Goal: Task Accomplishment & Management: Complete application form

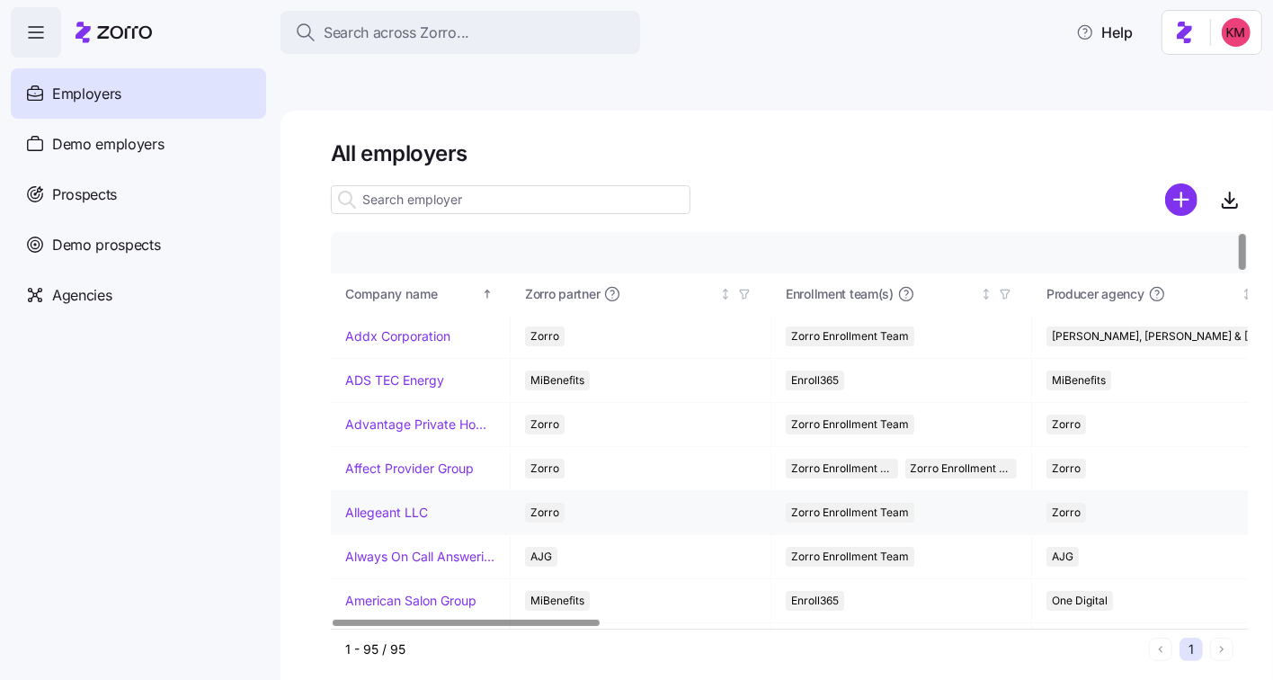
click at [401, 503] on link "Allegeant LLC" at bounding box center [386, 512] width 83 height 18
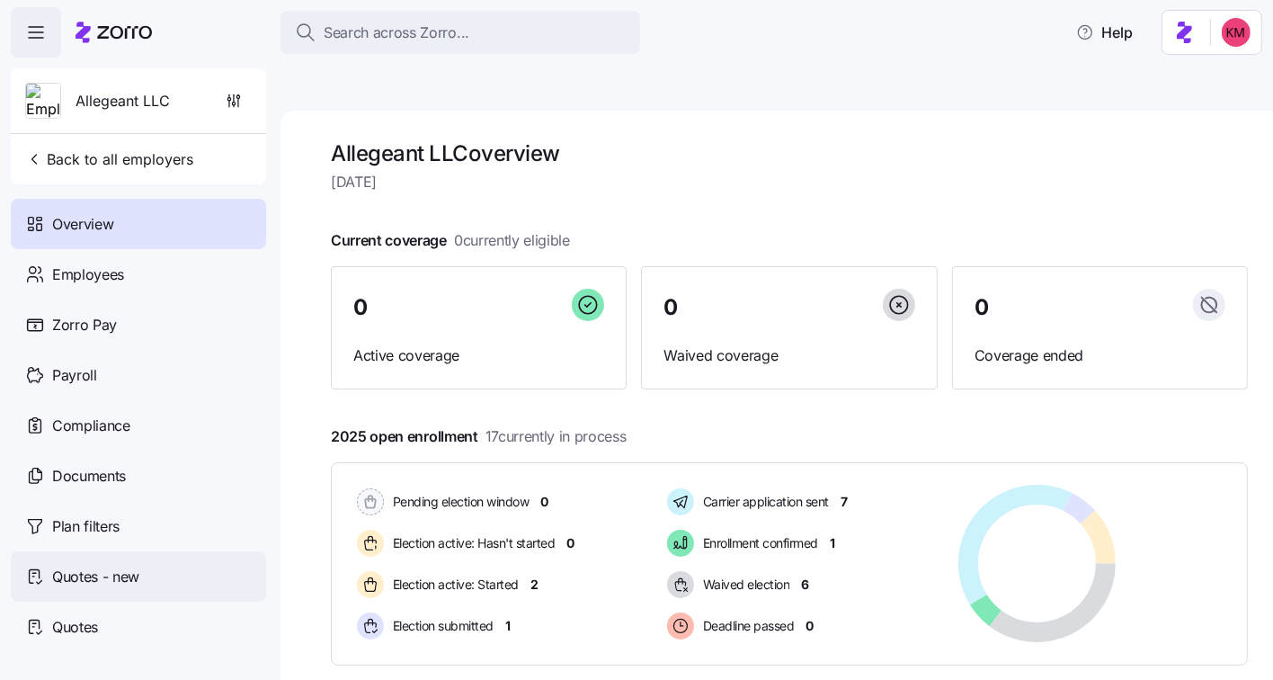
click at [109, 562] on div "Quotes - new" at bounding box center [138, 576] width 255 height 50
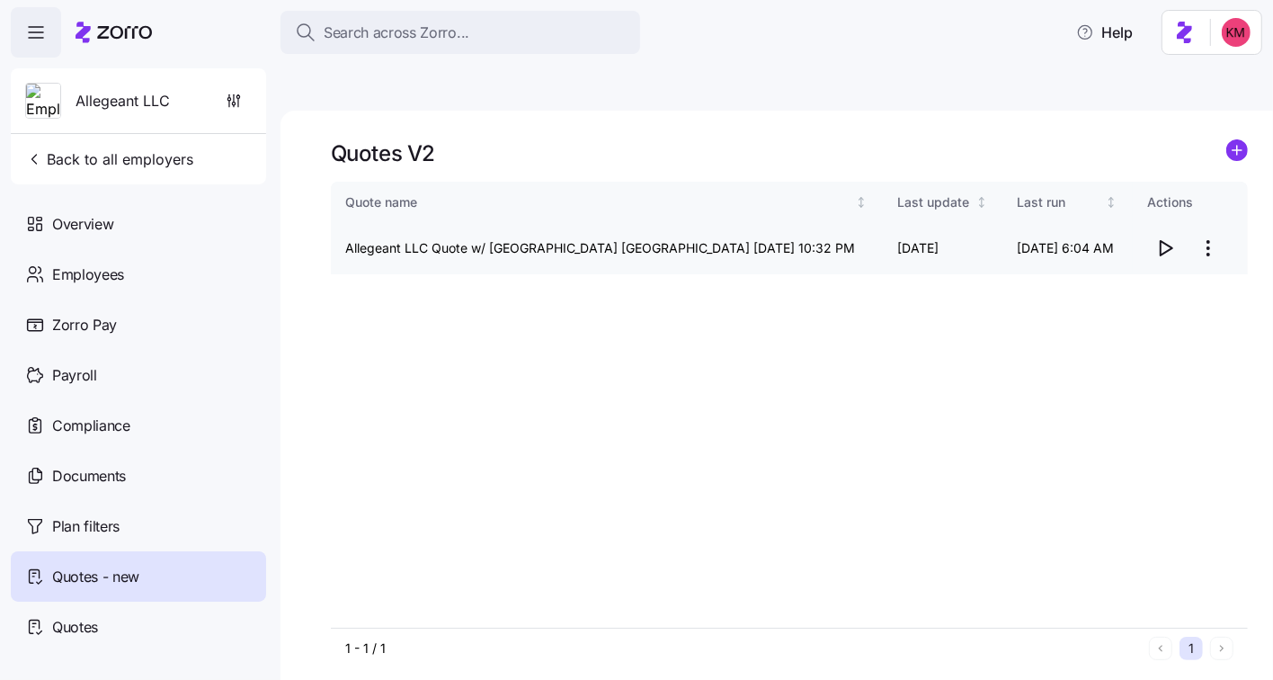
click at [1160, 241] on icon "button" at bounding box center [1166, 248] width 12 height 14
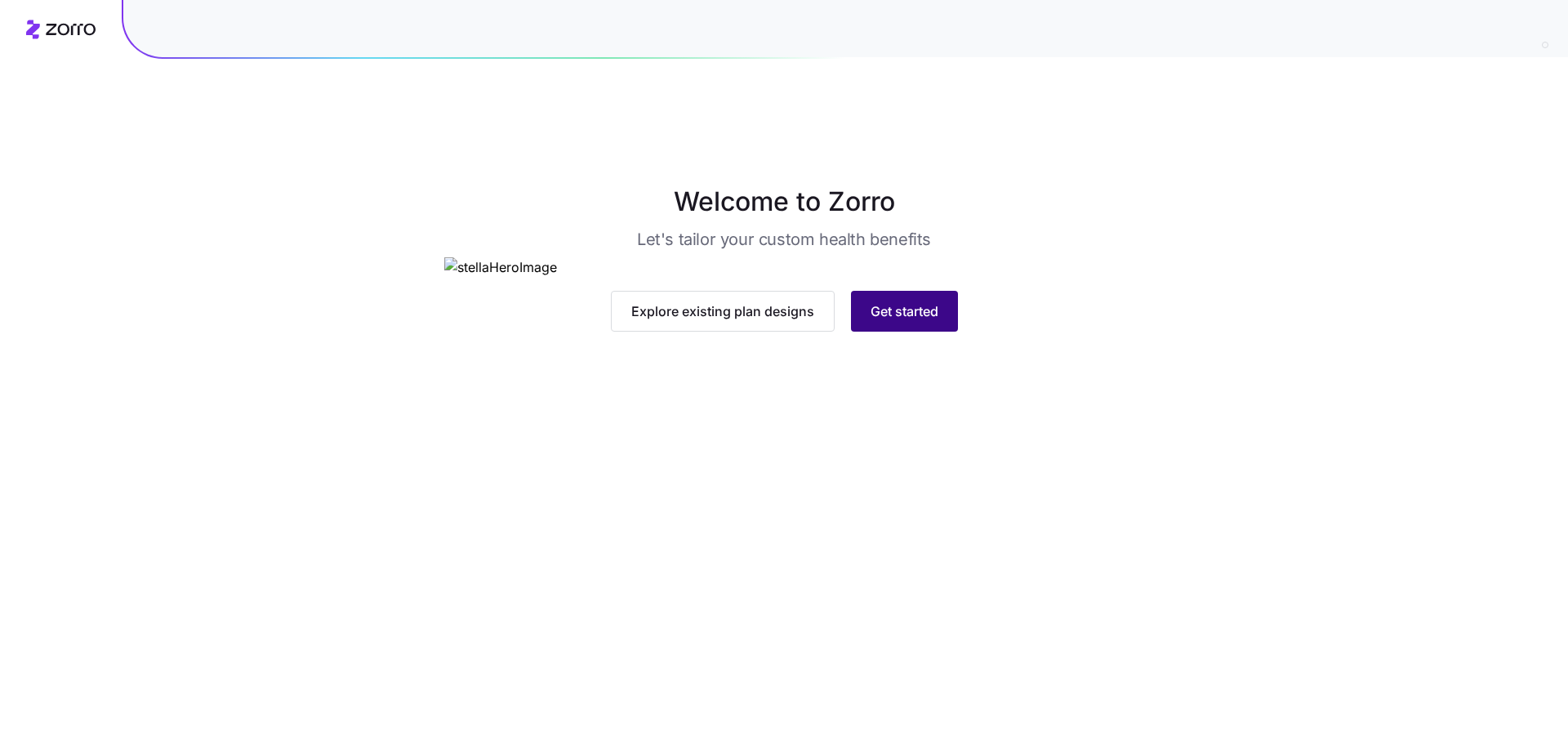
click at [899, 321] on span "Get started" at bounding box center [904, 312] width 68 height 20
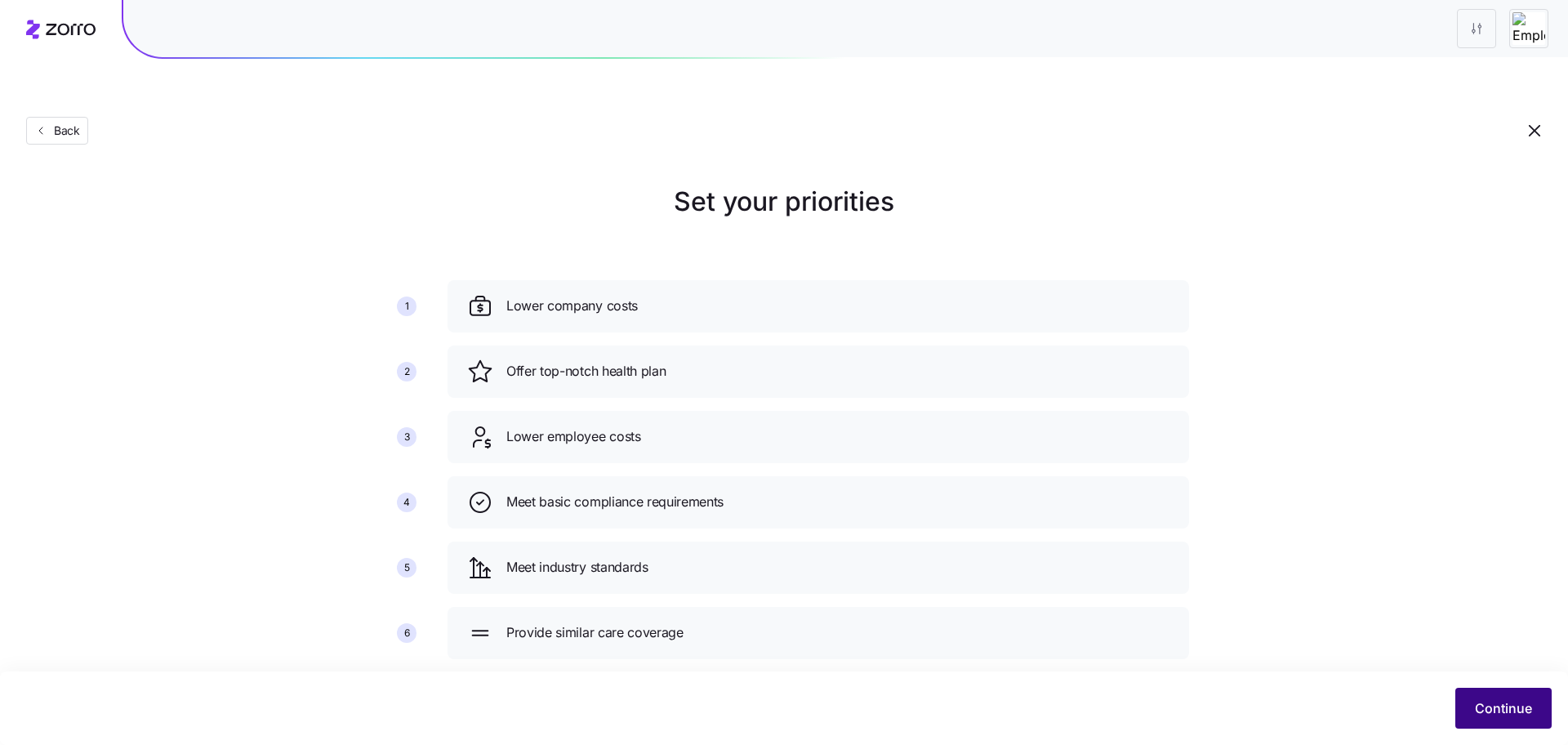
click at [1386, 707] on span "Continue" at bounding box center [1503, 709] width 57 height 20
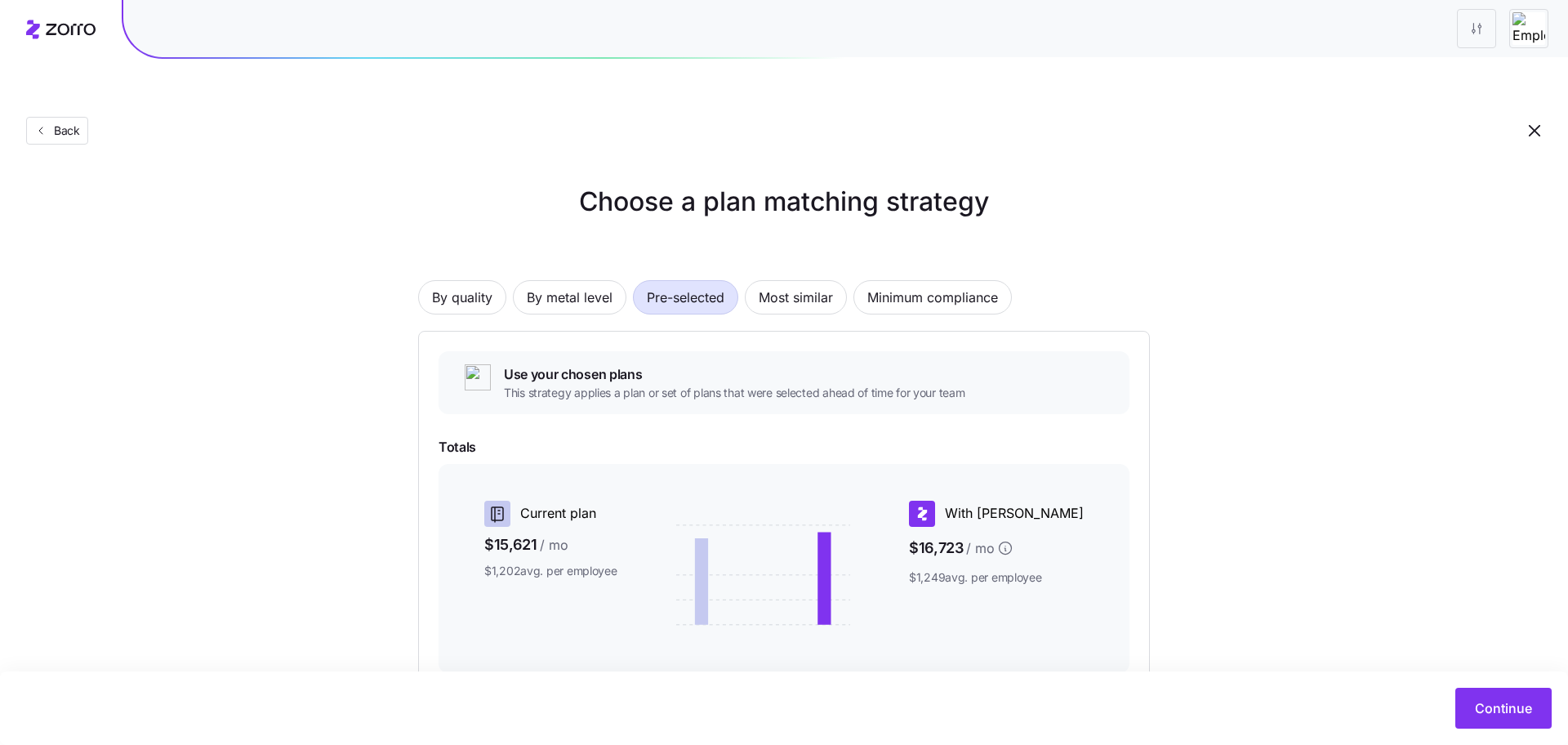
scroll to position [177, 0]
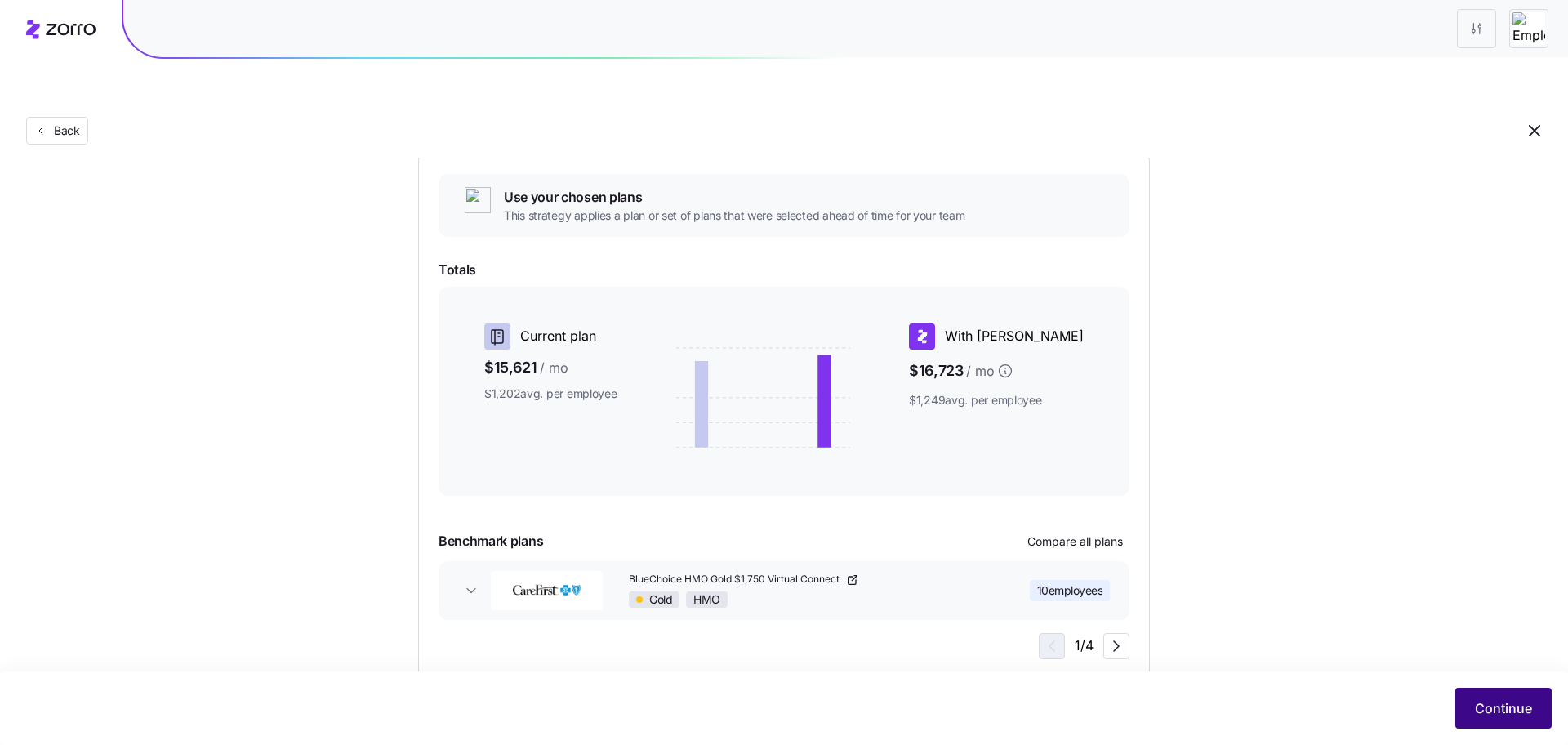
click at [1386, 707] on span "Continue" at bounding box center [1503, 709] width 57 height 20
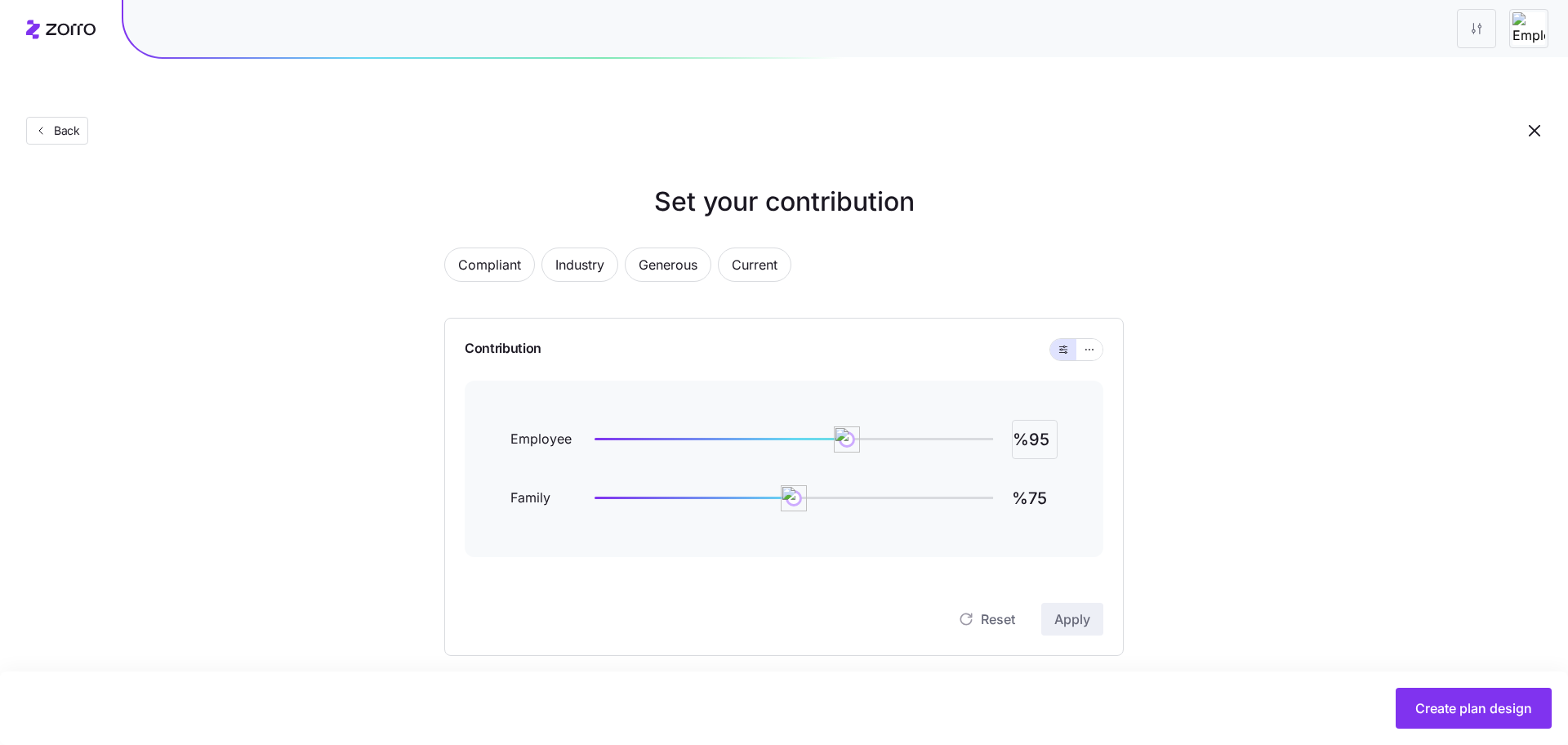
click at [1048, 420] on input "%95" at bounding box center [1035, 439] width 45 height 39
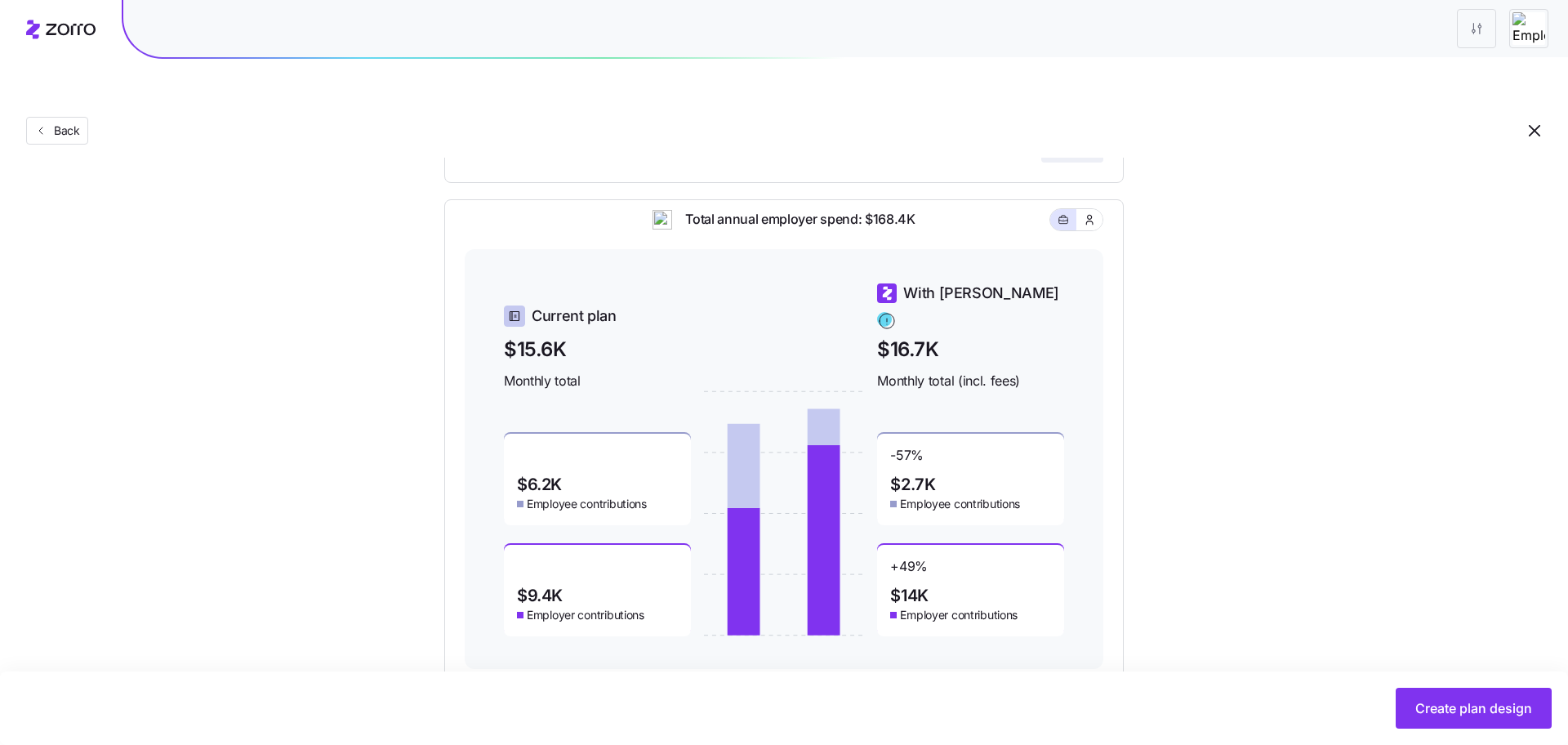
scroll to position [391, 0]
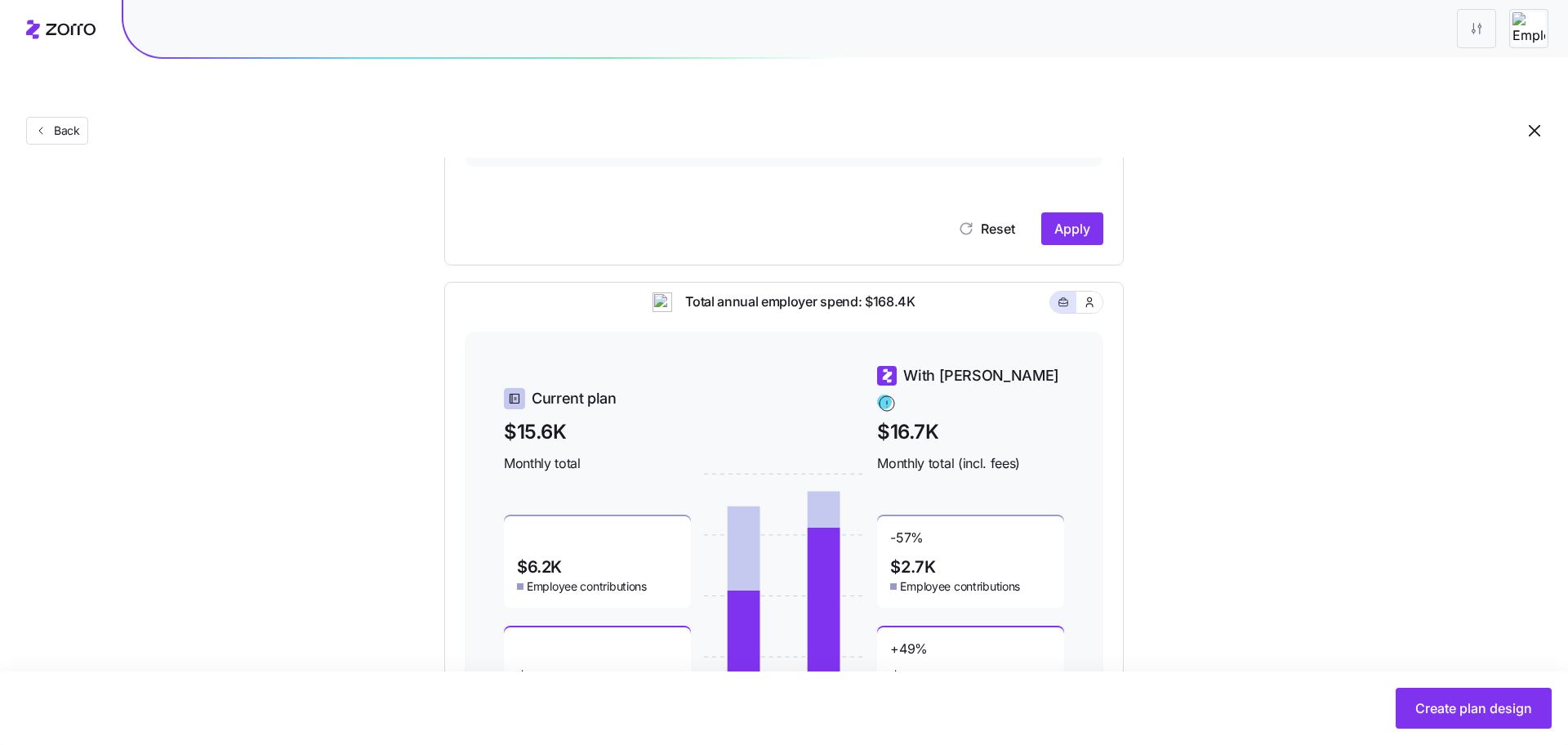
type input "%90"
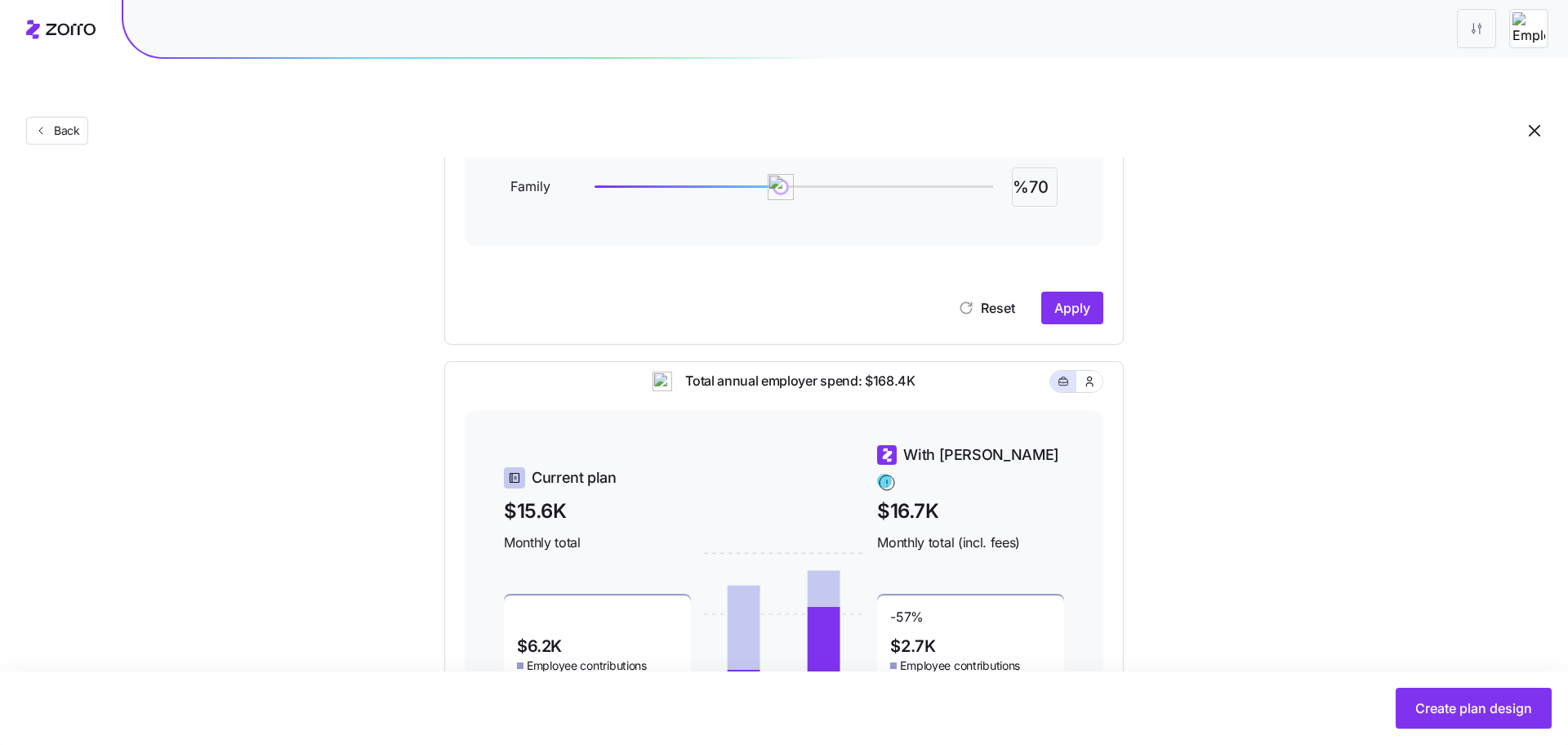
scroll to position [310, 0]
type input "%70"
click at [1075, 300] on span "Apply" at bounding box center [1072, 310] width 36 height 20
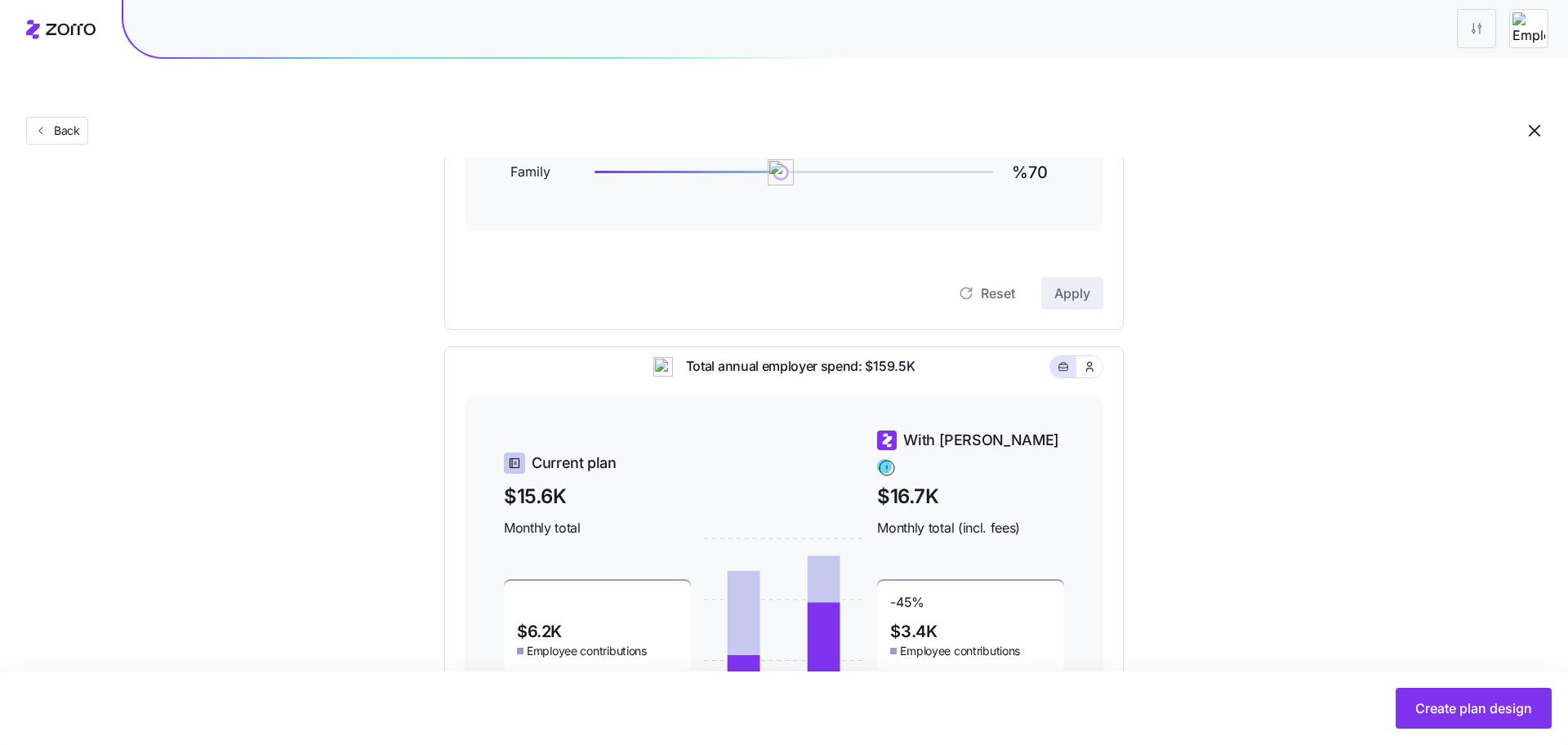
scroll to position [472, 0]
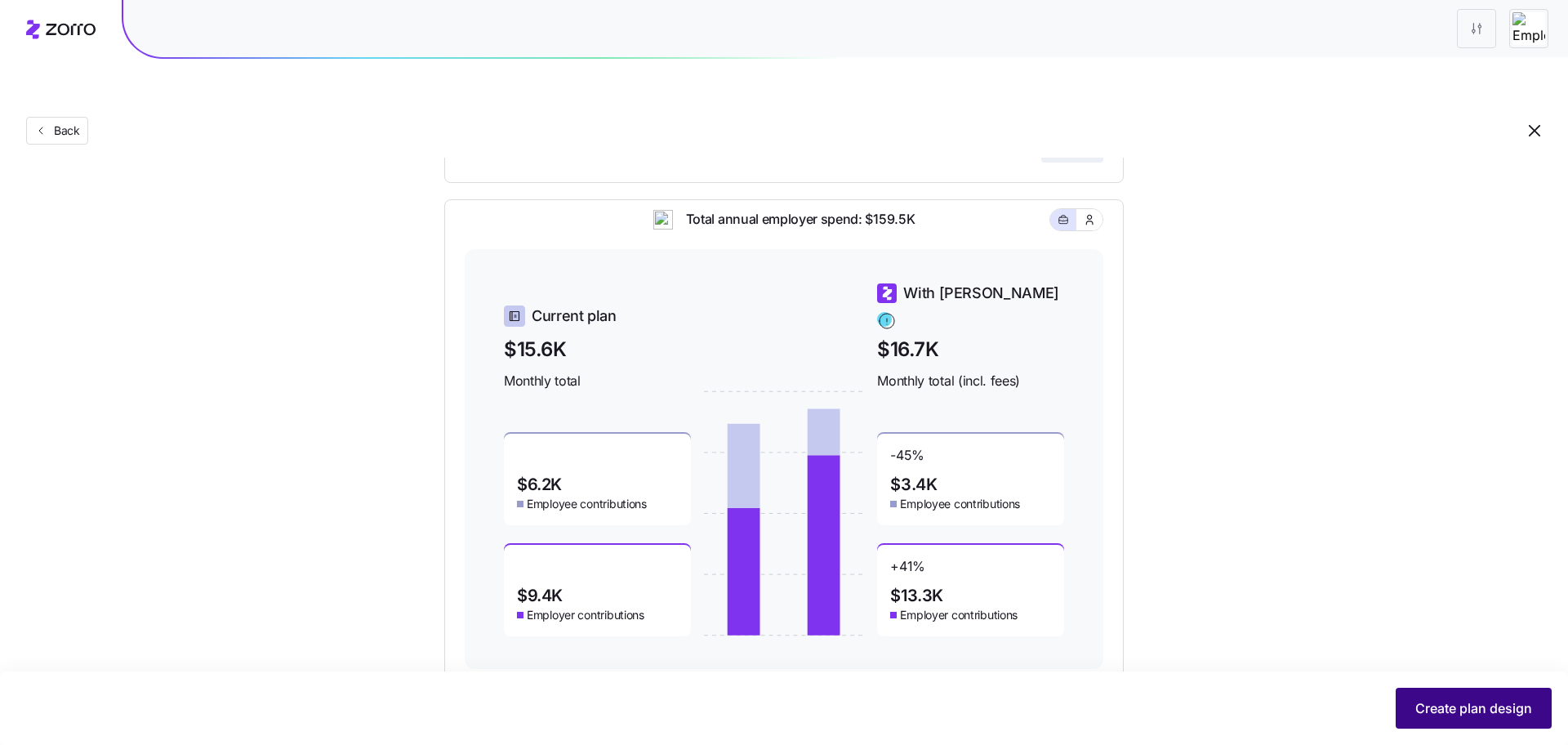
click at [1386, 708] on span "Create plan design" at bounding box center [1474, 709] width 117 height 20
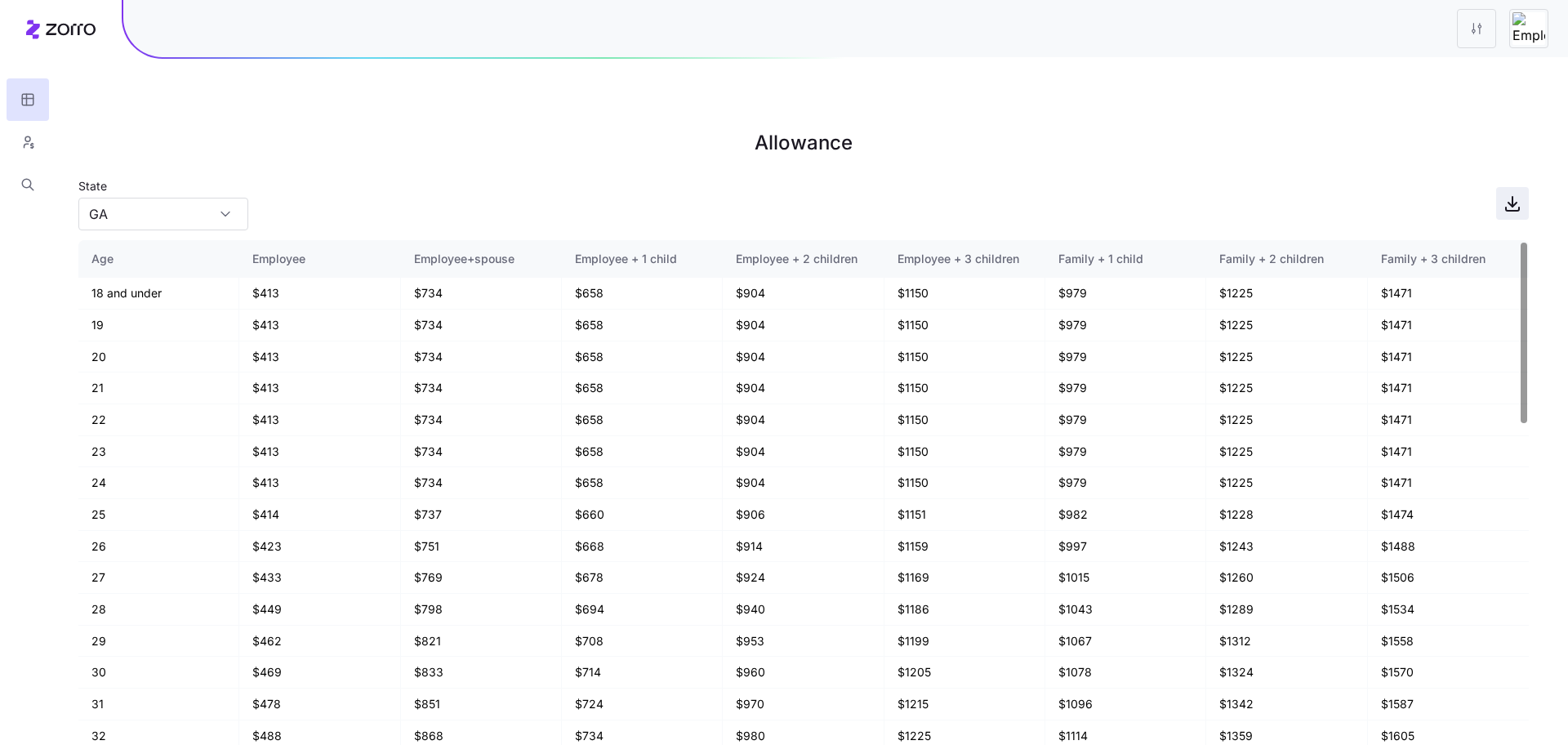
click at [1386, 188] on span "button" at bounding box center [1513, 204] width 31 height 31
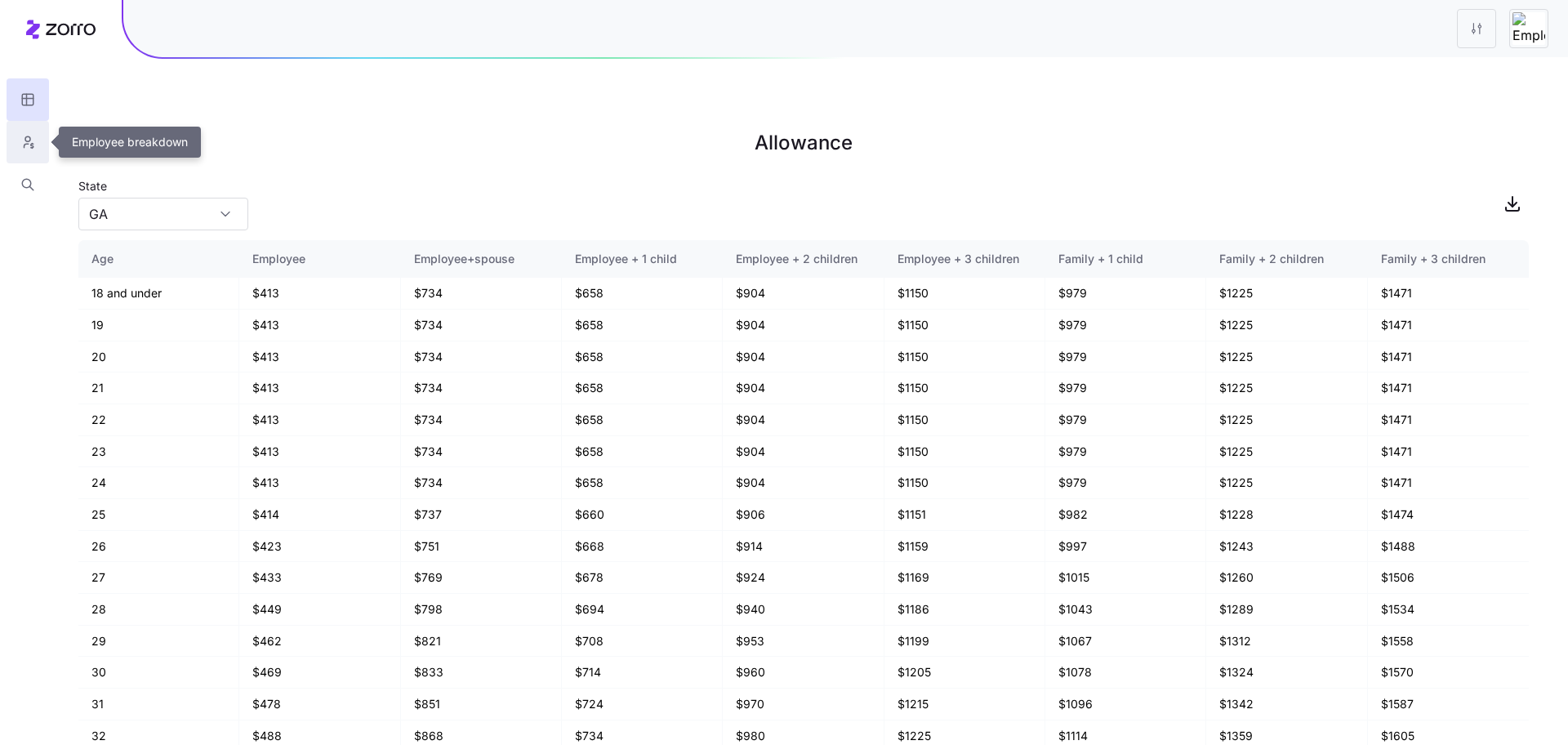
click at [46, 149] on button "button" at bounding box center [27, 142] width 43 height 43
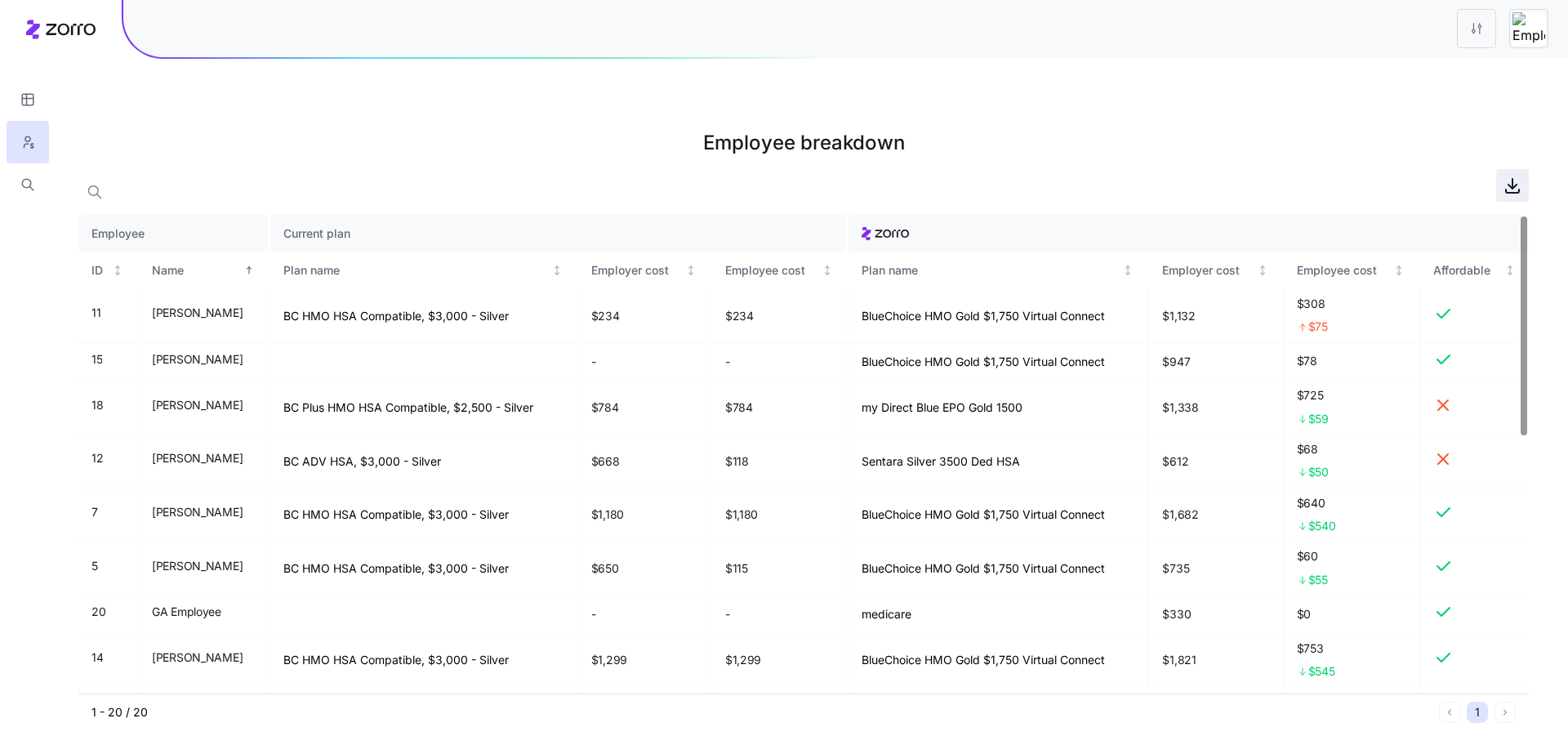
click at [1386, 175] on icon "button" at bounding box center [1513, 185] width 20 height 20
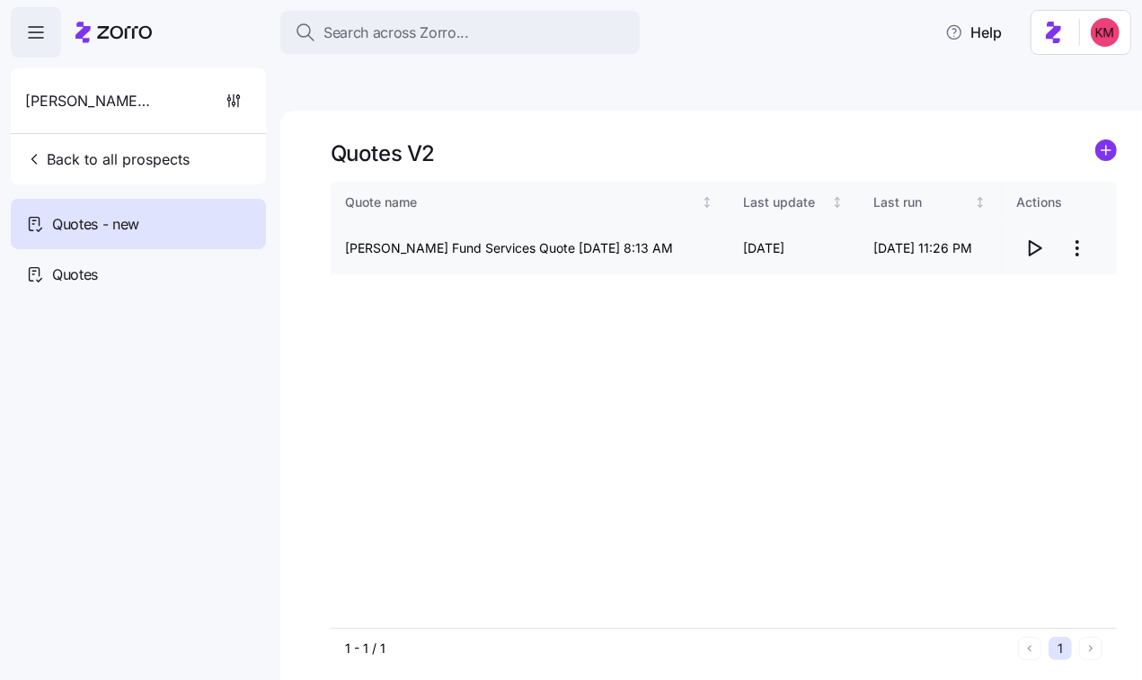
click at [1088, 193] on html "Search across Zorro... Help Fleming Fund Services Back to all prospects Quotes …" at bounding box center [571, 424] width 1142 height 849
click at [1018, 236] on div "Edit quote" at bounding box center [1005, 250] width 165 height 29
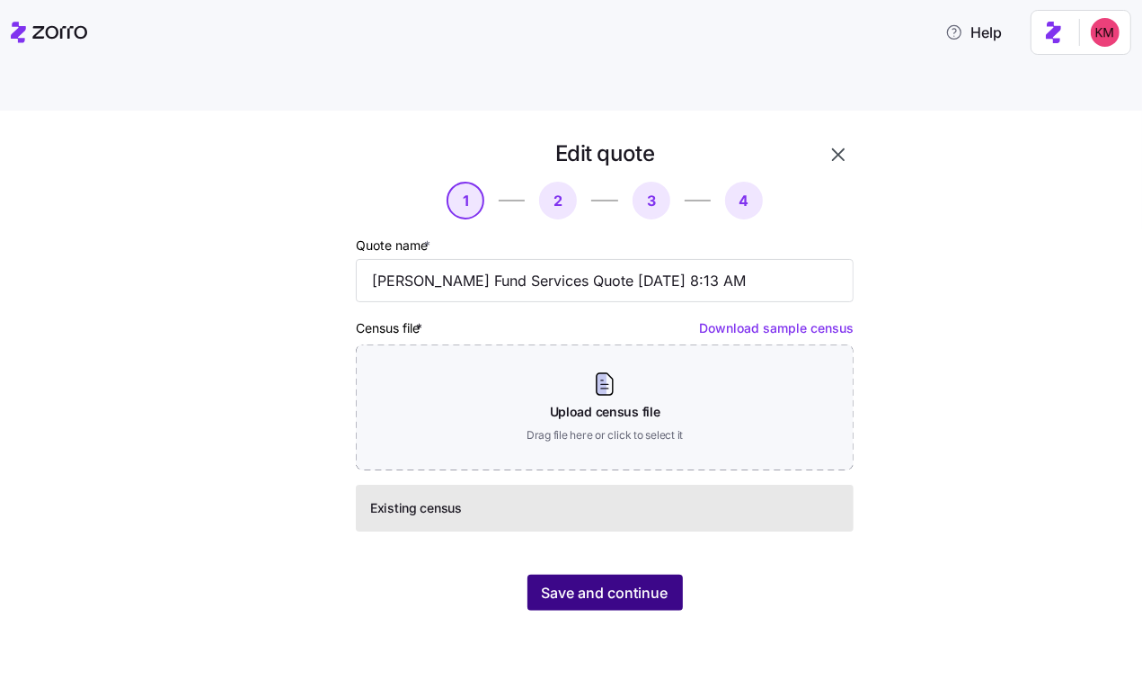
click at [610, 574] on button "Save and continue" at bounding box center [606, 592] width 156 height 36
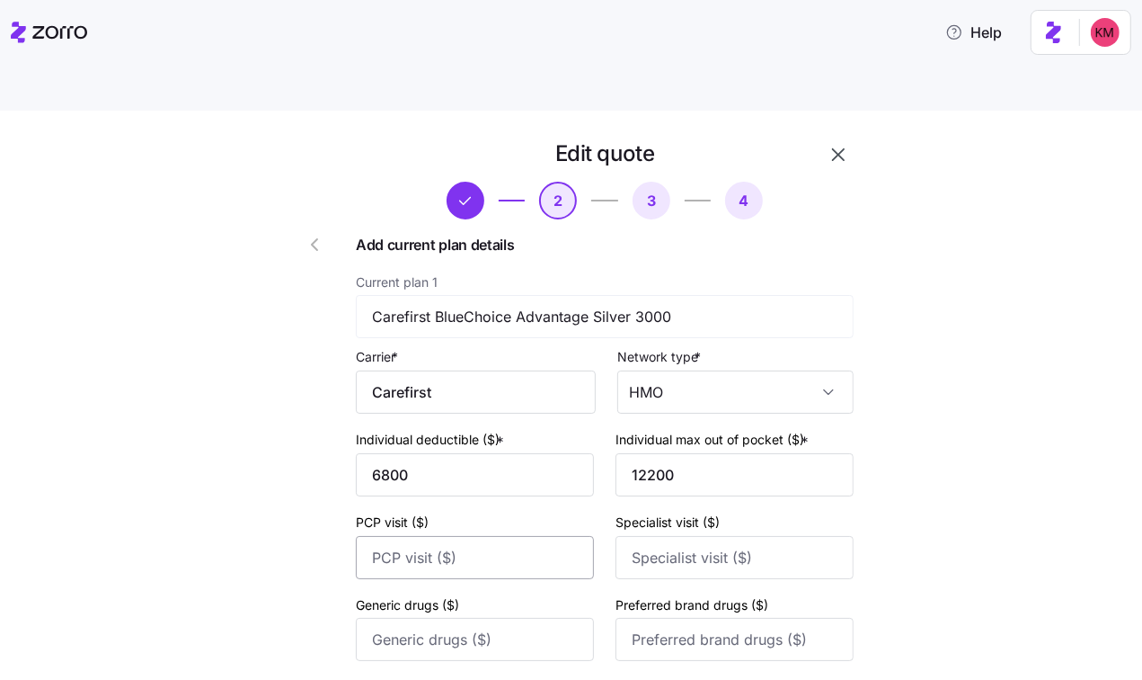
scroll to position [724, 0]
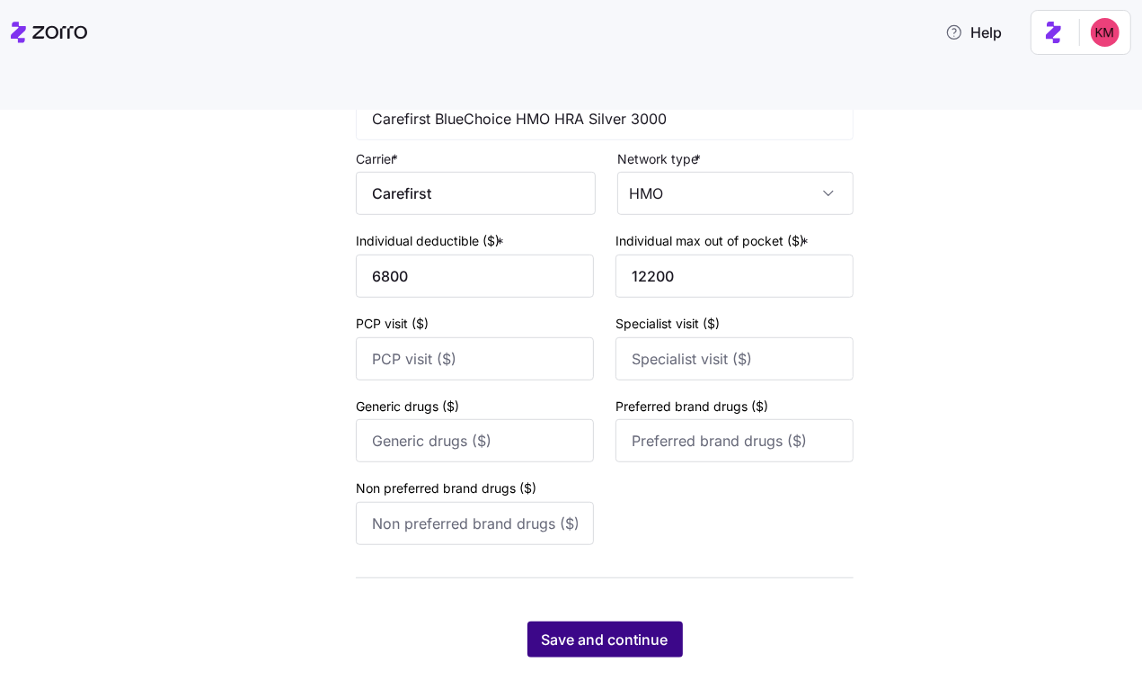
click at [592, 628] on span "Save and continue" at bounding box center [605, 639] width 127 height 22
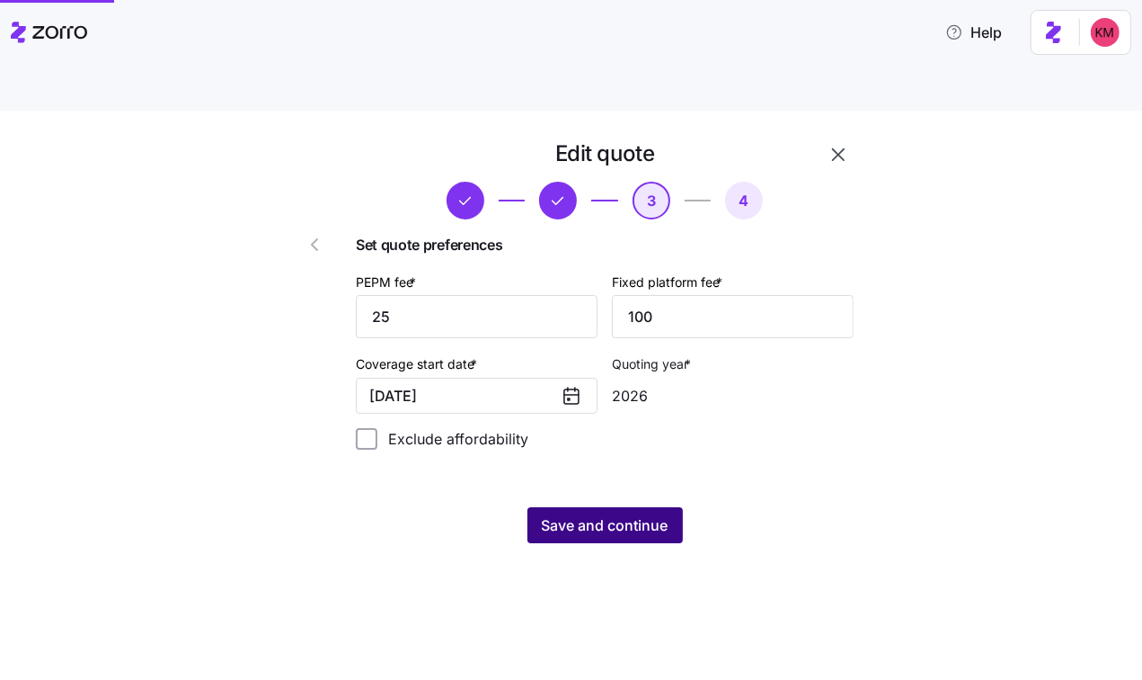
scroll to position [0, 0]
click at [600, 514] on span "Save and continue" at bounding box center [605, 525] width 127 height 22
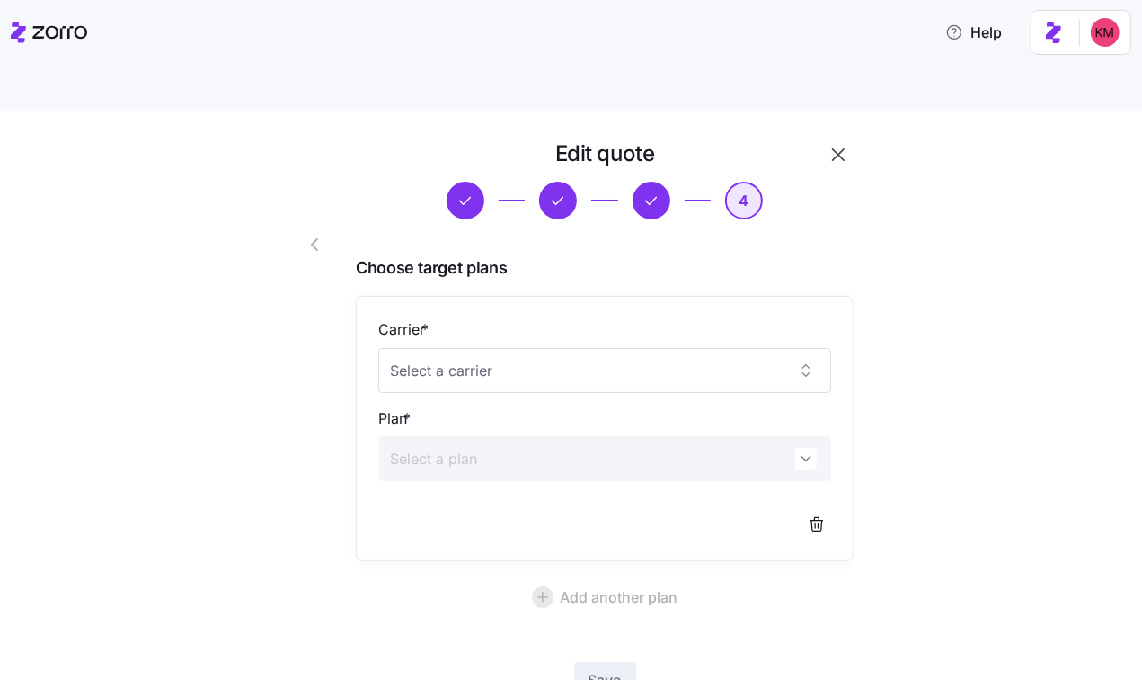
scroll to position [93, 0]
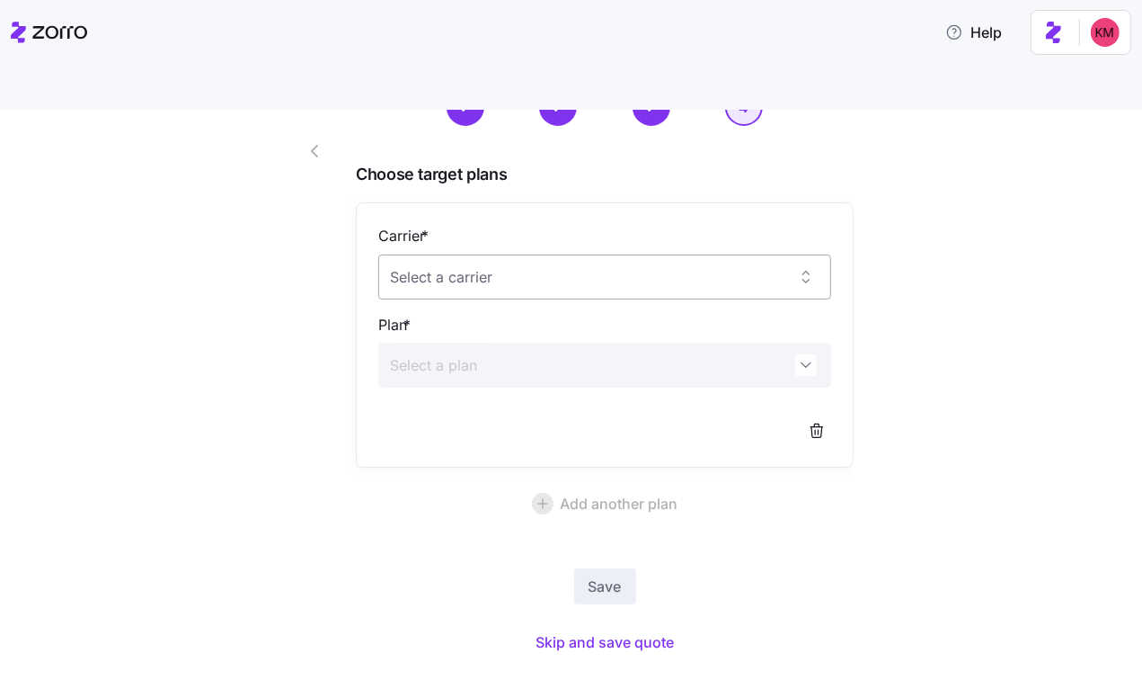
click at [443, 254] on input "Carrier *" at bounding box center [604, 276] width 453 height 45
click at [461, 280] on span "Sentara Health Plans" at bounding box center [461, 290] width 122 height 20
type input "Sentara Health Plans"
click at [472, 342] on input "Plan *" at bounding box center [604, 364] width 453 height 45
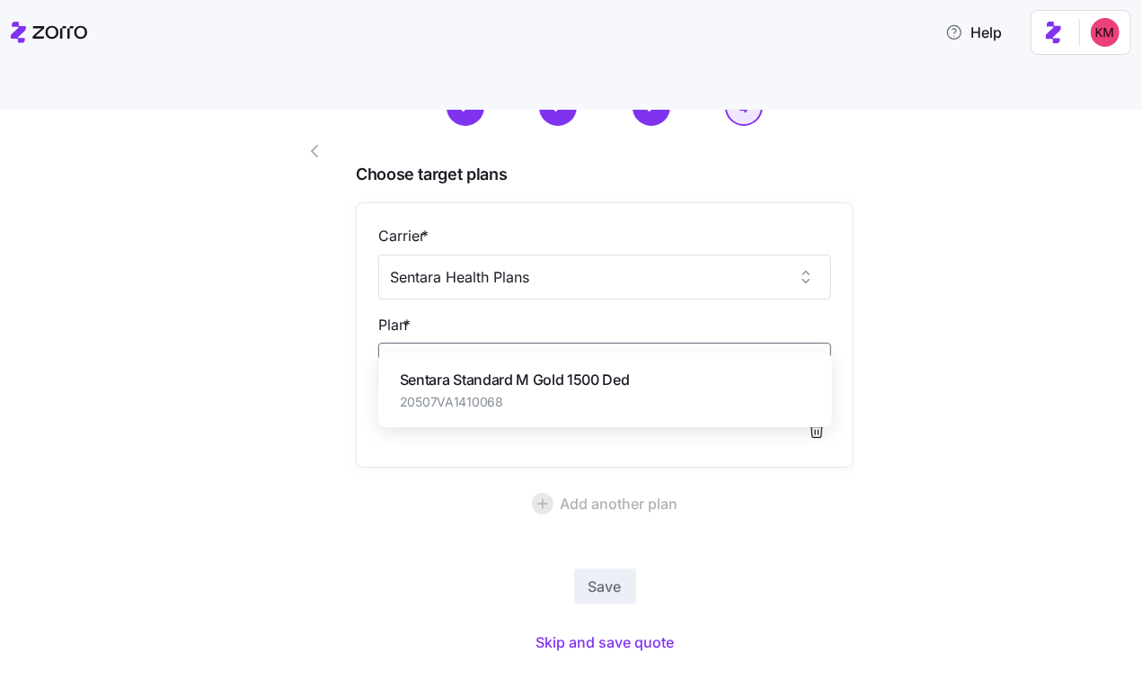
click at [507, 398] on span "20507VA1410068" at bounding box center [515, 402] width 230 height 18
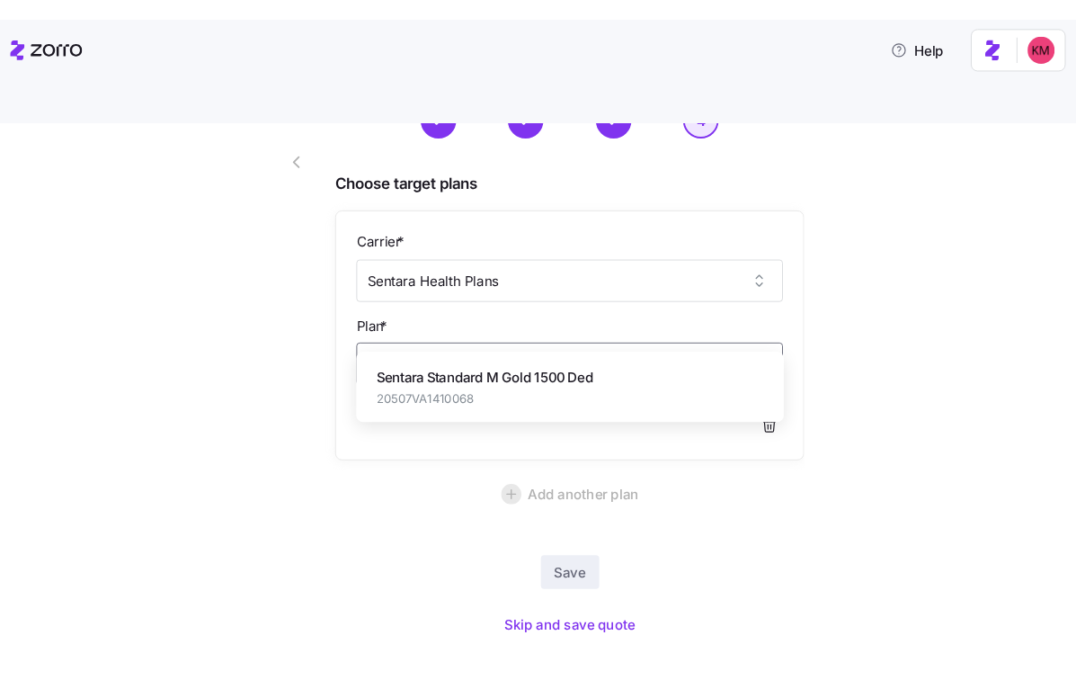
scroll to position [40, 0]
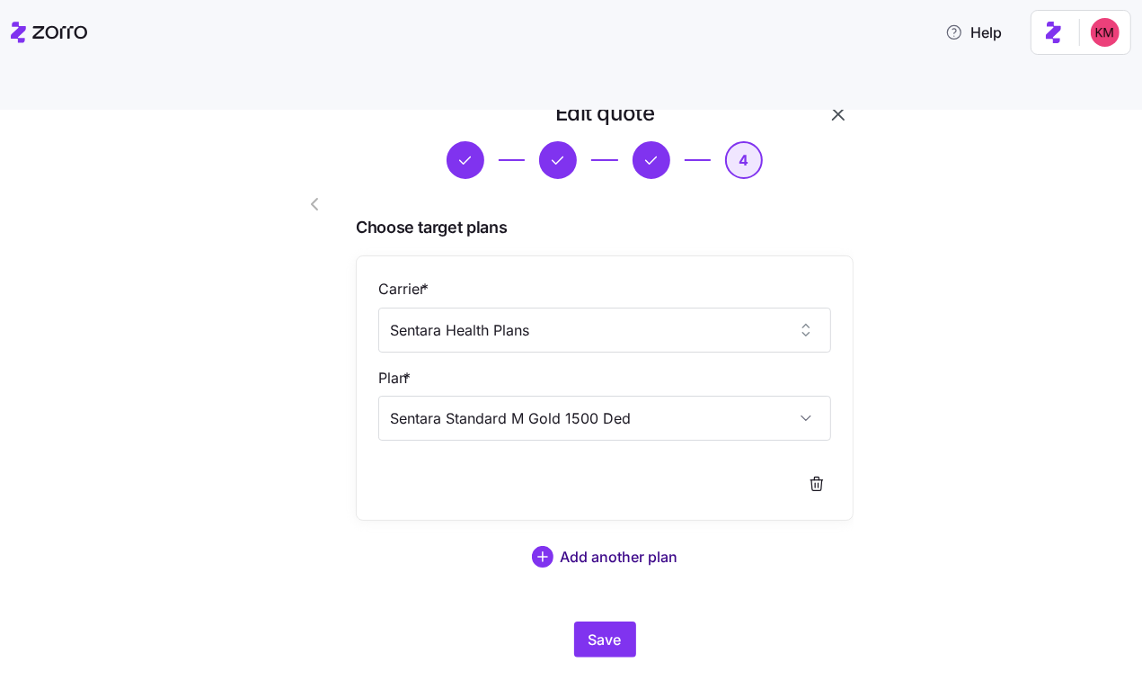
type input "Sentara Standard M Gold 1500 Ded"
click at [592, 546] on span "Add another plan" at bounding box center [620, 557] width 118 height 22
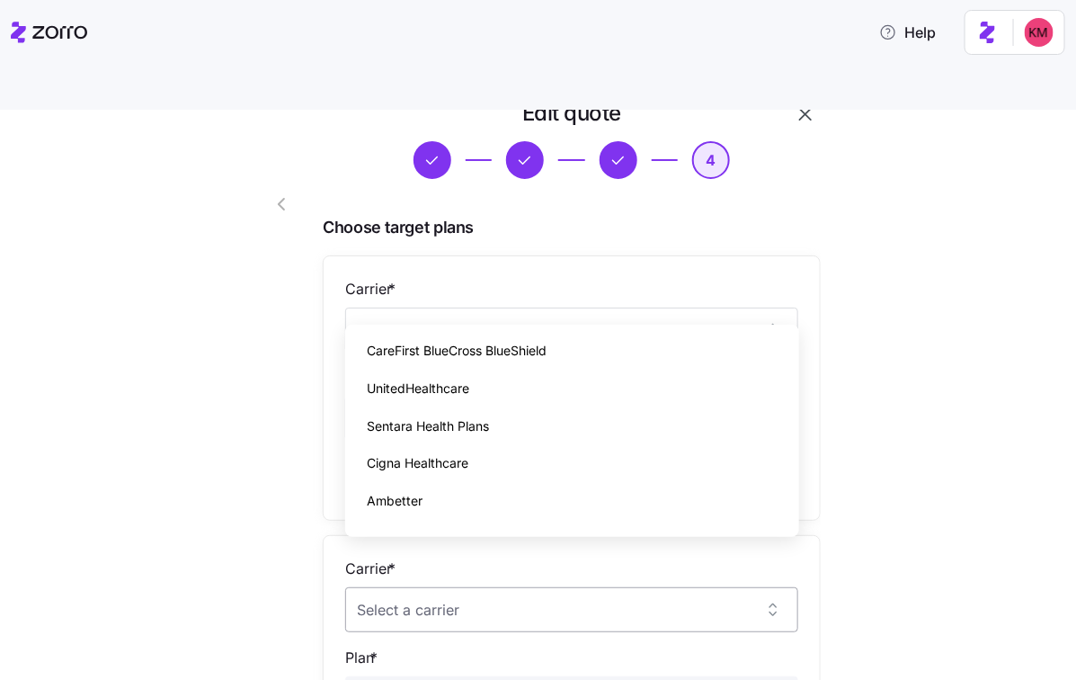
type input "a"
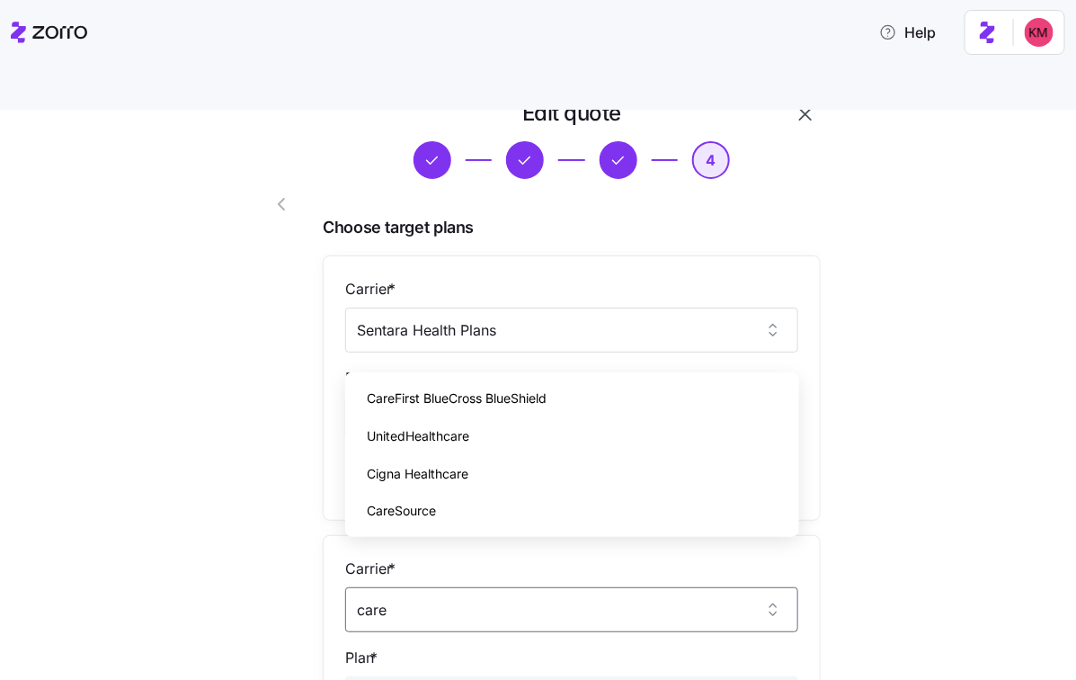
click at [511, 406] on span "CareFirst BlueCross BlueShield" at bounding box center [457, 398] width 180 height 20
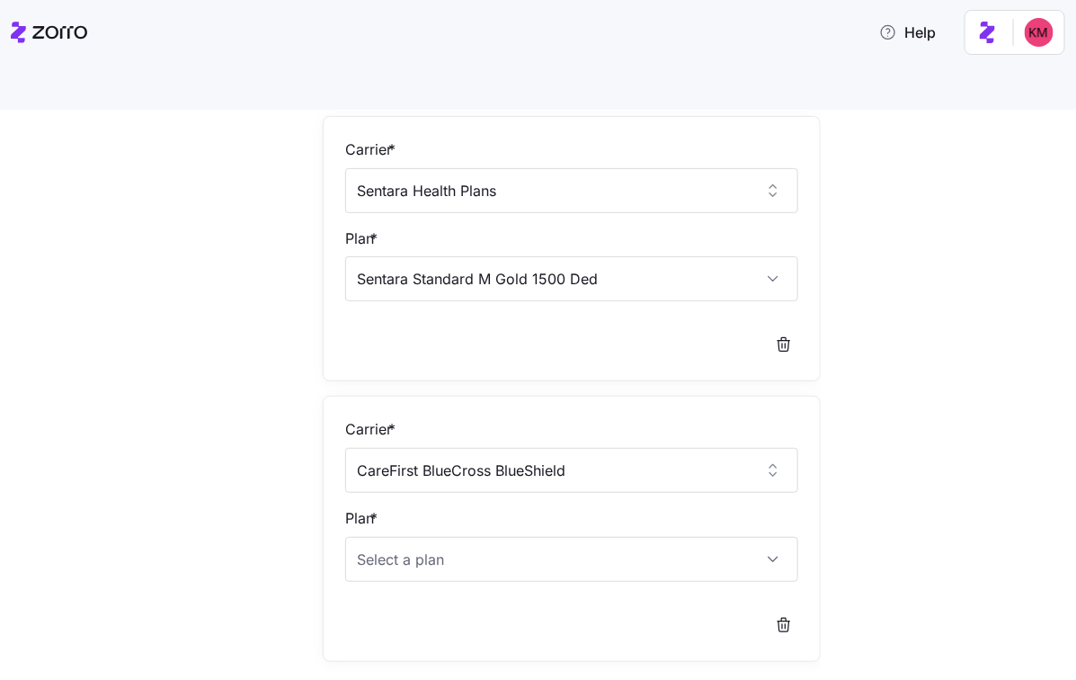
scroll to position [191, 0]
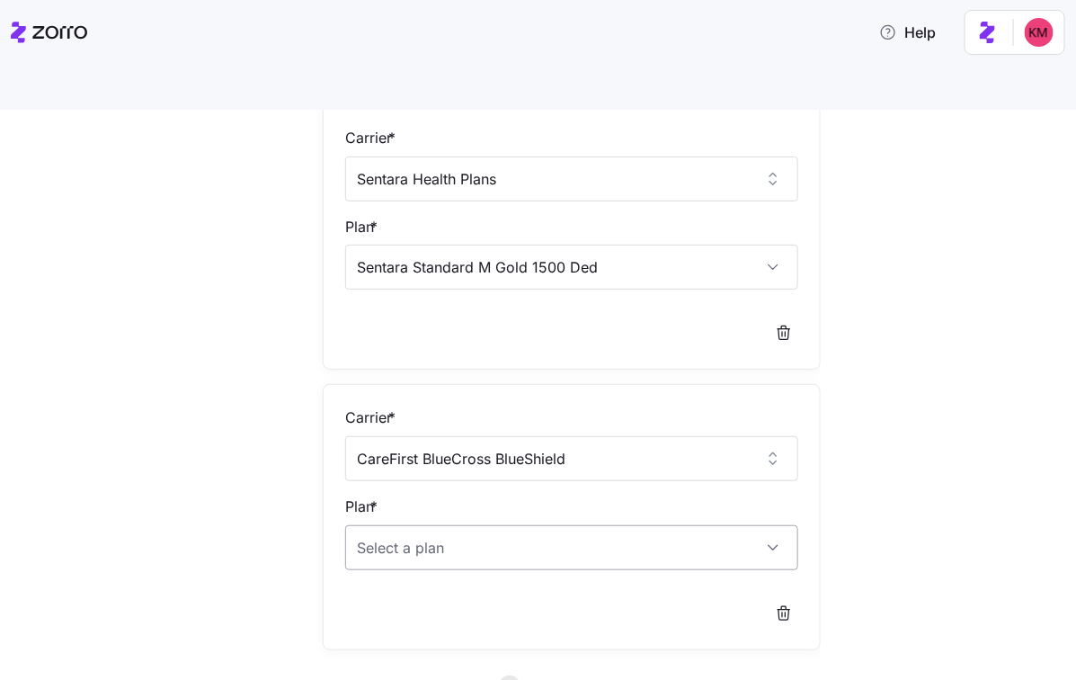
type input "CareFirst BlueCross BlueShield"
click at [449, 525] on input "Plan *" at bounding box center [571, 547] width 453 height 45
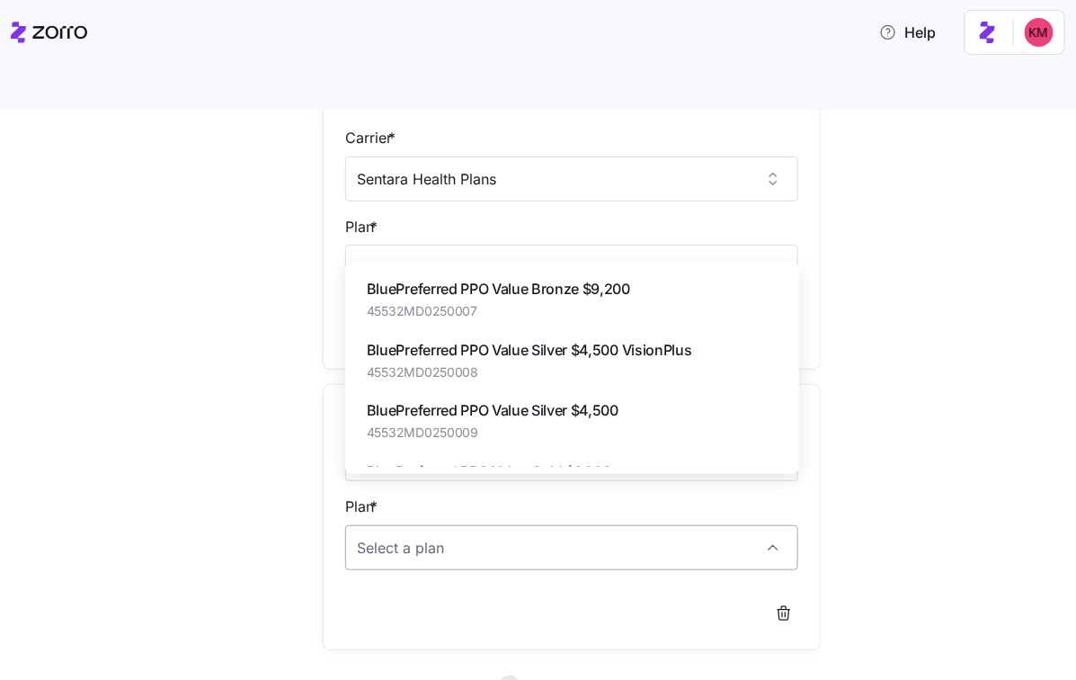
type input "h"
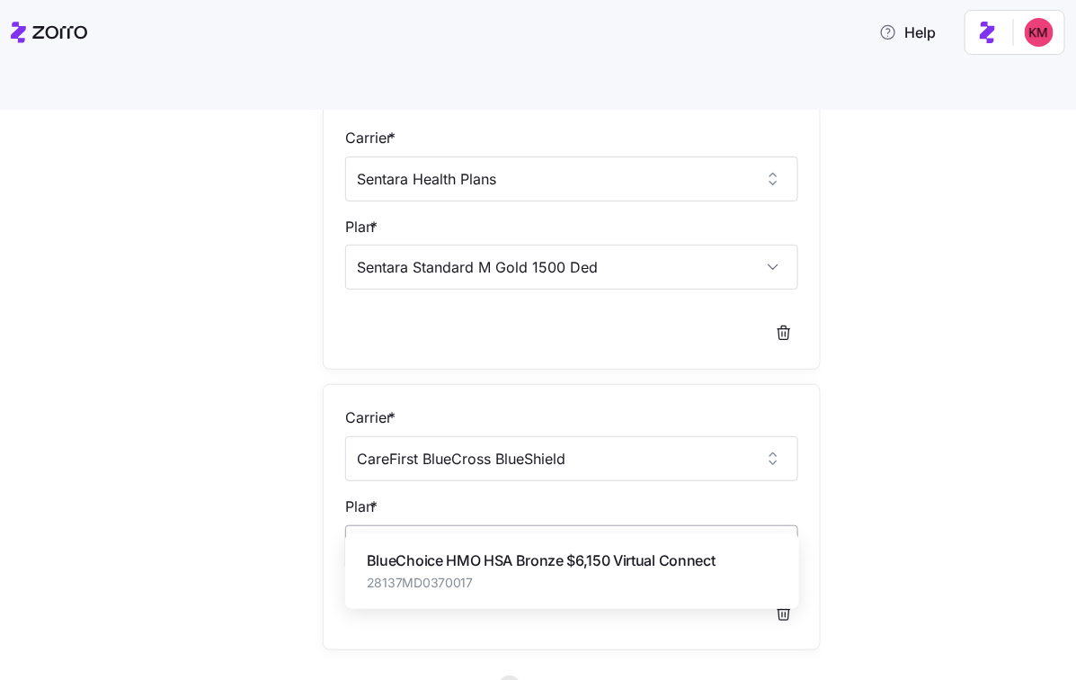
type input "1"
click at [487, 571] on div "BlueChoice HMO Gold $1,750 Virtual Connect 28137MD0370003" at bounding box center [517, 570] width 301 height 42
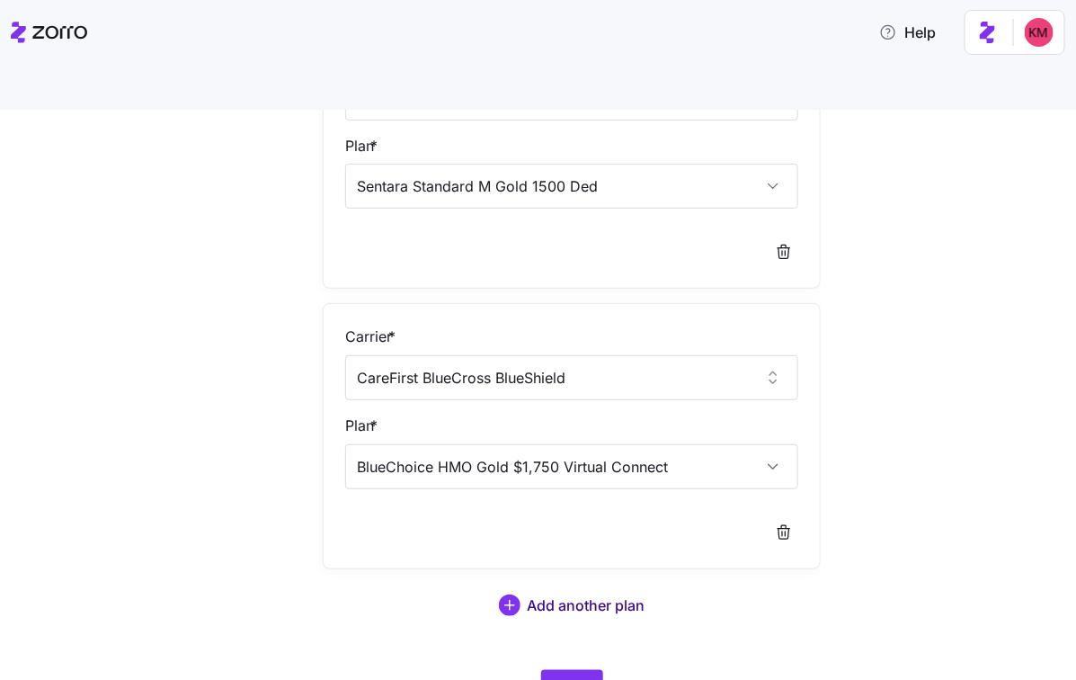
scroll to position [277, 0]
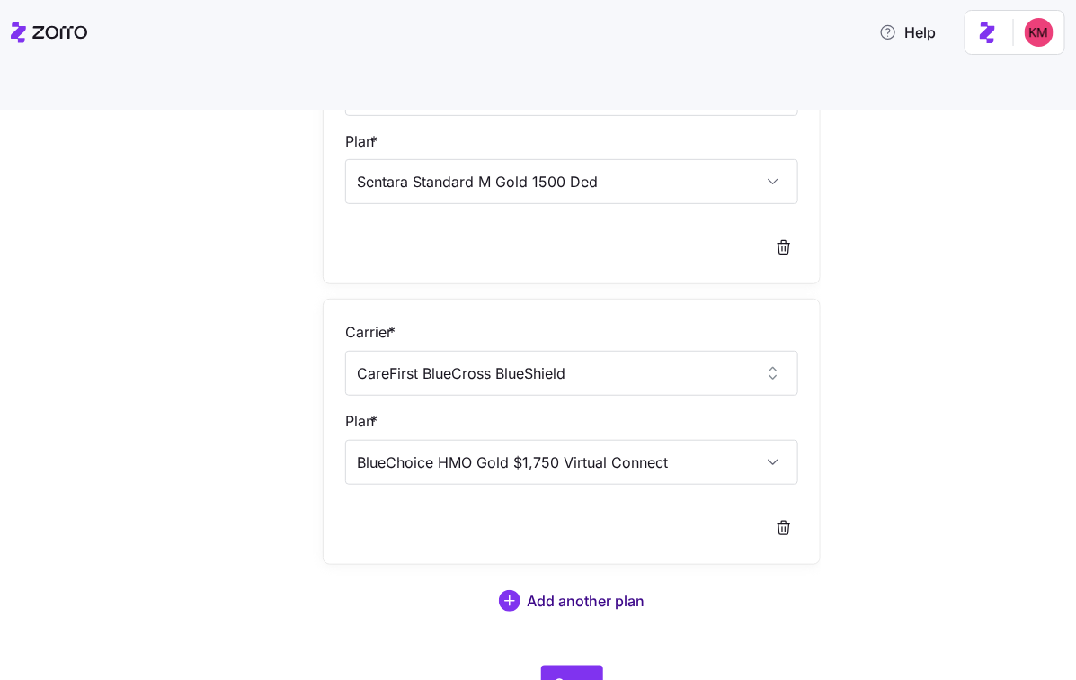
type input "BlueChoice HMO Gold $1,750 Virtual Connect"
click at [581, 590] on span "Add another plan" at bounding box center [587, 601] width 118 height 22
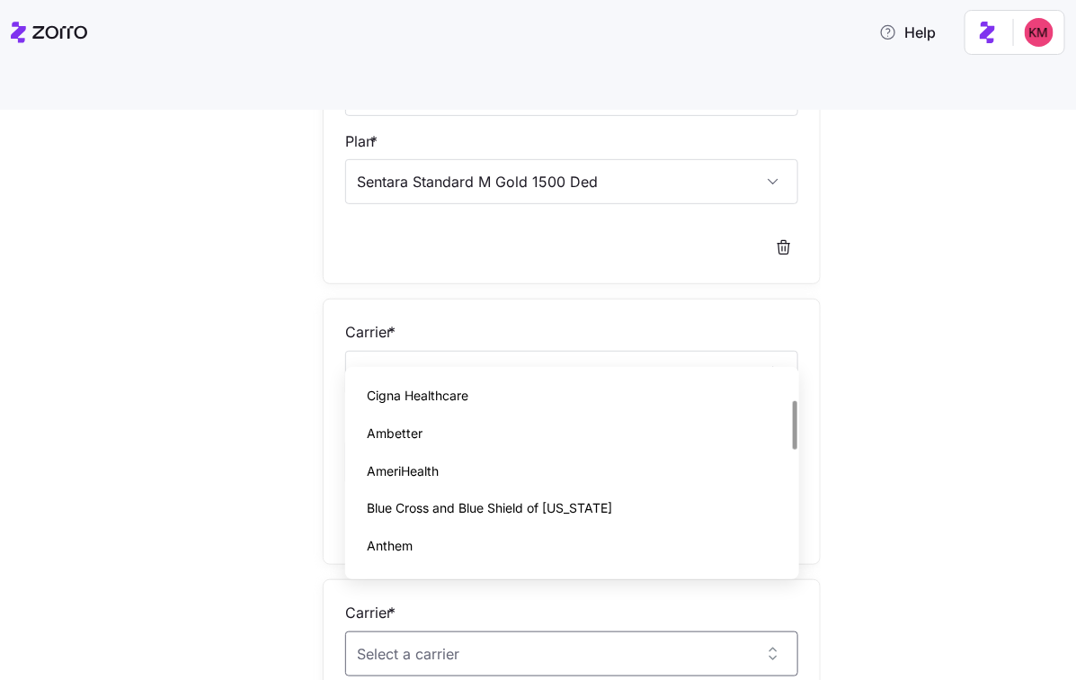
scroll to position [0, 0]
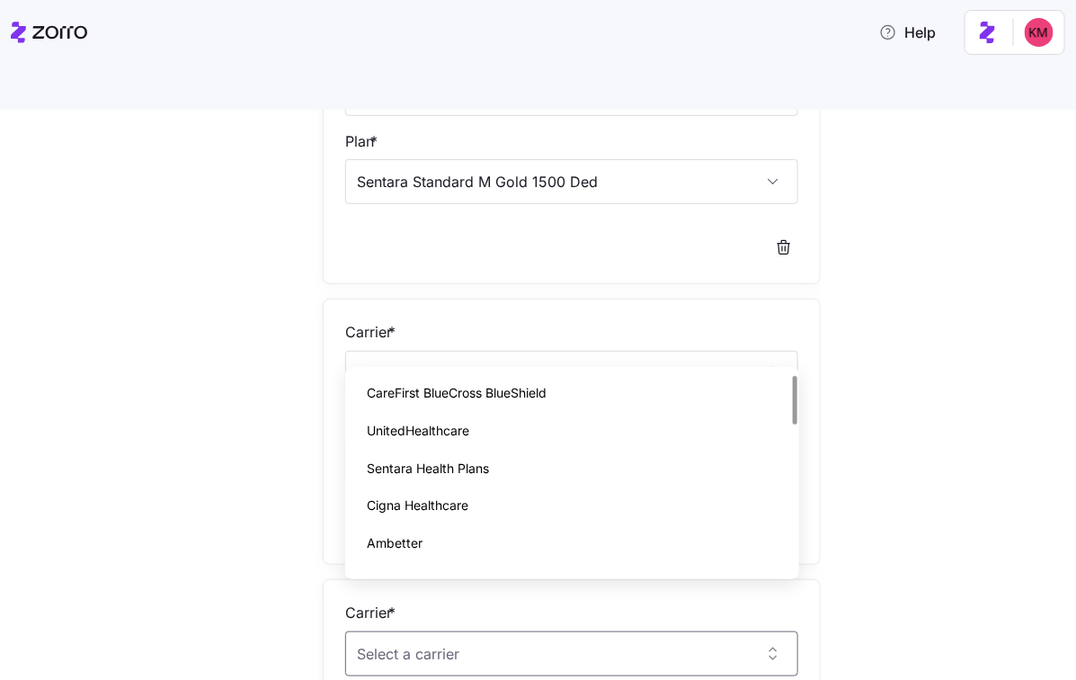
click at [280, 409] on div at bounding box center [264, 448] width 102 height 1187
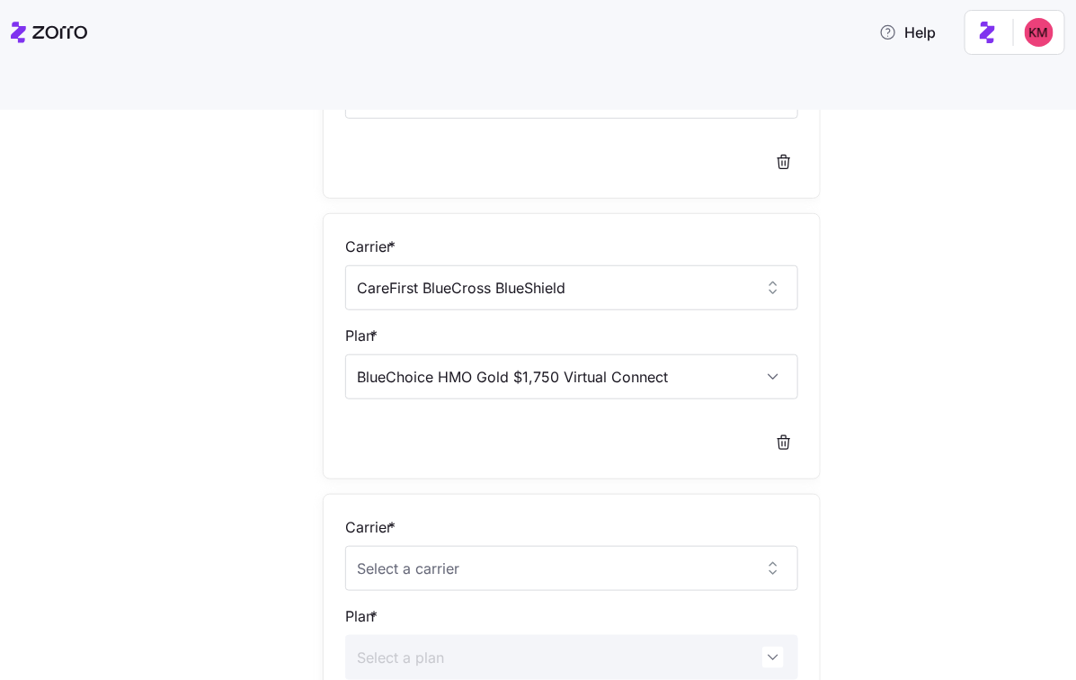
scroll to position [378, 0]
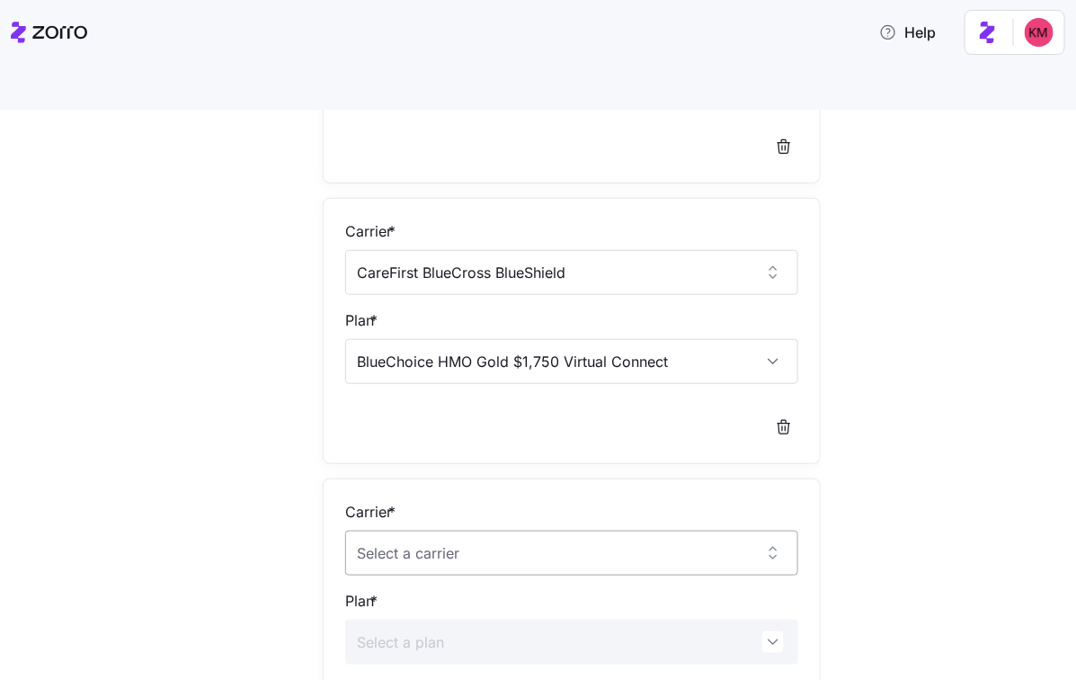
click at [511, 530] on input "Carrier *" at bounding box center [571, 552] width 453 height 45
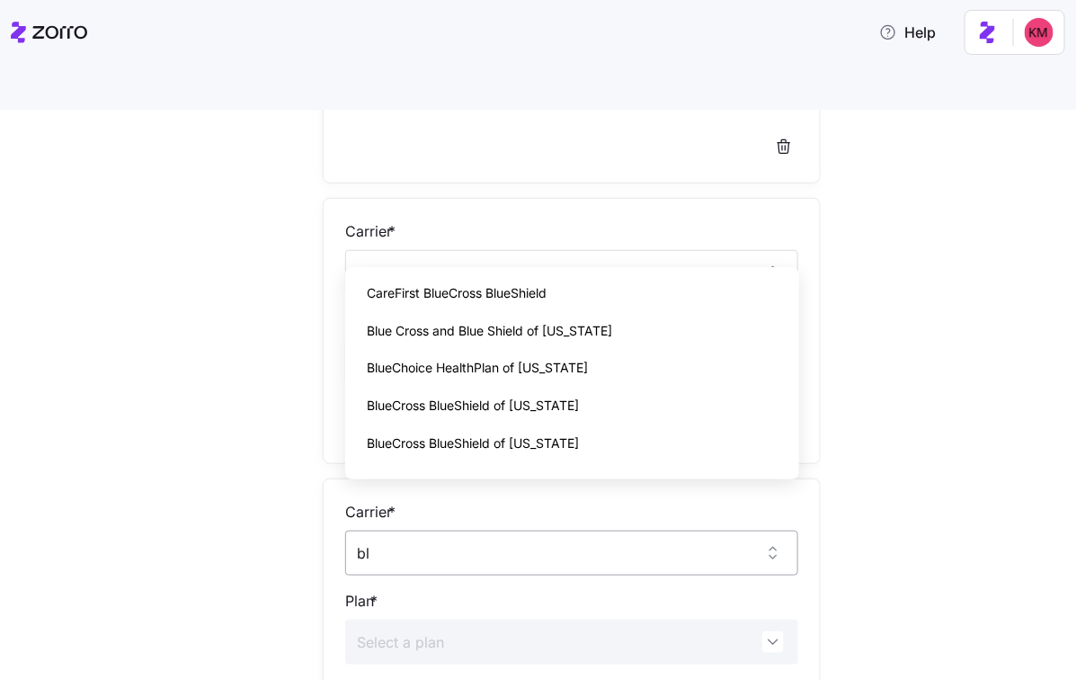
type input "b"
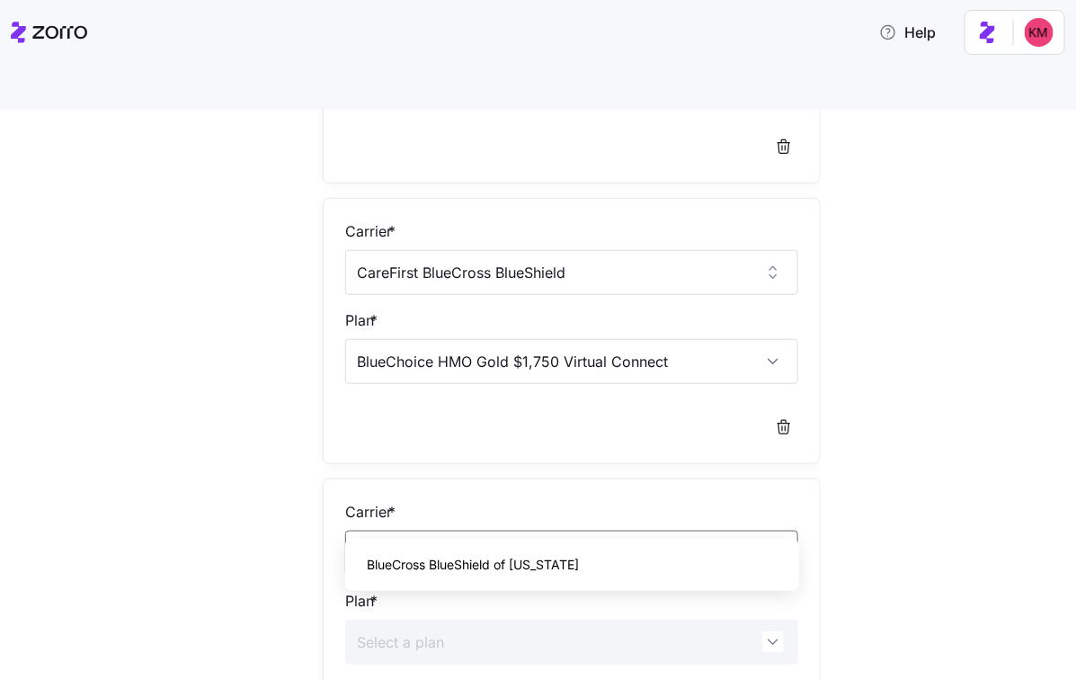
click at [485, 556] on span "BlueCross BlueShield of North Carolina" at bounding box center [473, 565] width 212 height 20
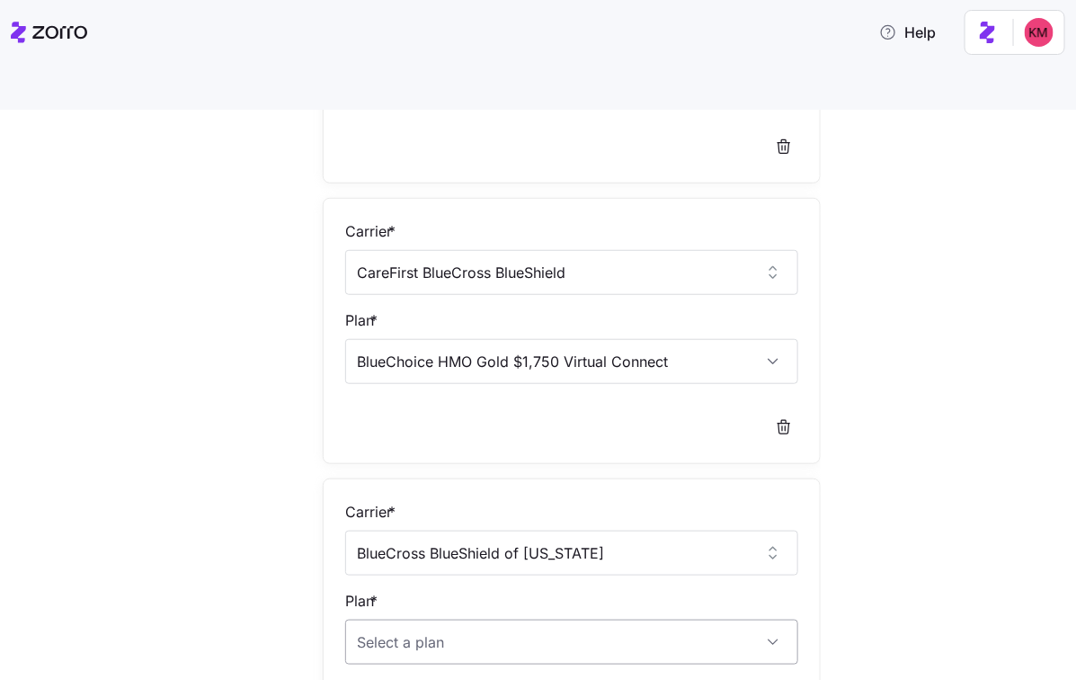
type input "BlueCross BlueShield of North Carolina"
click at [442, 619] on input "Plan *" at bounding box center [571, 641] width 453 height 45
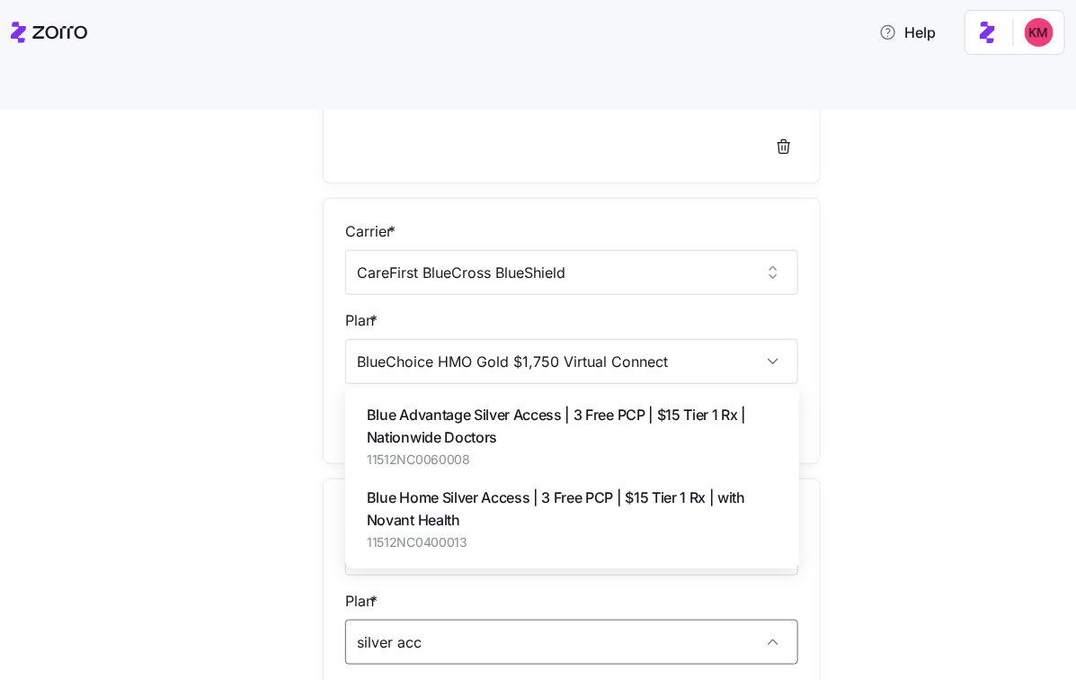
click at [467, 444] on span "Blue Advantage Silver Access | 3 Free PCP | $15 Tier 1 Rx | Nationwide Doctors" at bounding box center [572, 426] width 411 height 45
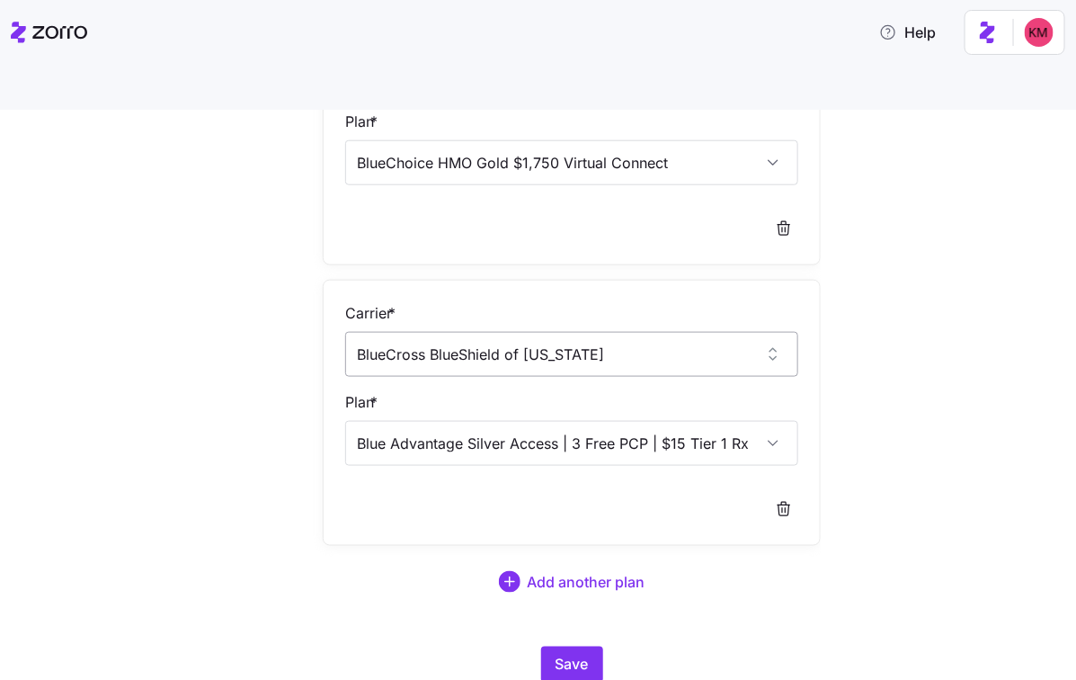
scroll to position [599, 0]
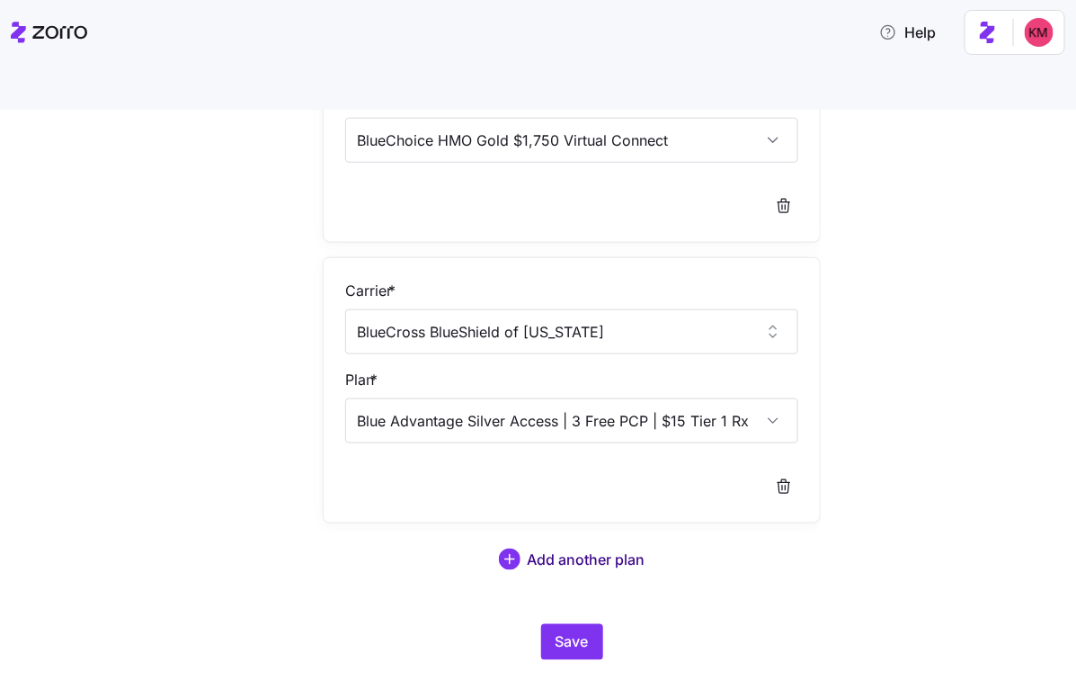
type input "Blue Advantage Silver Access | 3 Free PCP | $15 Tier 1 Rx | Nationwide Doctors"
click at [565, 548] on span "Add another plan" at bounding box center [587, 559] width 118 height 22
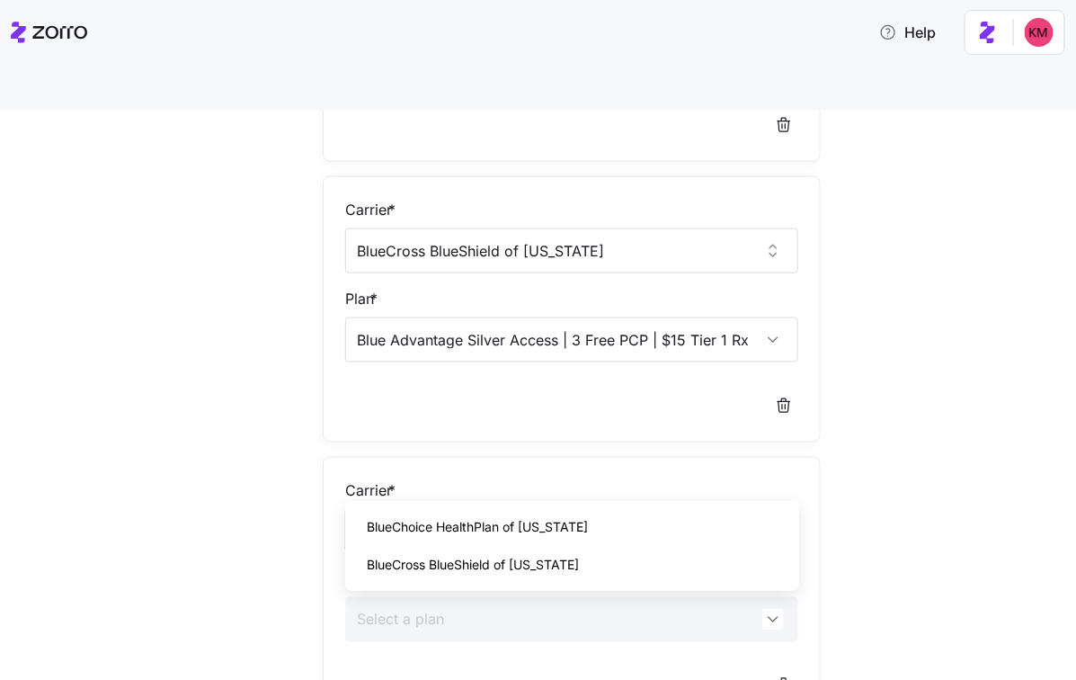
scroll to position [694, 0]
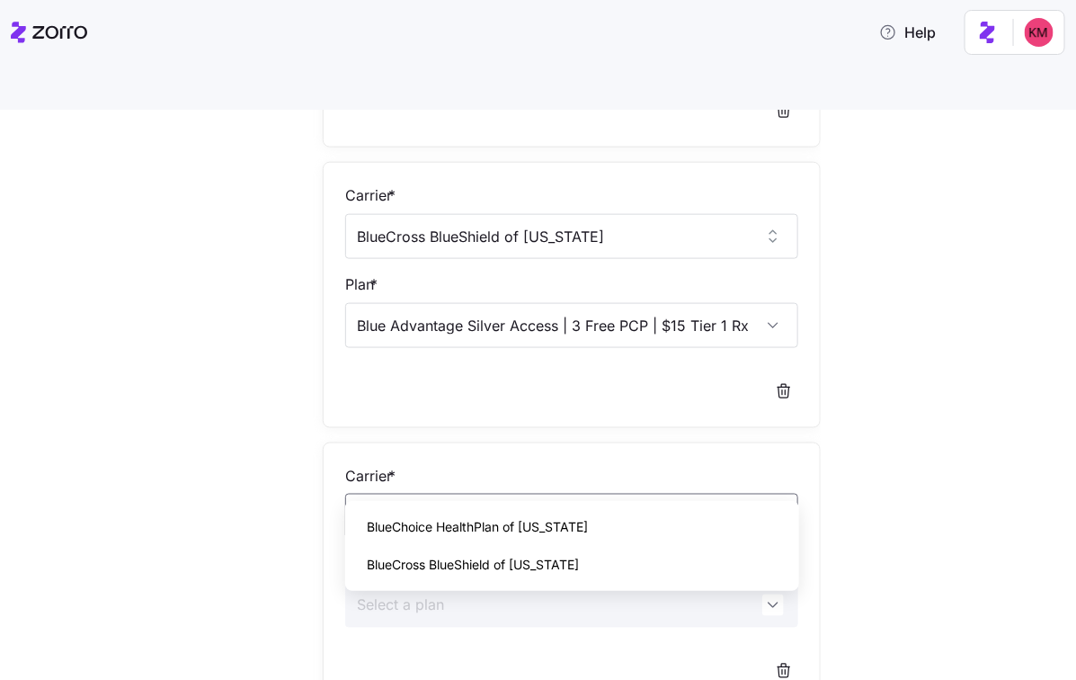
click at [479, 570] on span "BlueCross BlueShield of South Carolina" at bounding box center [473, 565] width 212 height 20
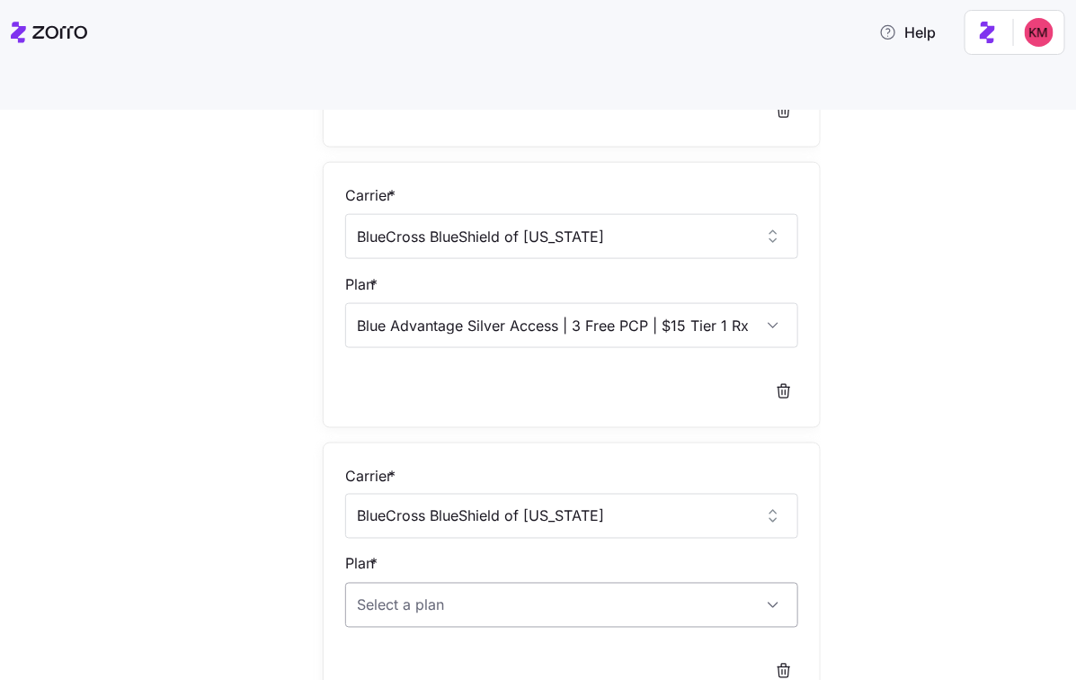
type input "BlueCross BlueShield of South Carolina"
click at [469, 582] on input "Plan *" at bounding box center [571, 604] width 453 height 45
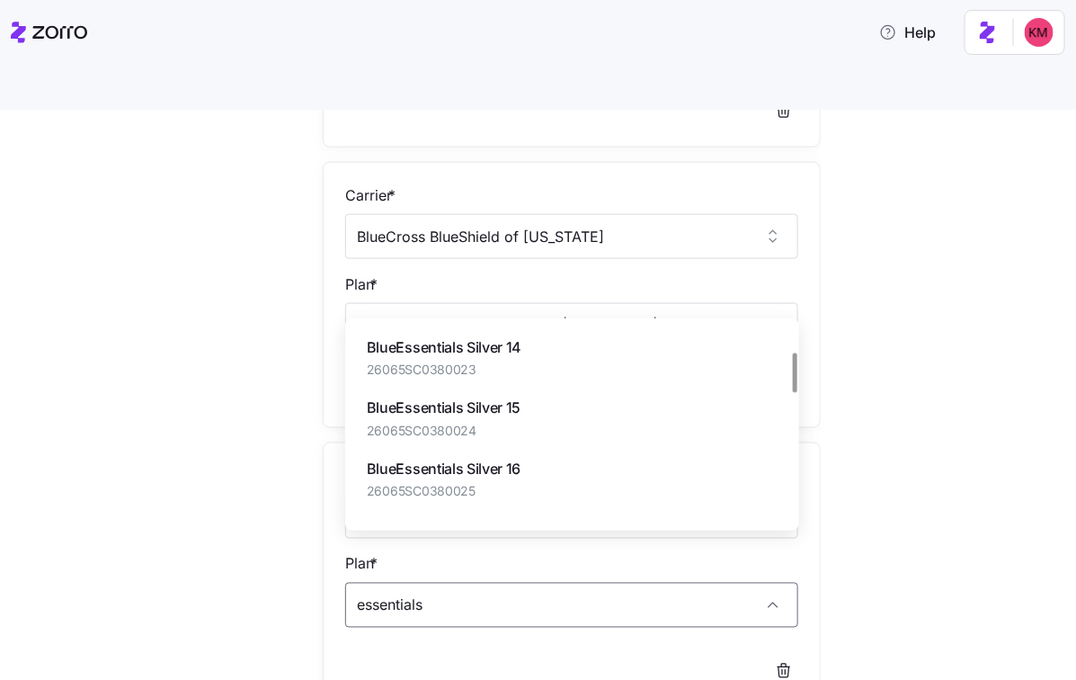
scroll to position [129, 0]
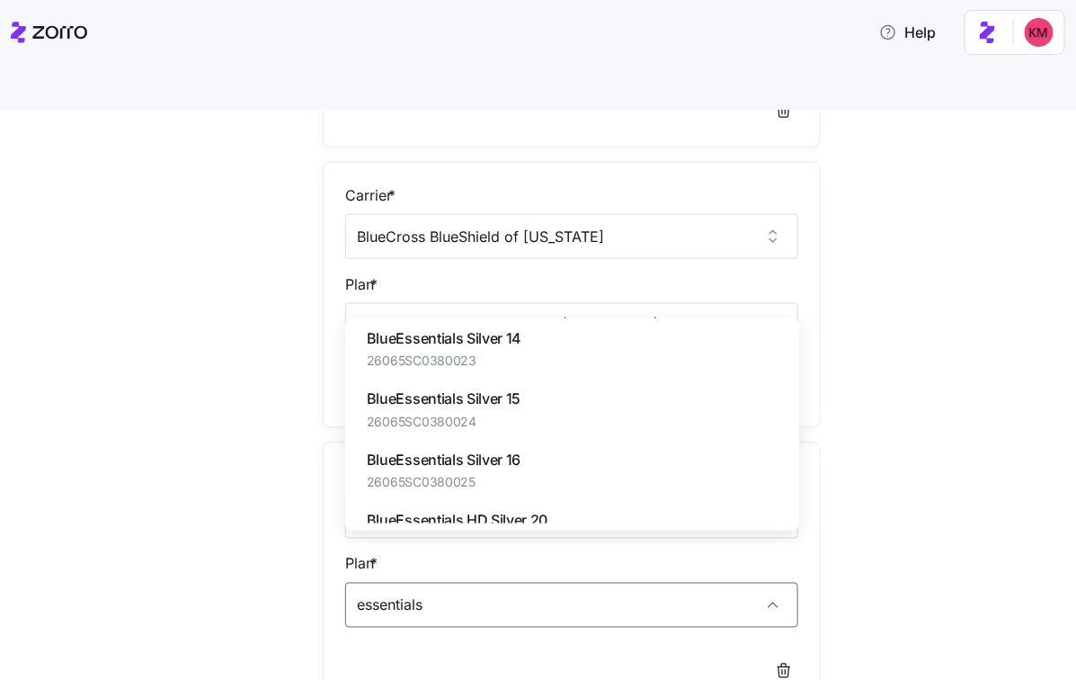
click at [458, 455] on span "BlueEssentials Silver 16" at bounding box center [444, 460] width 154 height 22
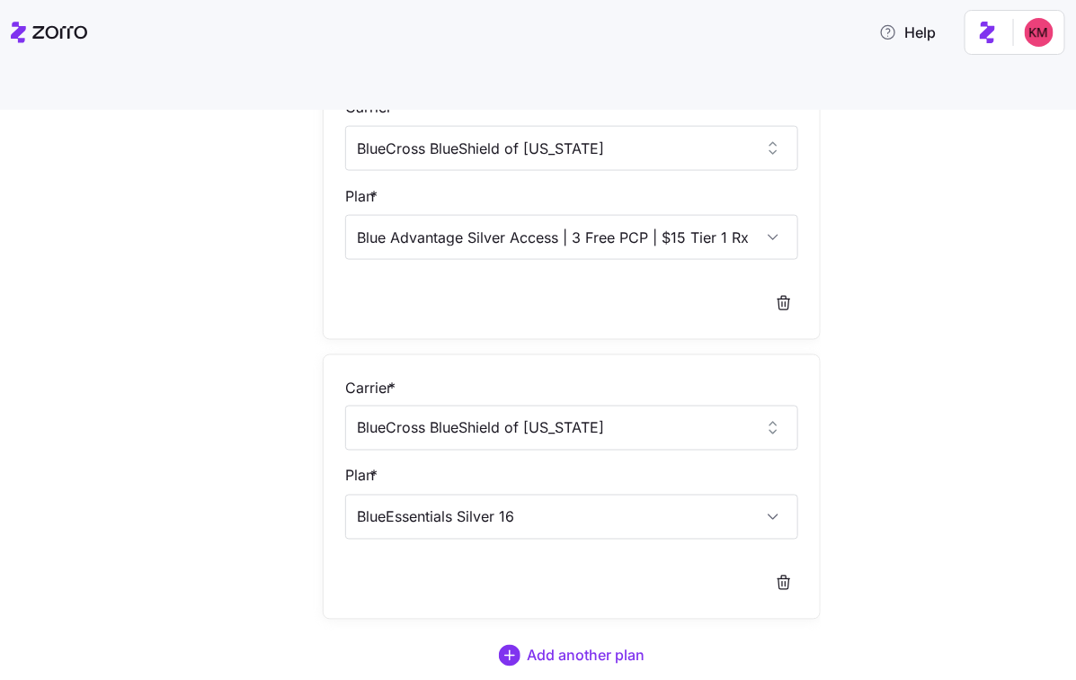
scroll to position [819, 0]
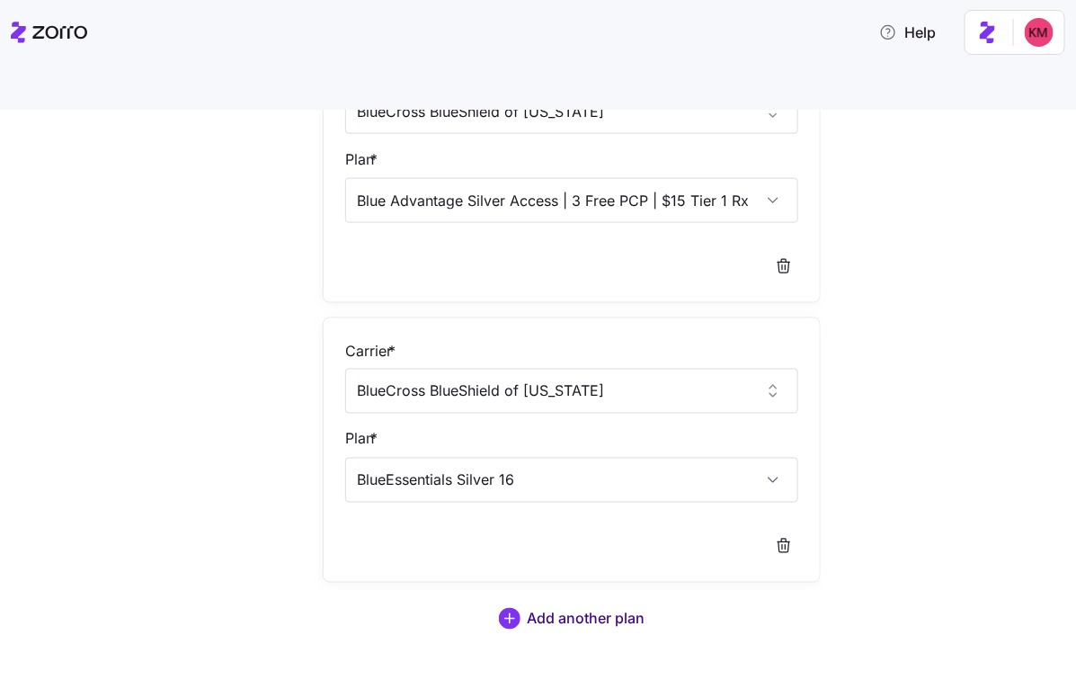
type input "BlueEssentials Silver 16"
click at [528, 597] on button "Add another plan" at bounding box center [572, 618] width 498 height 43
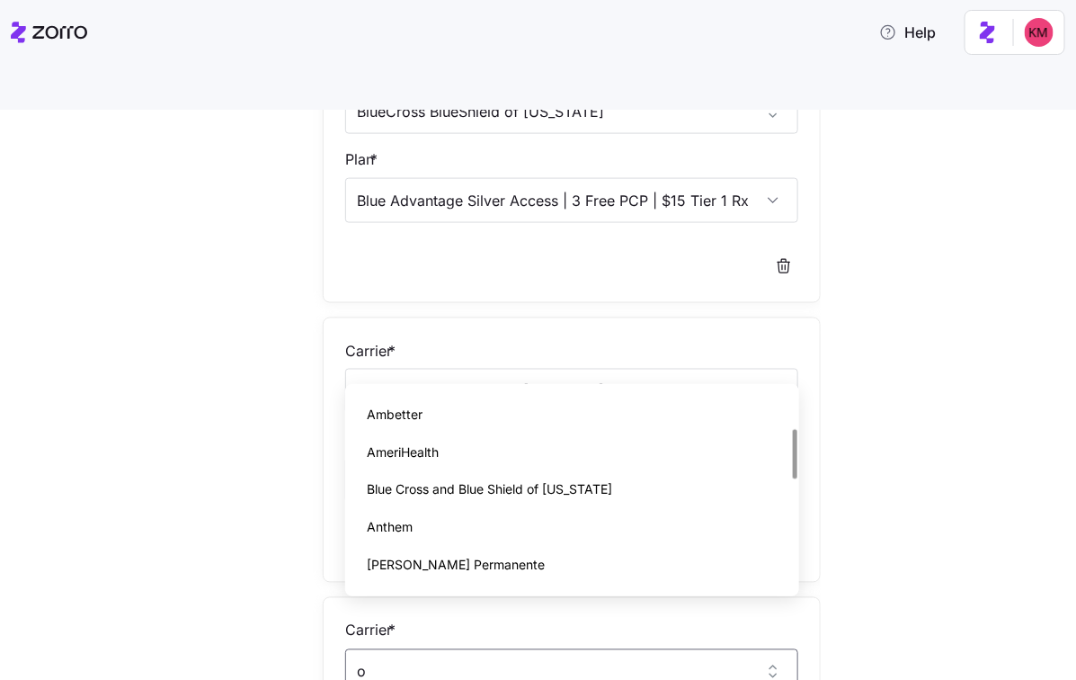
scroll to position [0, 0]
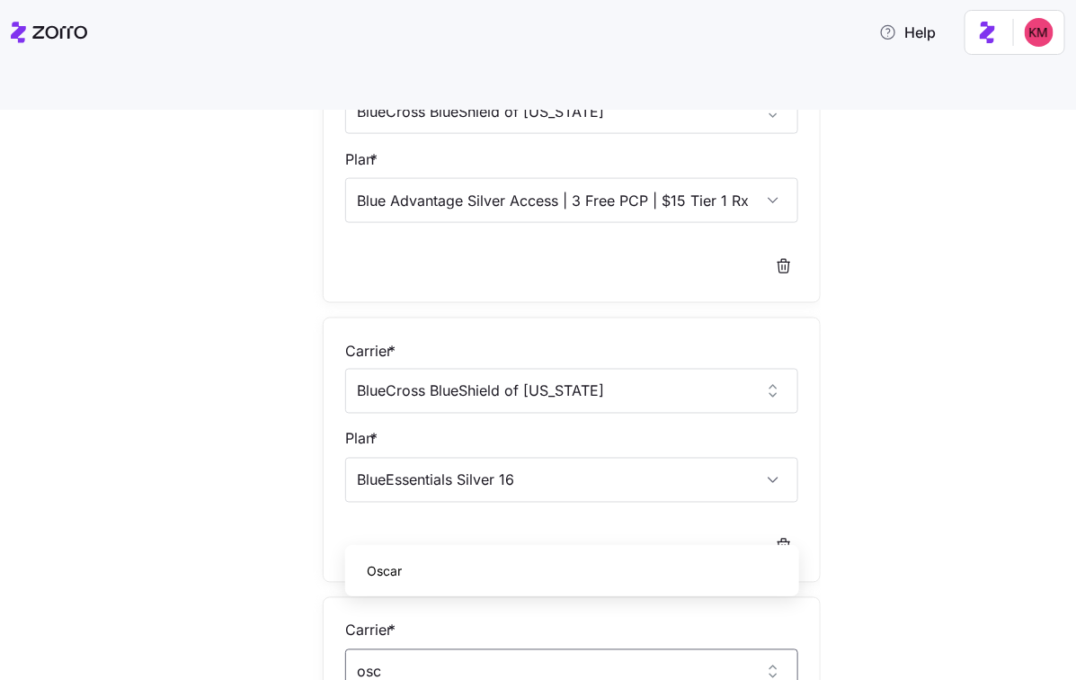
click at [411, 567] on div "Oscar" at bounding box center [572, 571] width 440 height 38
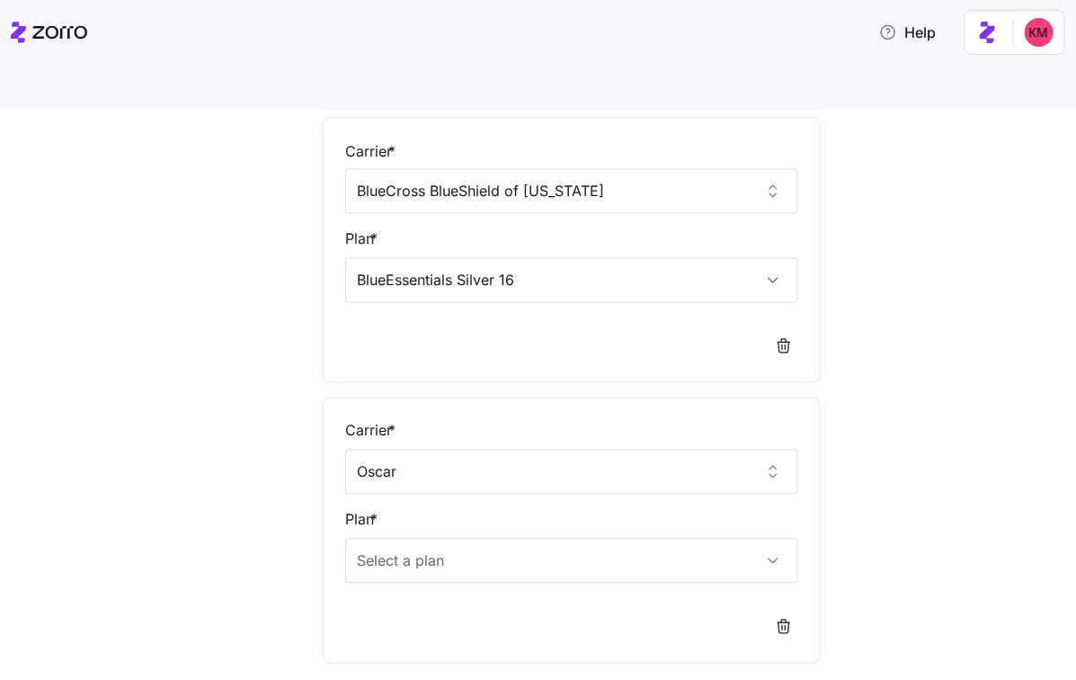
scroll to position [1023, 0]
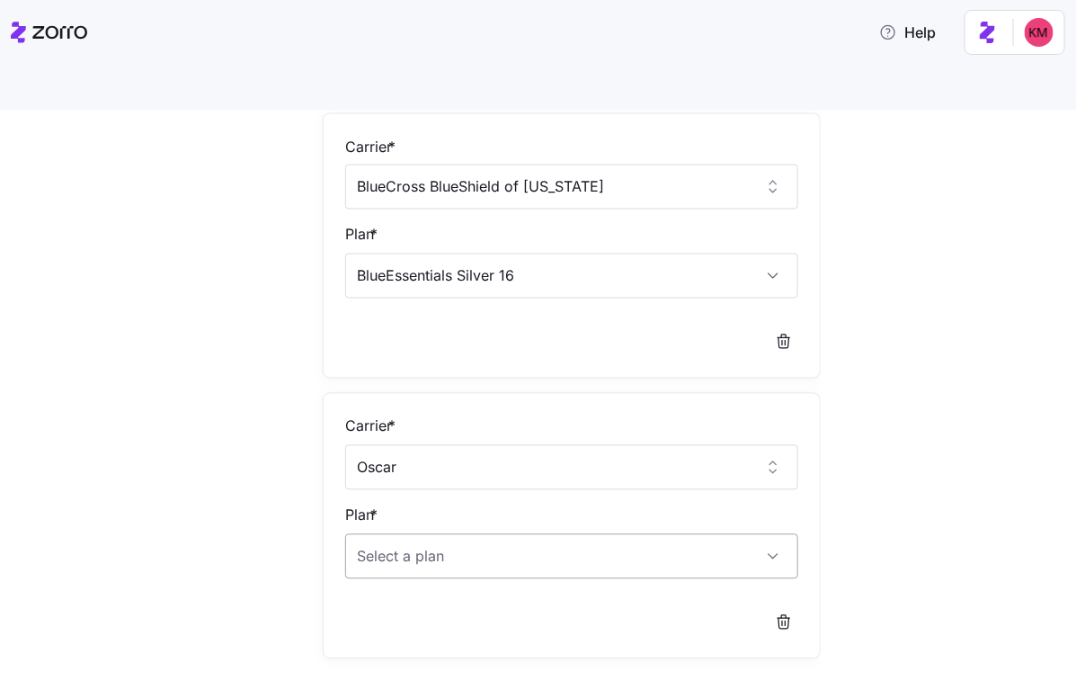
type input "Oscar"
click at [474, 534] on input "Plan *" at bounding box center [571, 556] width 453 height 45
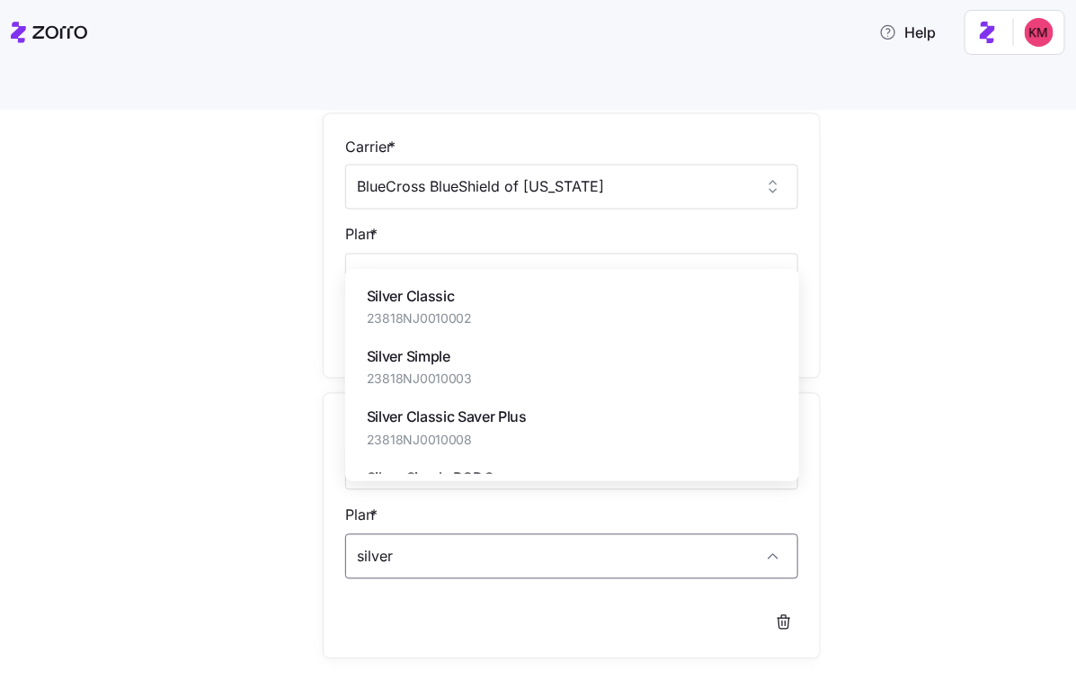
click at [458, 360] on span "Silver Simple" at bounding box center [419, 356] width 105 height 22
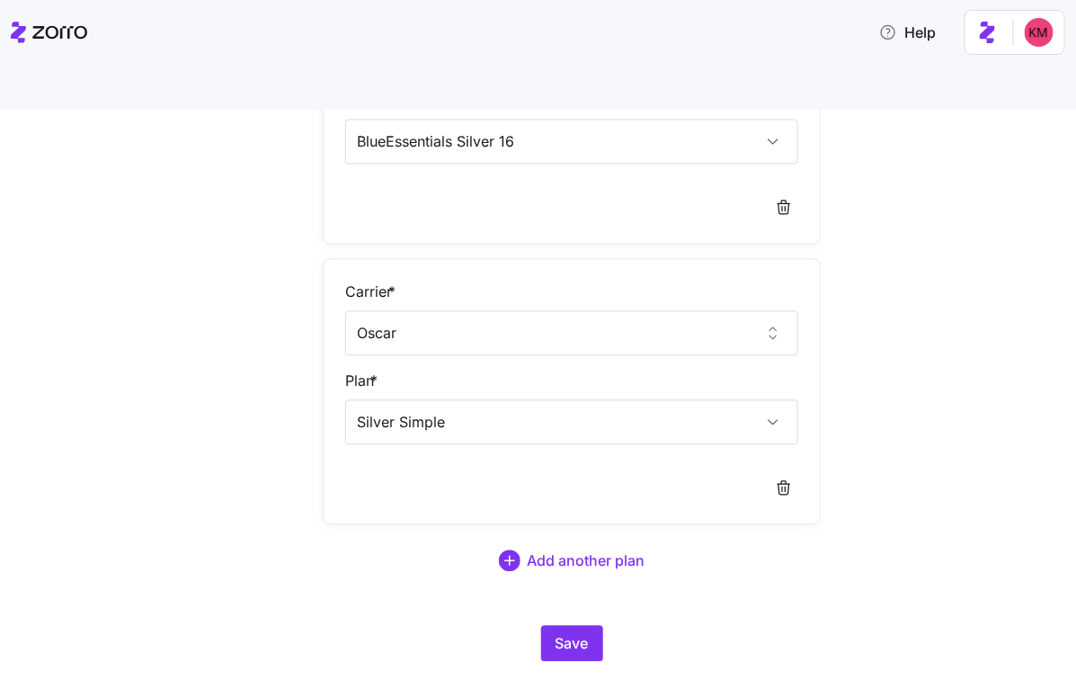
scroll to position [1156, 0]
type input "Silver Simple"
click at [524, 551] on span "Add another plan" at bounding box center [571, 562] width 455 height 22
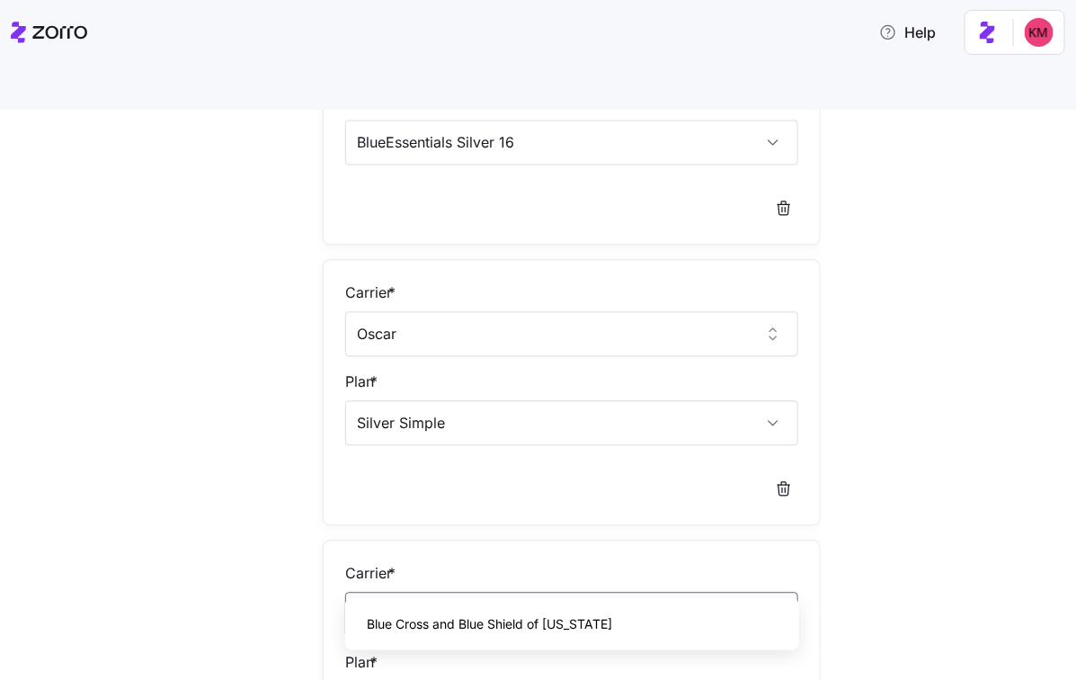
click at [493, 620] on span "Blue Cross and Blue Shield of Montana" at bounding box center [489, 624] width 245 height 20
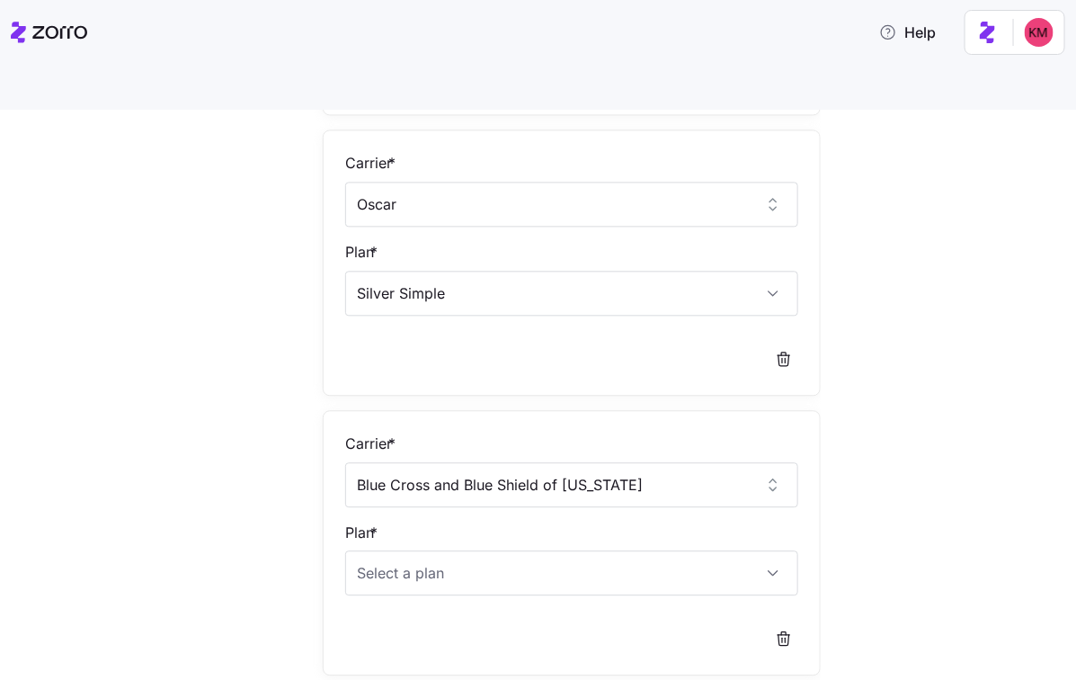
scroll to position [1287, 0]
type input "Blue Cross and Blue Shield of Montana"
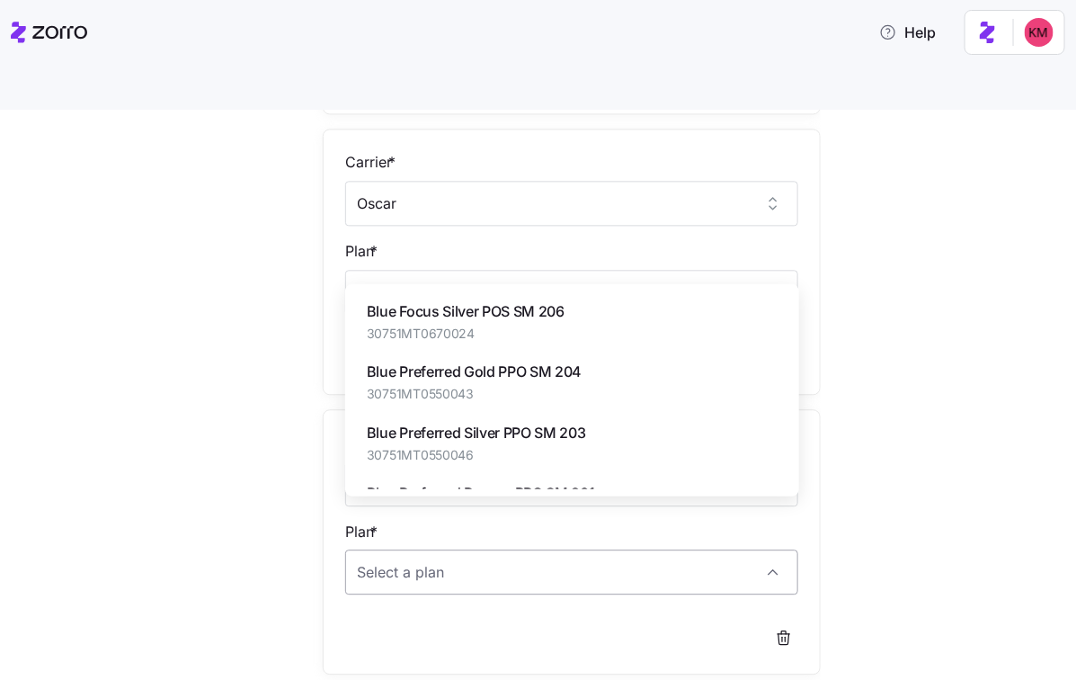
click at [485, 549] on input "Plan *" at bounding box center [571, 571] width 453 height 45
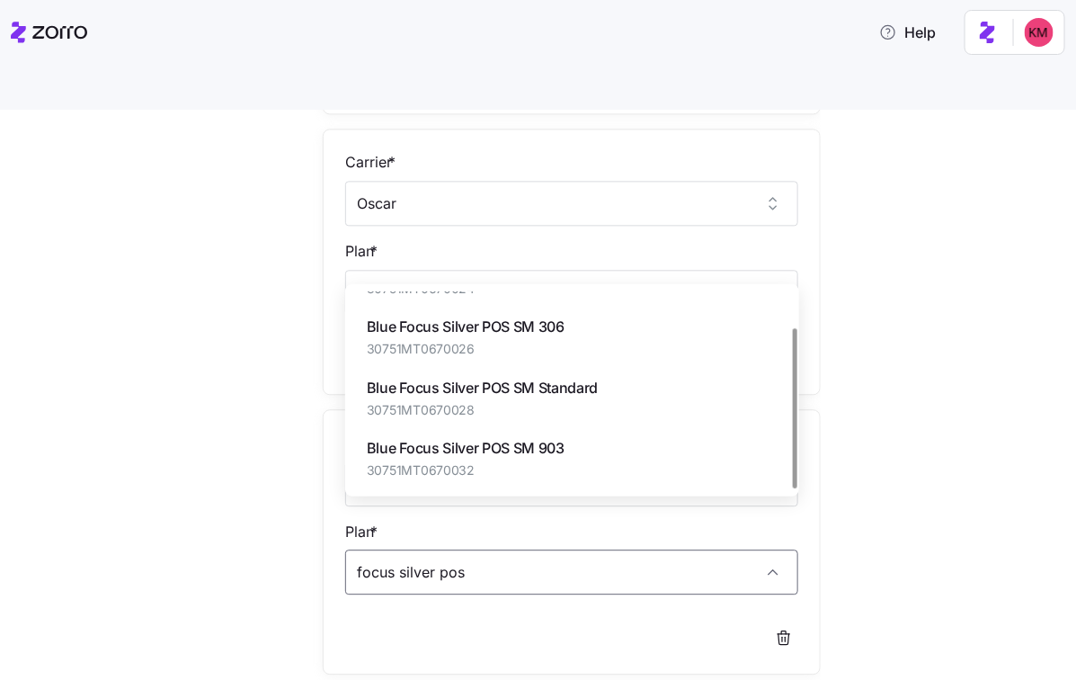
scroll to position [0, 0]
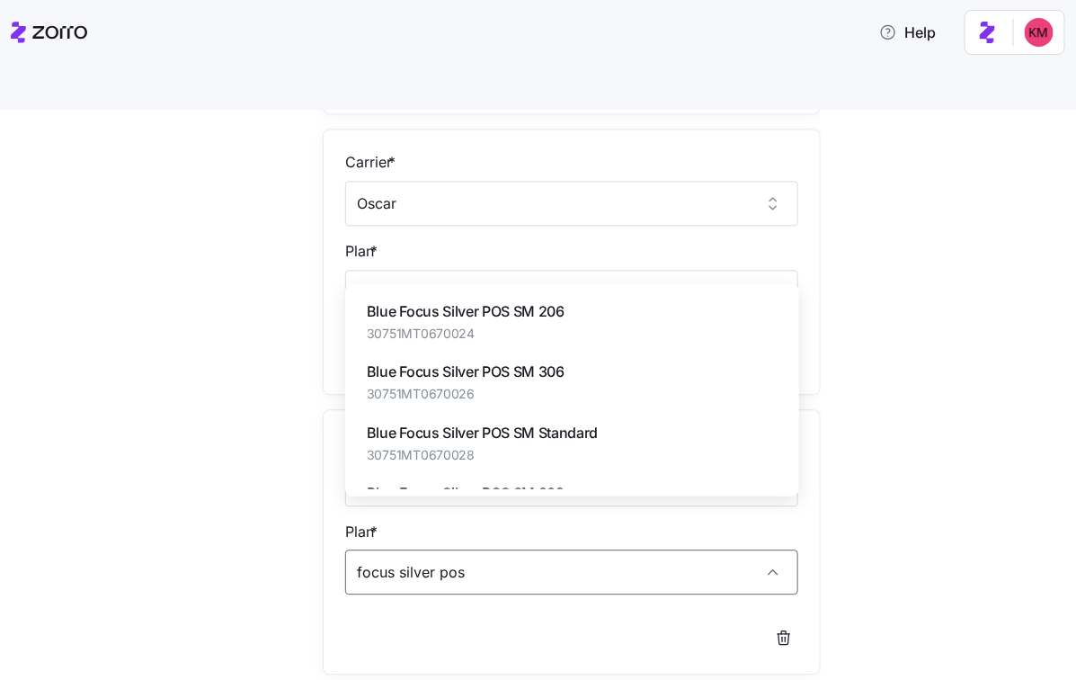
click at [553, 325] on span "30751MT0670024" at bounding box center [466, 333] width 198 height 18
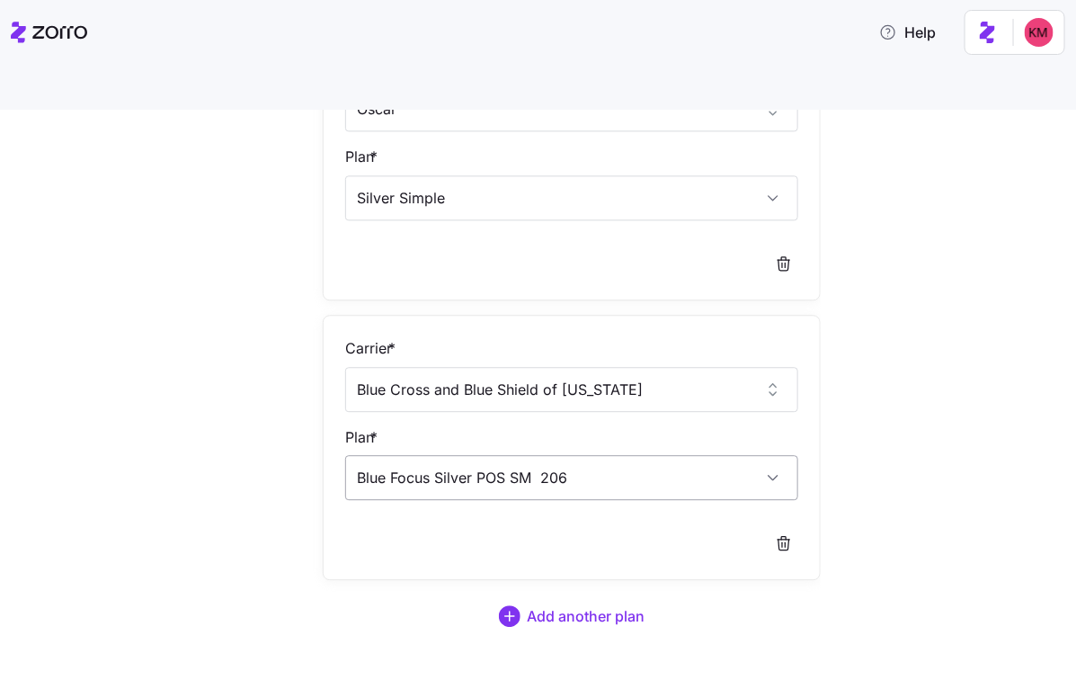
scroll to position [1395, 0]
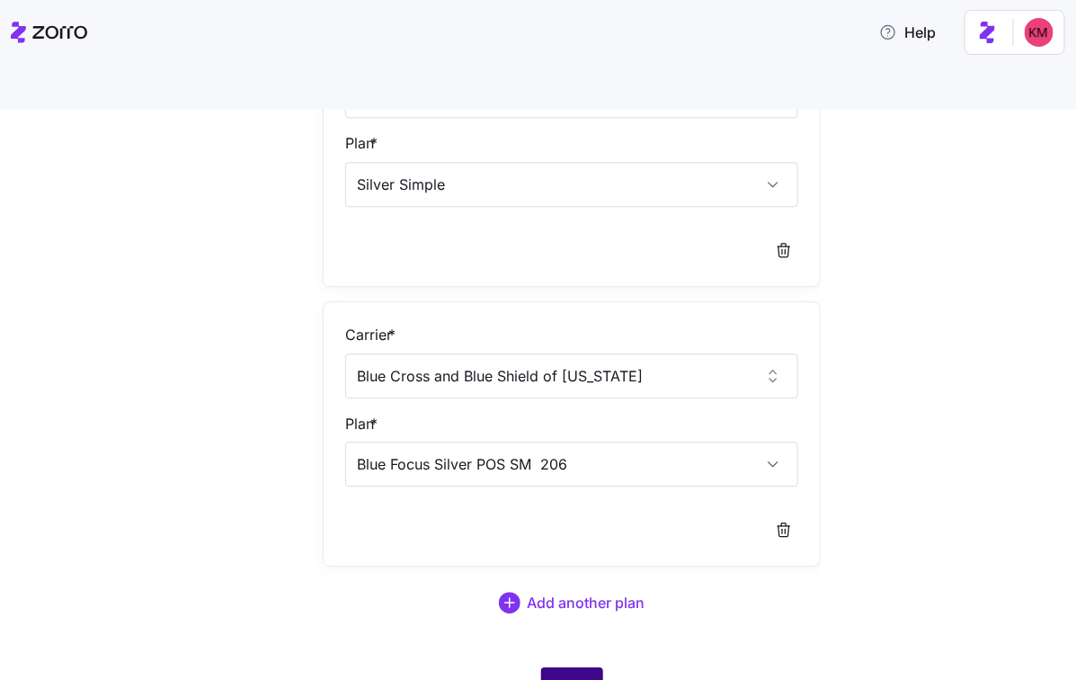
type input "Blue Focus Silver POS SM 206"
click at [582, 674] on span "Save" at bounding box center [572, 685] width 33 height 22
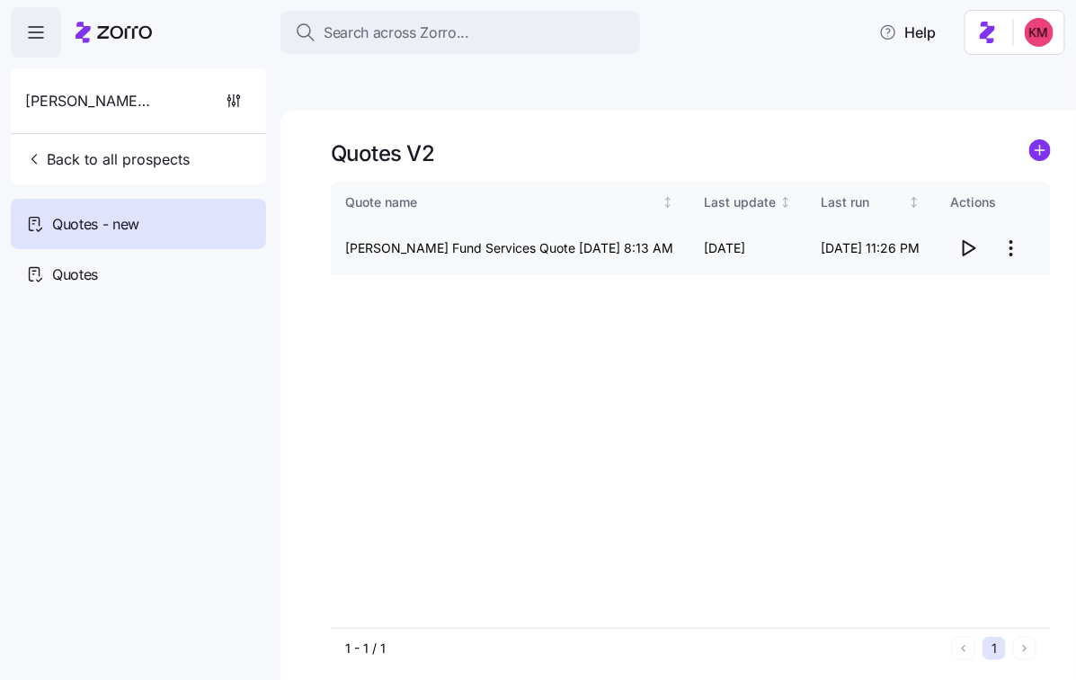
click at [976, 237] on icon "button" at bounding box center [968, 248] width 22 height 22
click at [1005, 205] on html "Search across Zorro... Help Fleming Fund Services Back to all prospects Quotes …" at bounding box center [538, 424] width 1076 height 849
click at [954, 244] on div "Edit quote" at bounding box center [940, 250] width 165 height 29
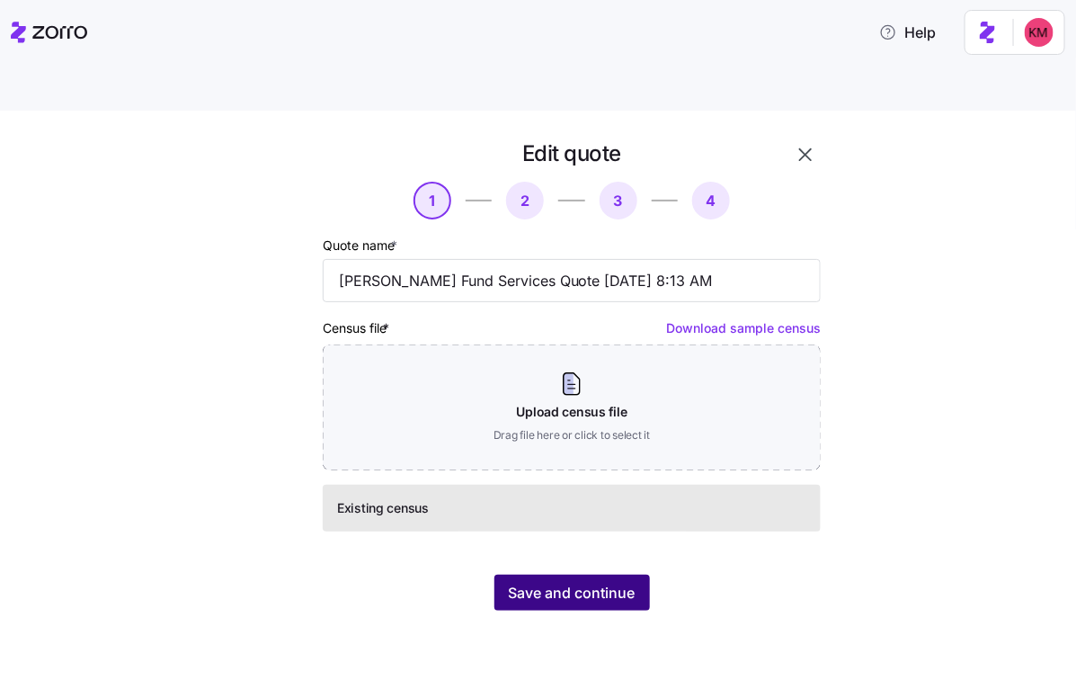
click at [612, 582] on span "Save and continue" at bounding box center [572, 593] width 127 height 22
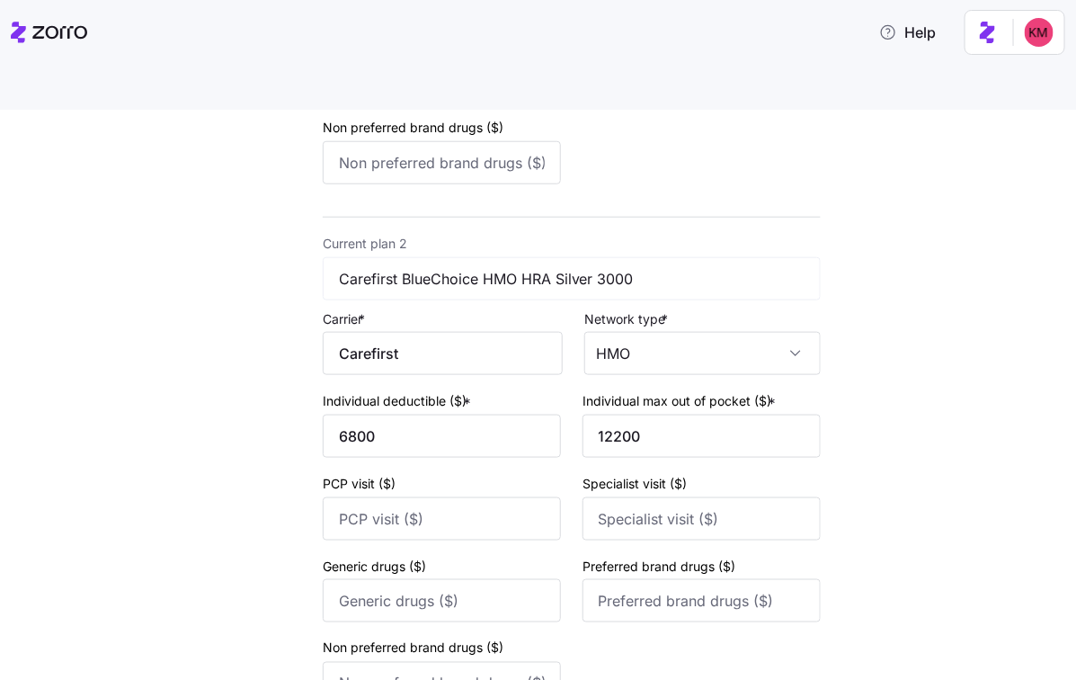
scroll to position [724, 0]
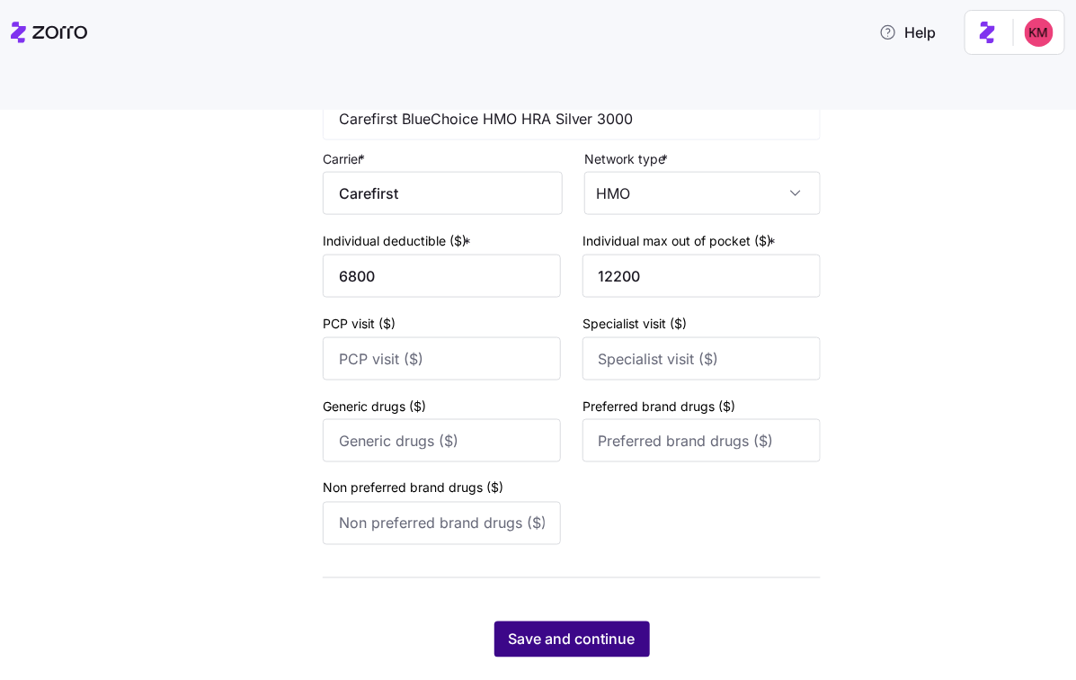
click at [597, 628] on span "Save and continue" at bounding box center [572, 639] width 127 height 22
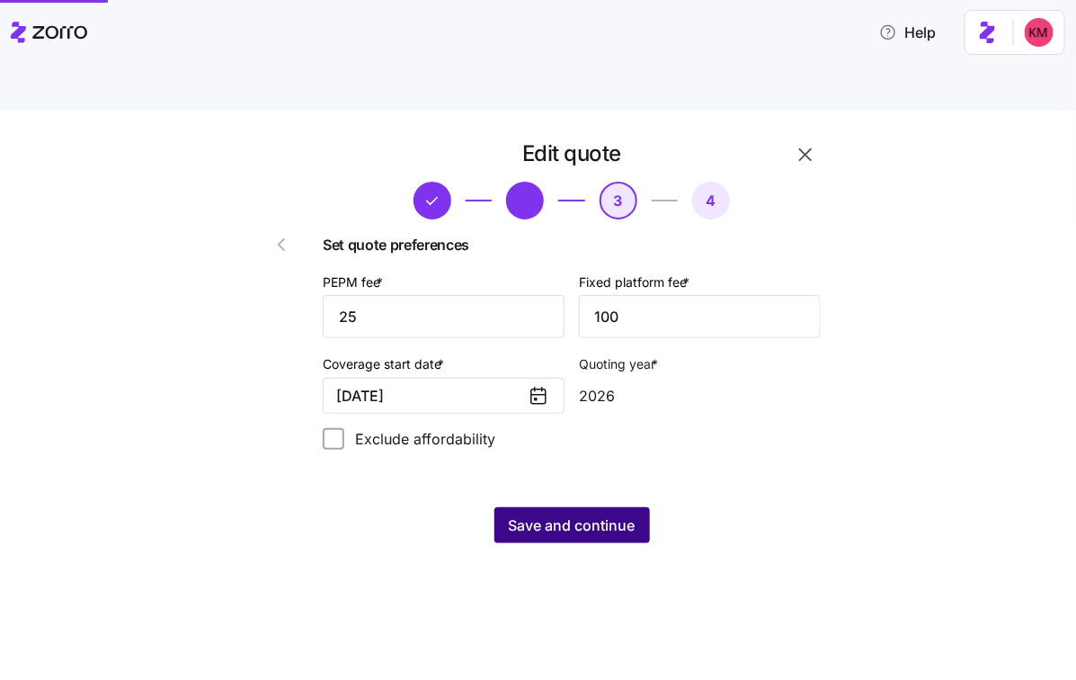
scroll to position [0, 0]
click at [605, 514] on span "Save and continue" at bounding box center [572, 525] width 127 height 22
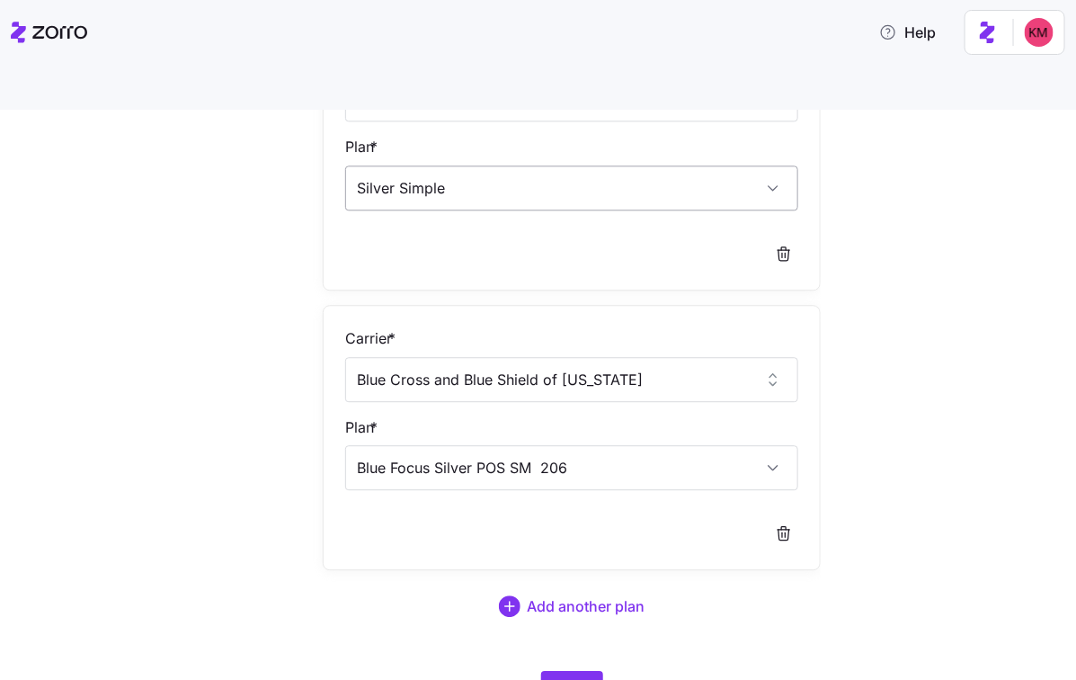
scroll to position [1400, 0]
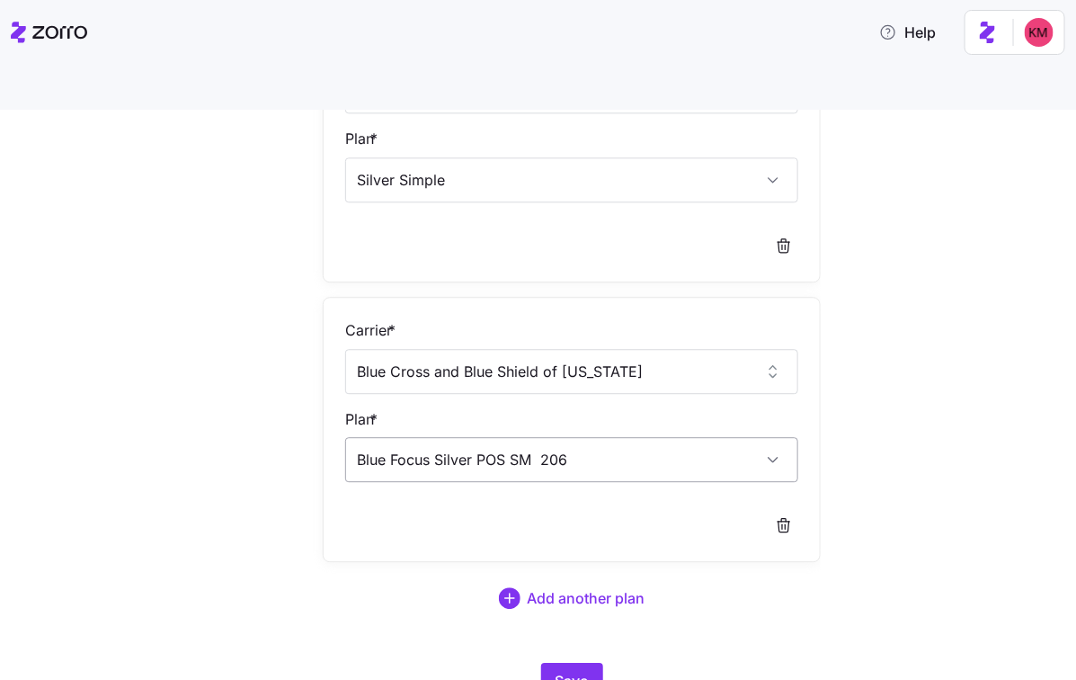
click at [600, 437] on input "Blue Focus Silver POS SM 206" at bounding box center [571, 459] width 453 height 45
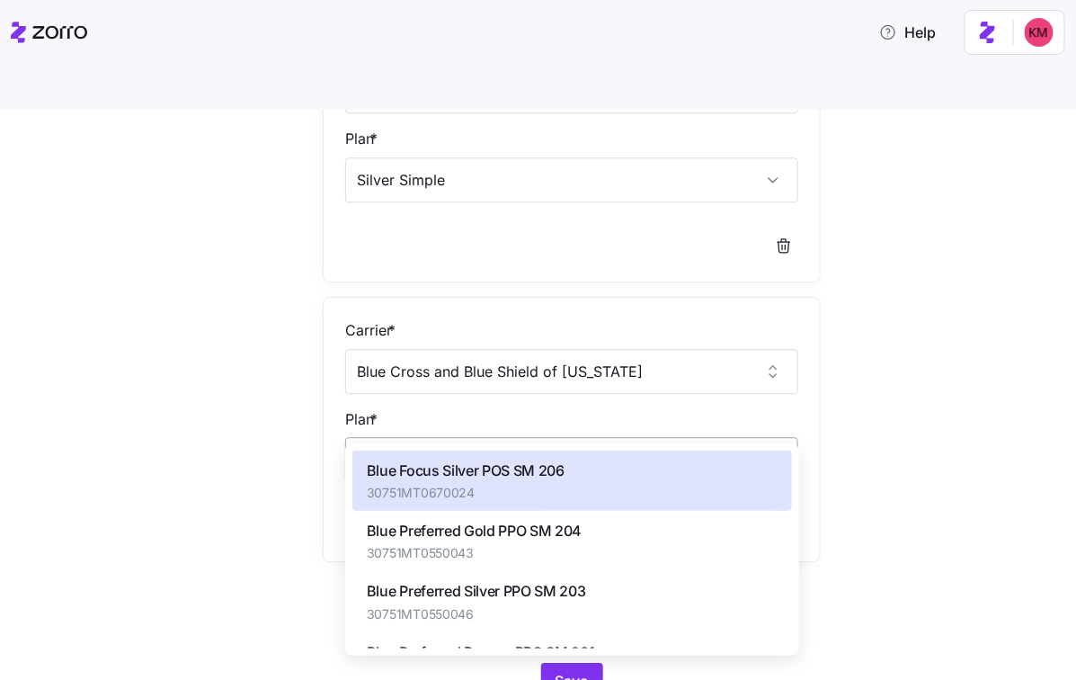
click at [600, 437] on input "Blue Focus Silver POS SM 206" at bounding box center [571, 459] width 453 height 45
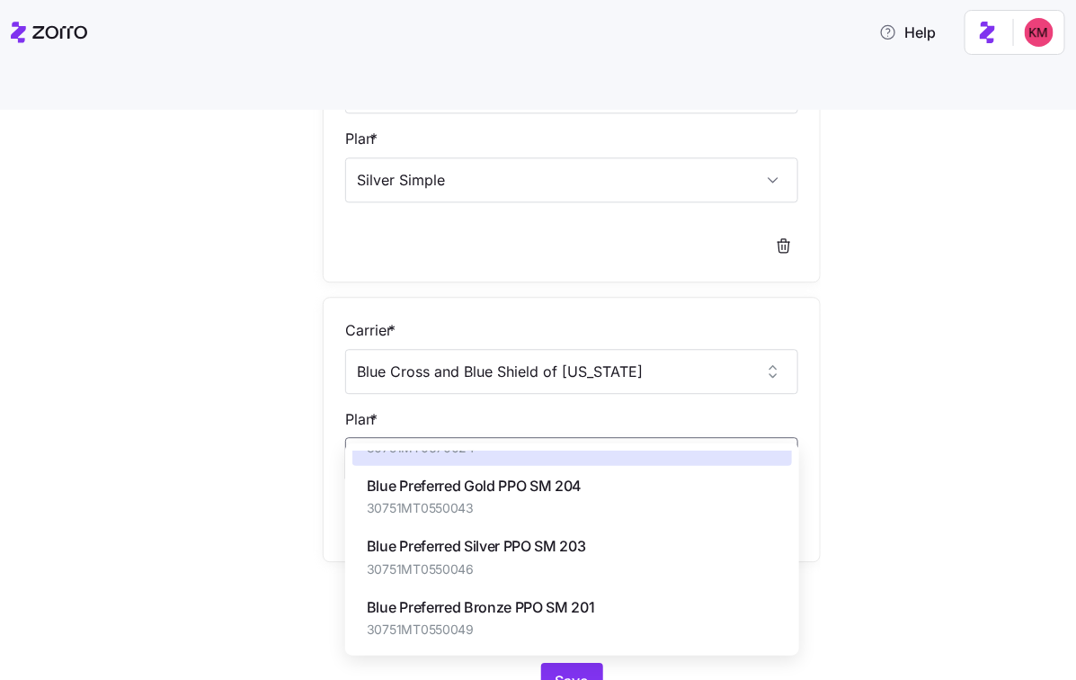
type input "206"
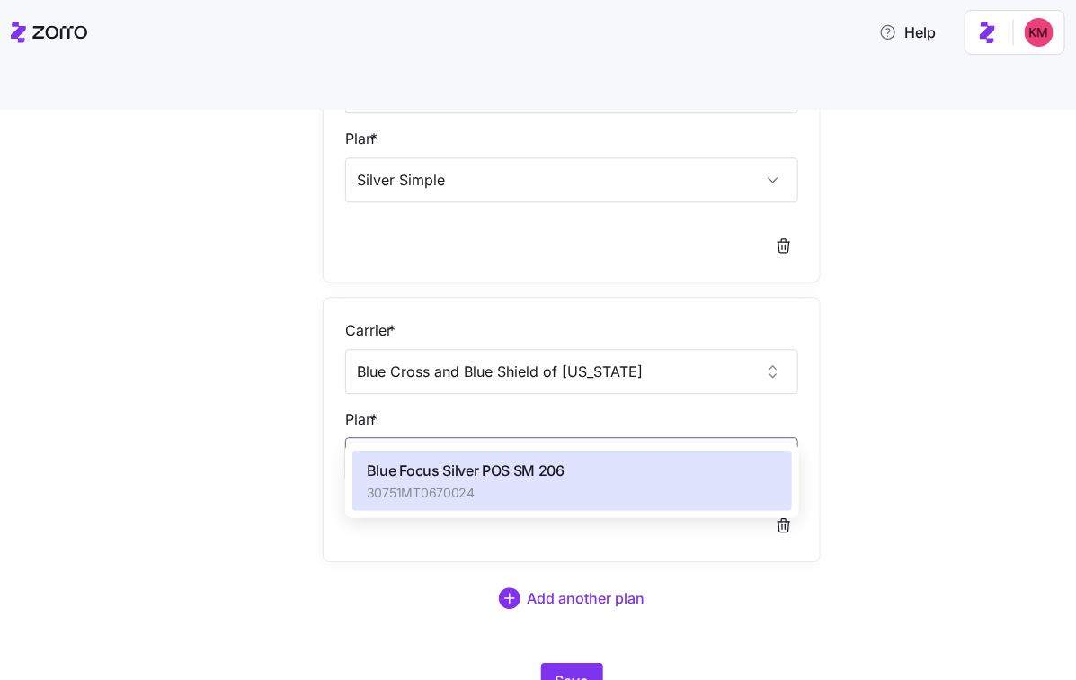
scroll to position [0, 0]
click at [545, 484] on span "30751MT0670024" at bounding box center [466, 493] width 198 height 18
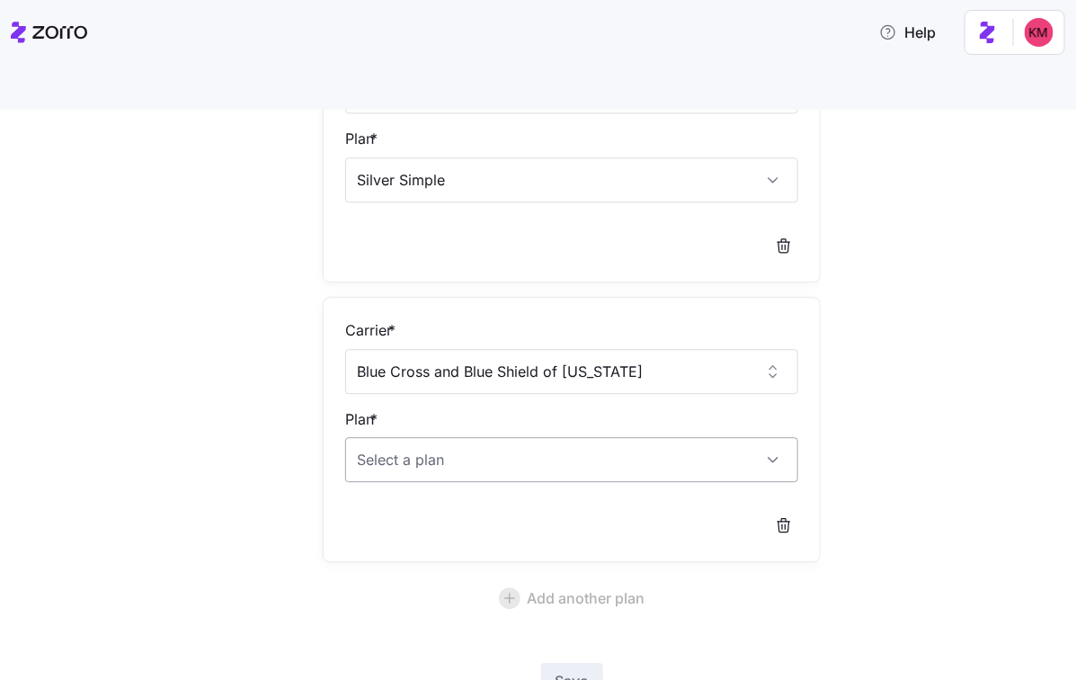
click at [522, 437] on input "Plan *" at bounding box center [571, 459] width 453 height 45
click at [524, 478] on span "Blue Focus Silver POS SM 206" at bounding box center [466, 470] width 198 height 22
type input "Blue Focus Silver POS SM 206"
click at [582, 670] on span "Save" at bounding box center [572, 681] width 33 height 22
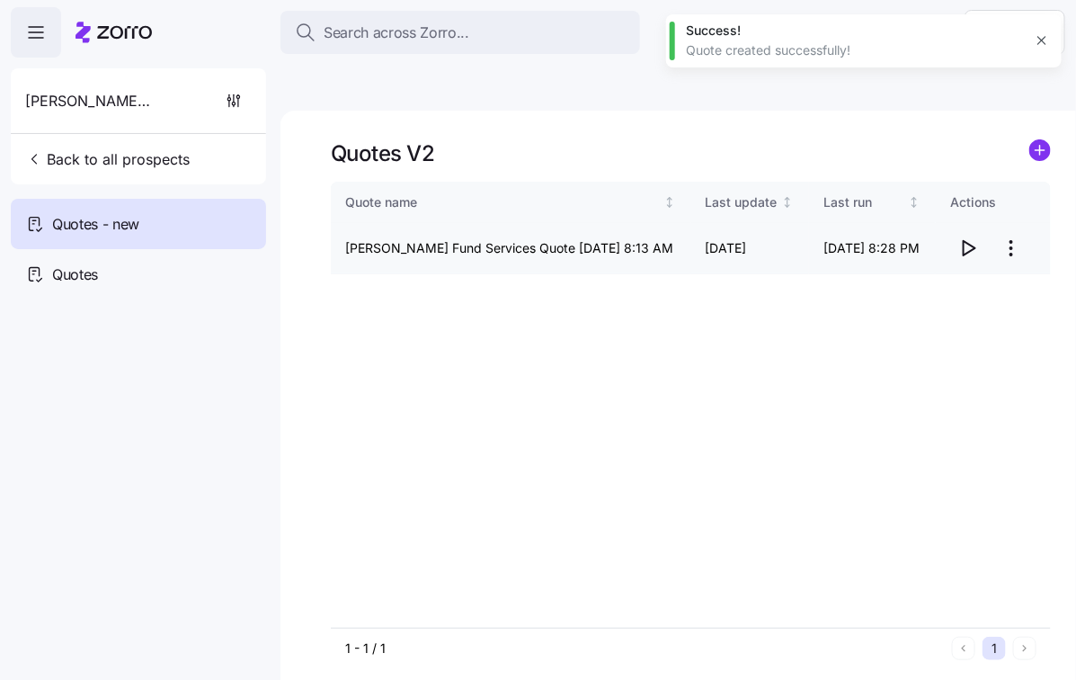
click at [974, 237] on icon "button" at bounding box center [968, 248] width 22 height 22
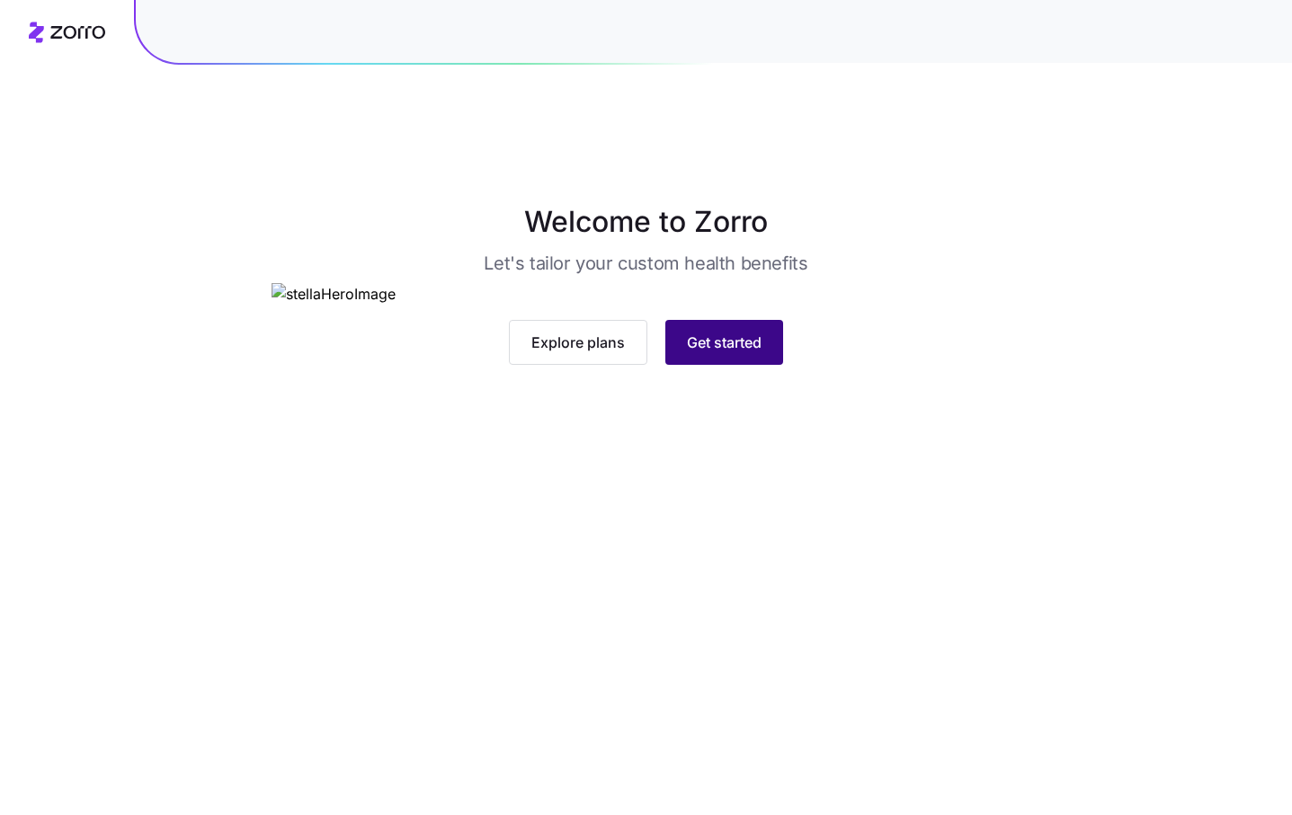
click at [741, 353] on span "Get started" at bounding box center [724, 343] width 75 height 22
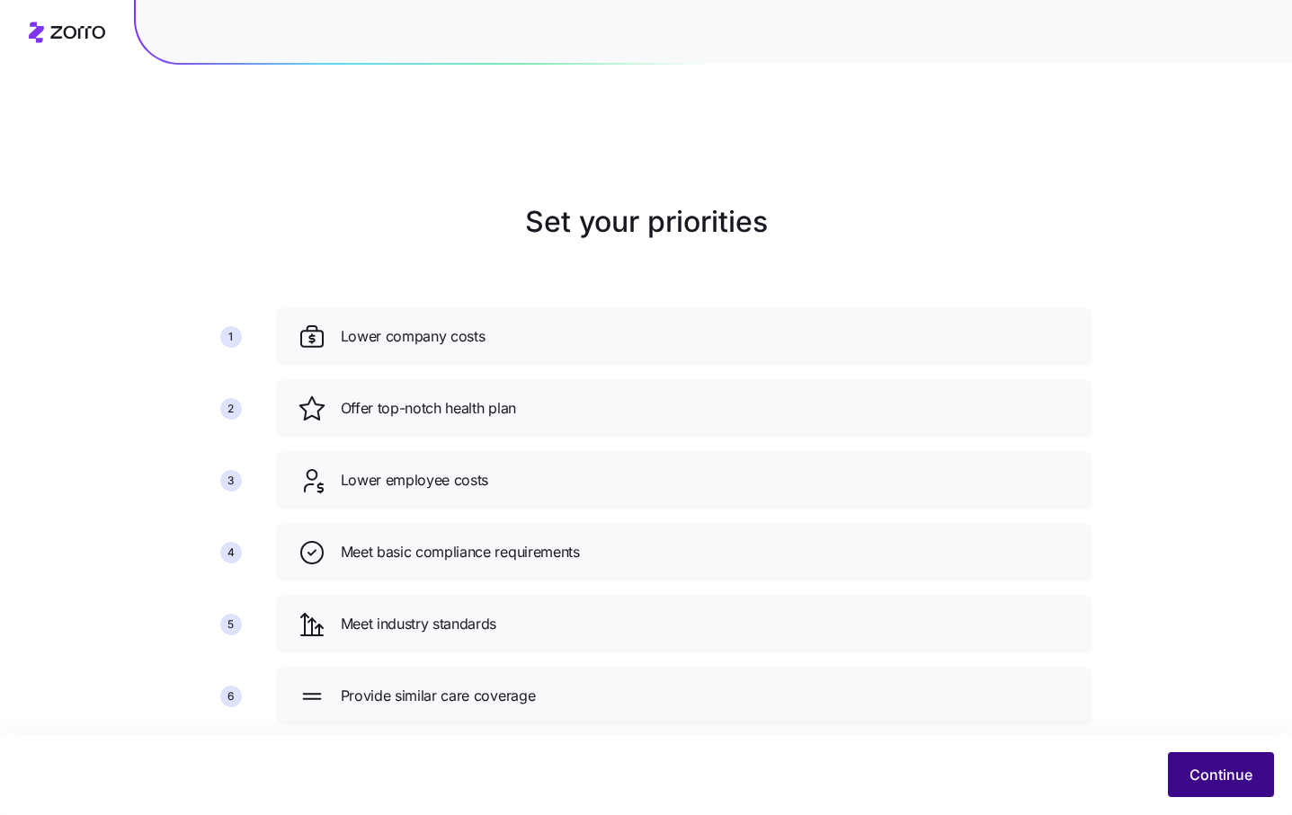
click at [1213, 783] on span "Continue" at bounding box center [1220, 775] width 63 height 22
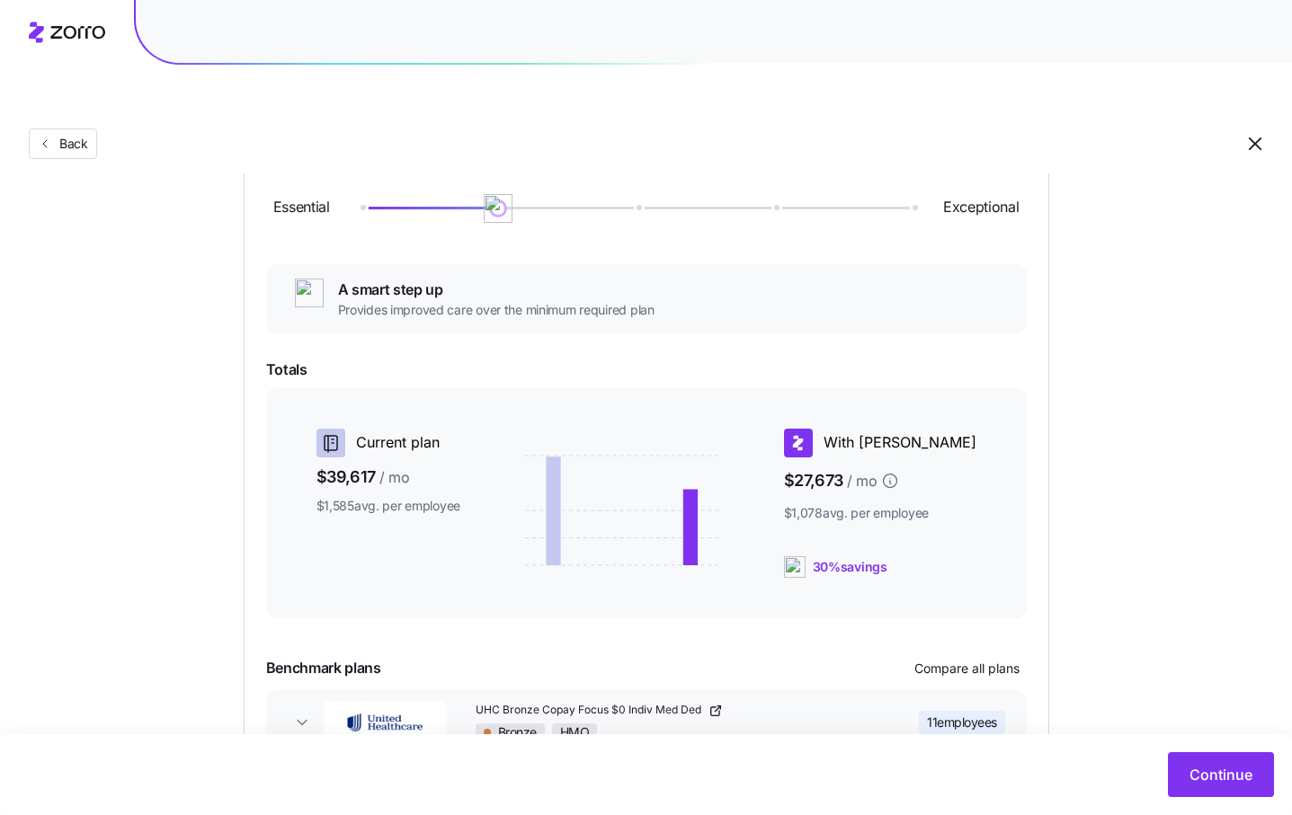
scroll to position [303, 0]
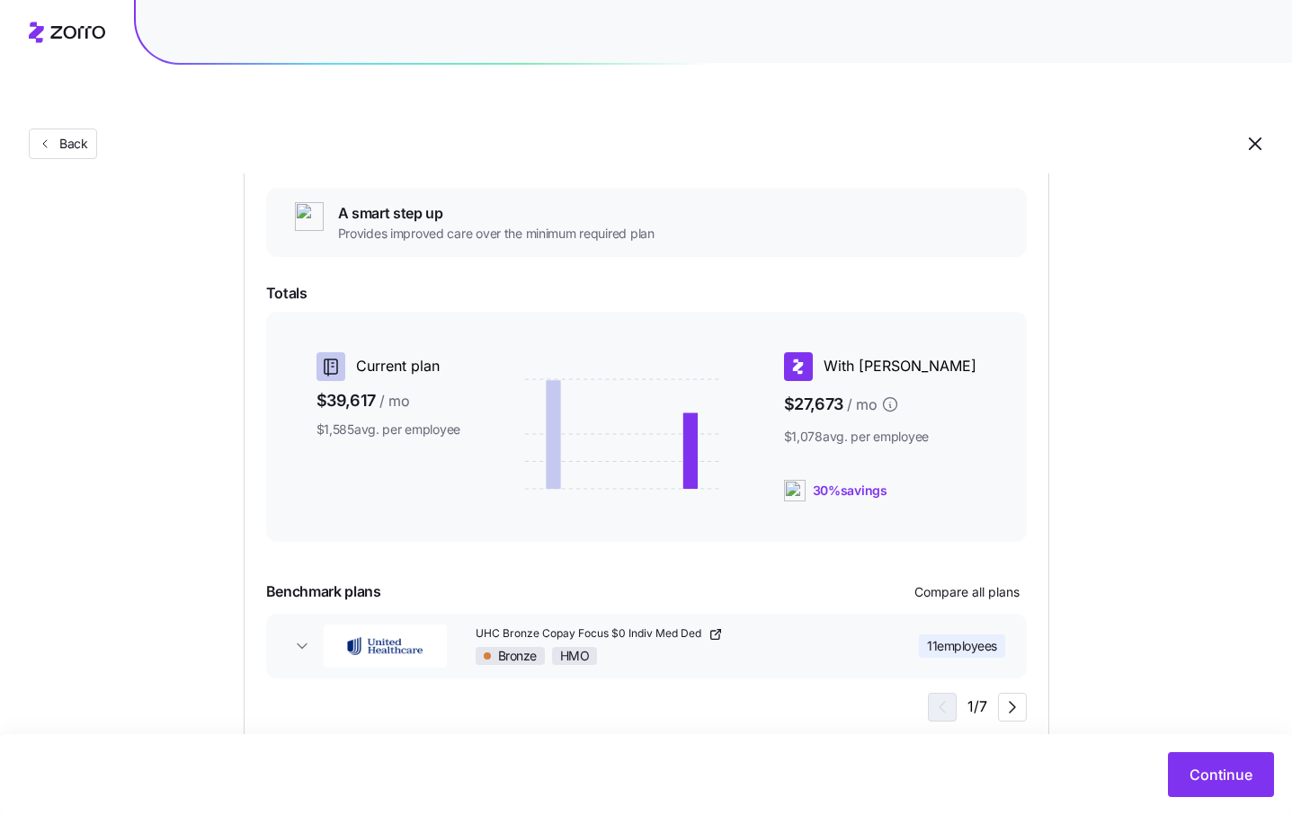
click at [980, 564] on div "Essential Exceptional A smart step up Provides improved care over the minimum r…" at bounding box center [646, 403] width 760 height 638
click at [973, 583] on span "Compare all plans" at bounding box center [966, 592] width 105 height 18
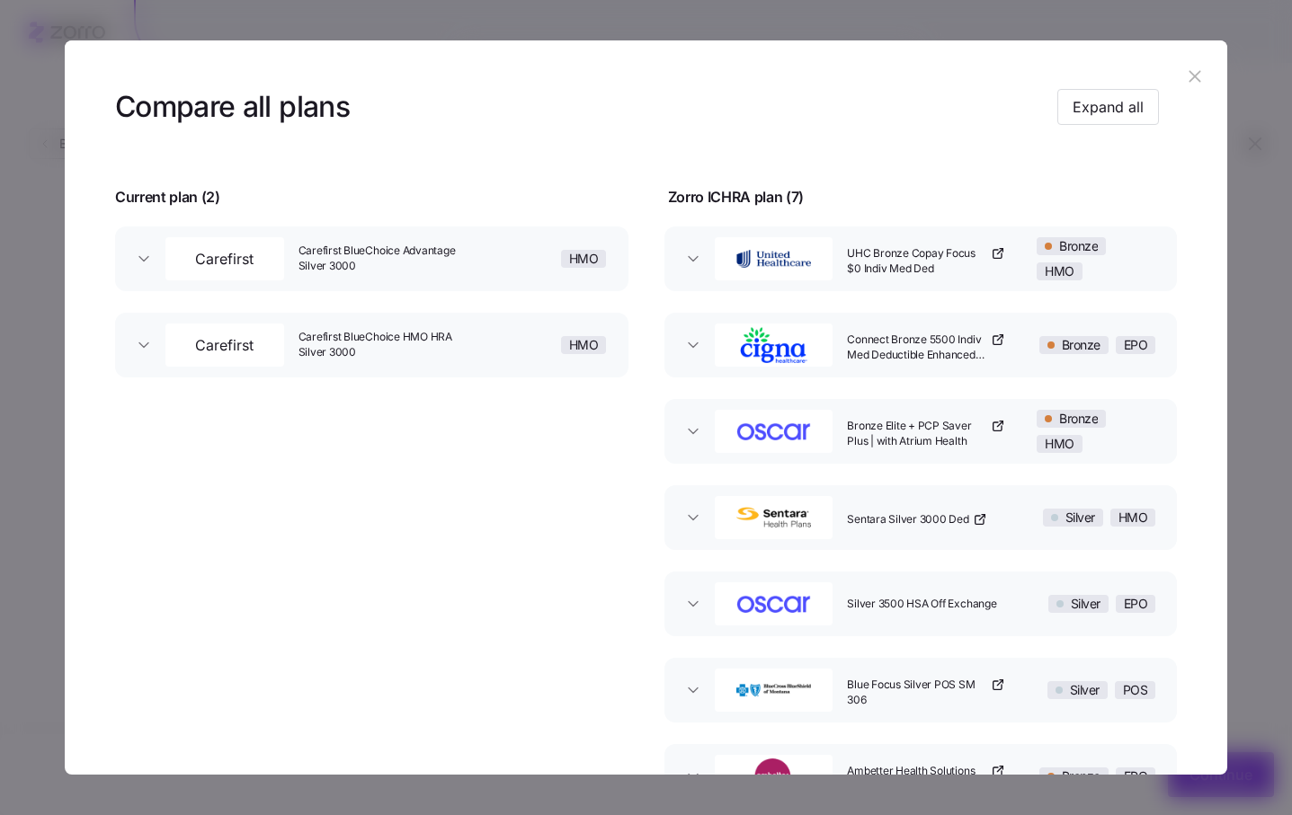
scroll to position [0, 0]
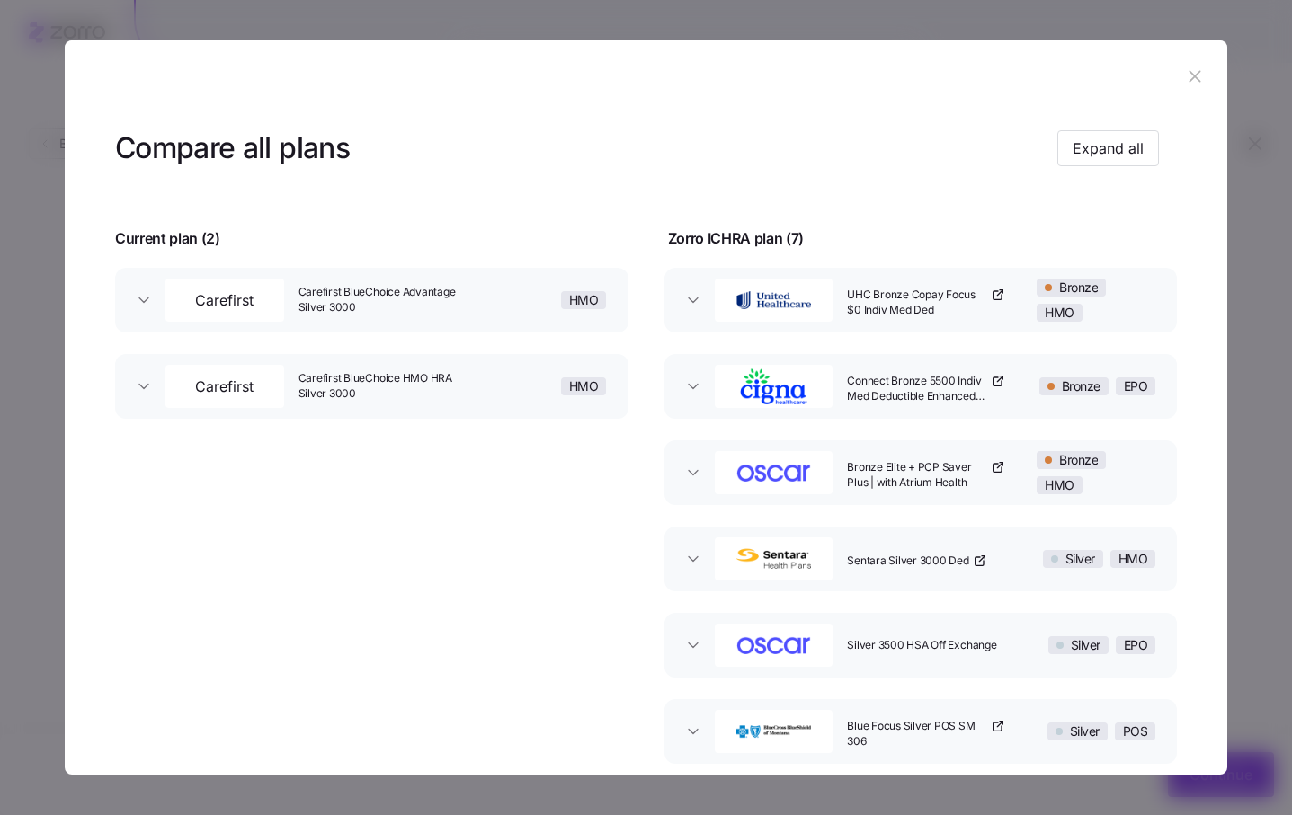
click at [1190, 76] on icon "button" at bounding box center [1195, 77] width 20 height 20
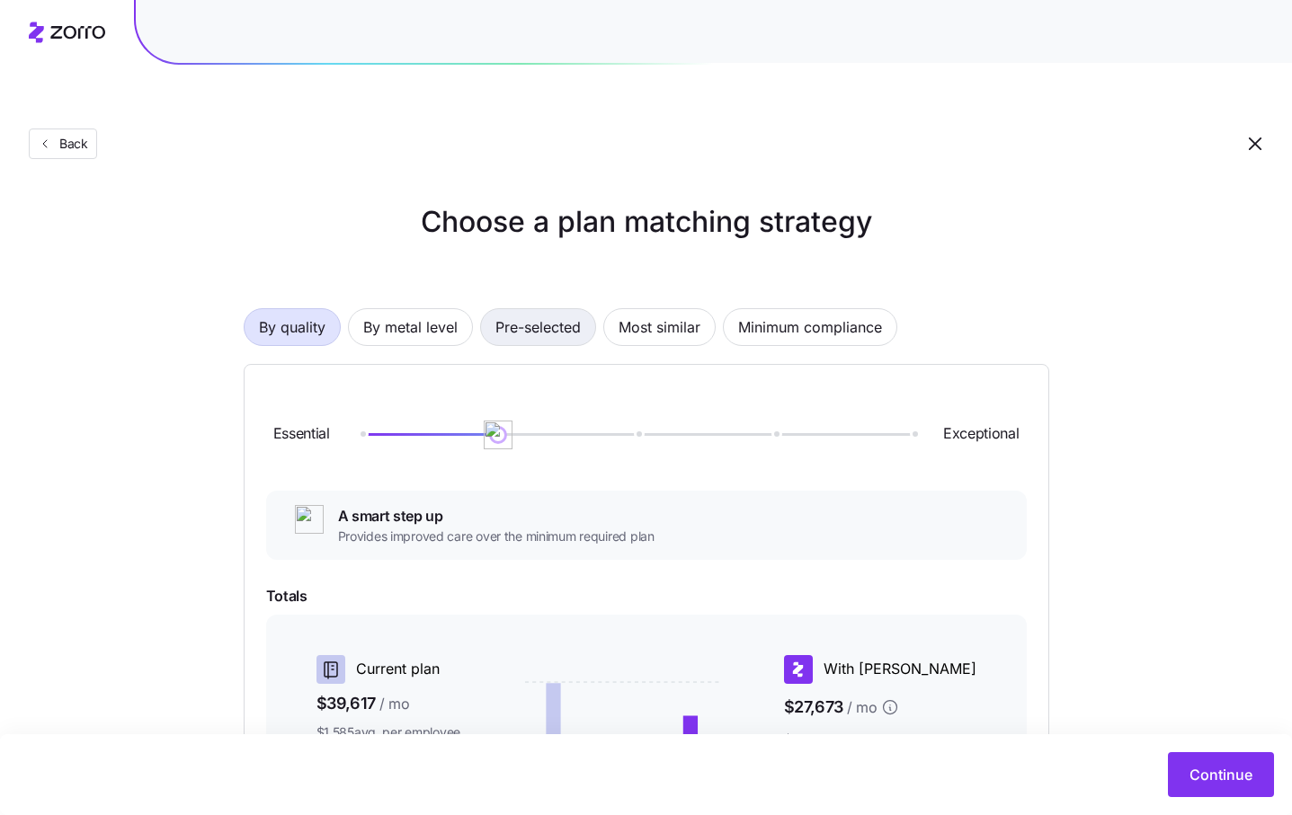
click at [584, 308] on button "Pre-selected" at bounding box center [538, 327] width 116 height 38
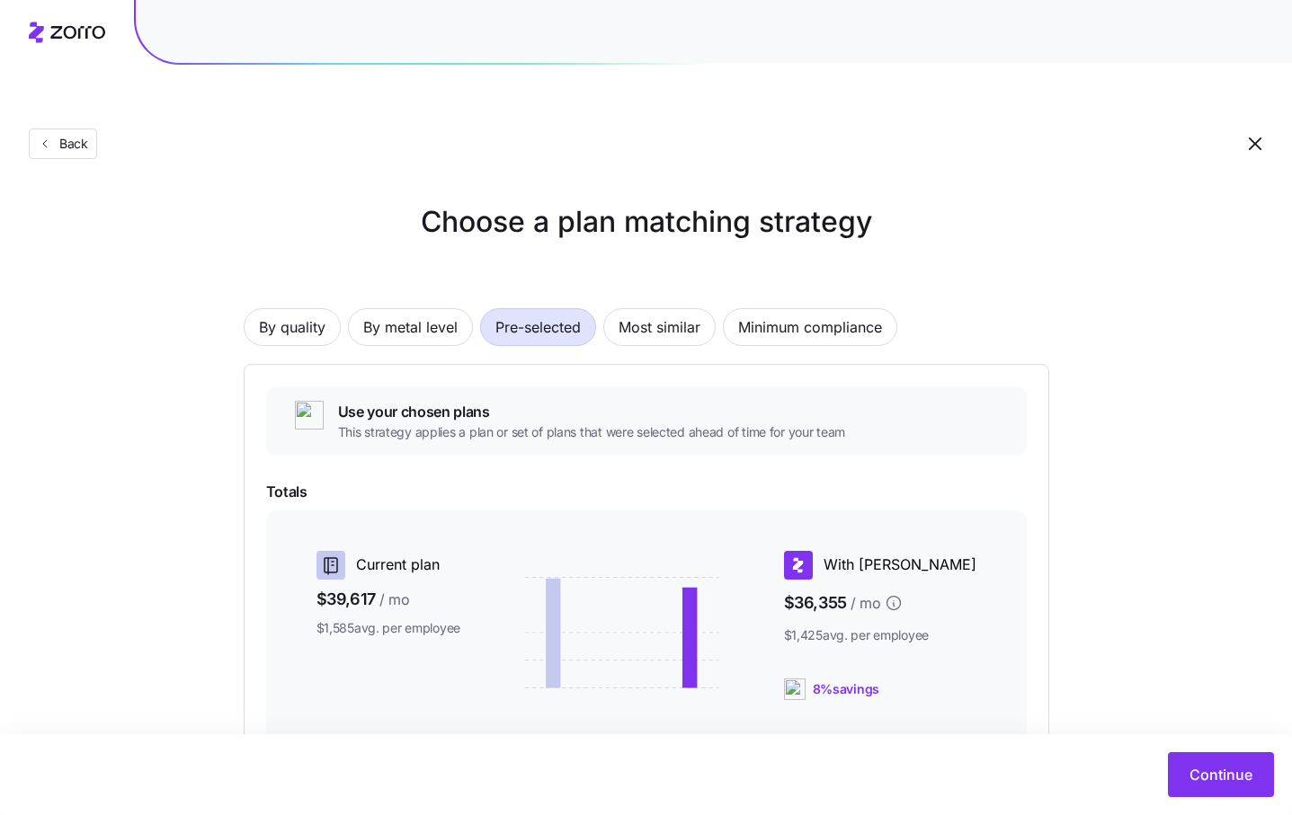
scroll to position [200, 0]
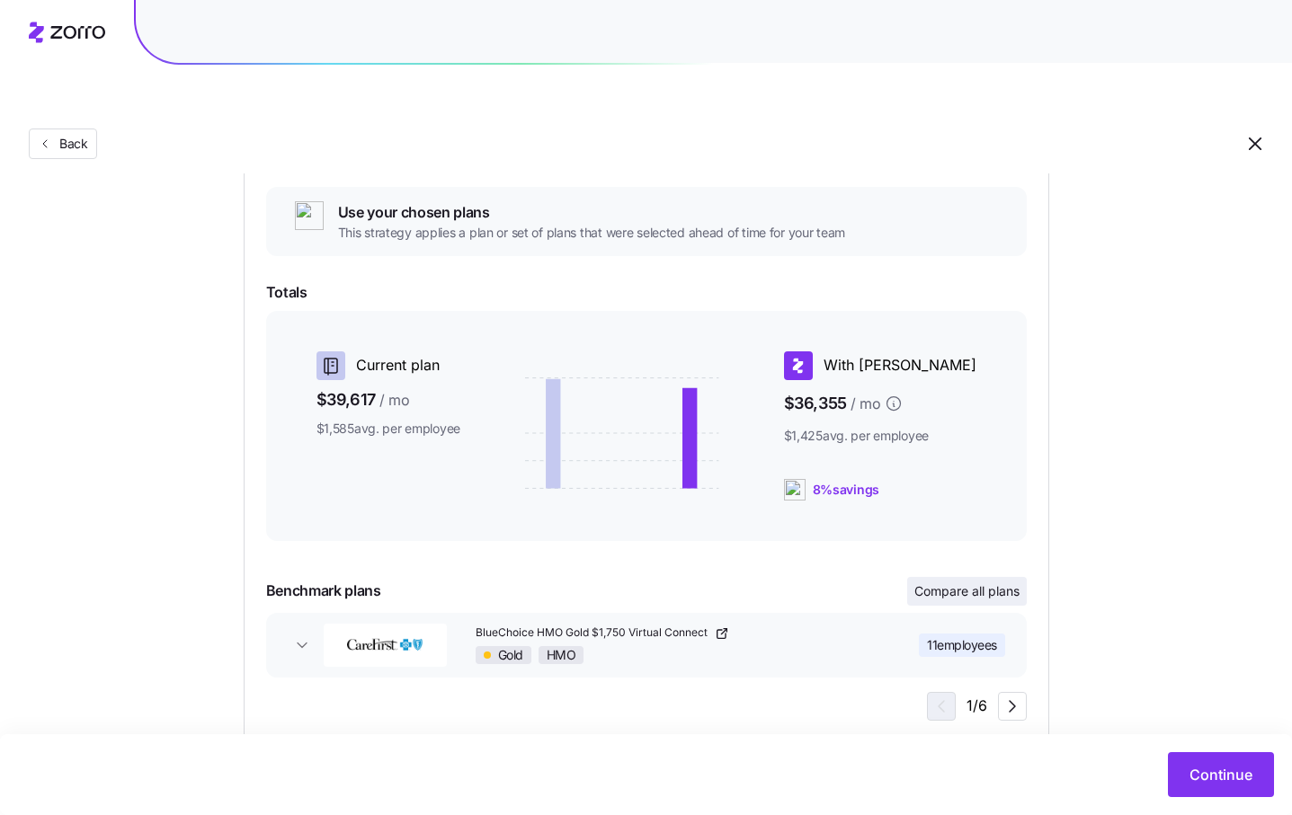
click at [1000, 577] on button "Compare all plans" at bounding box center [967, 591] width 120 height 29
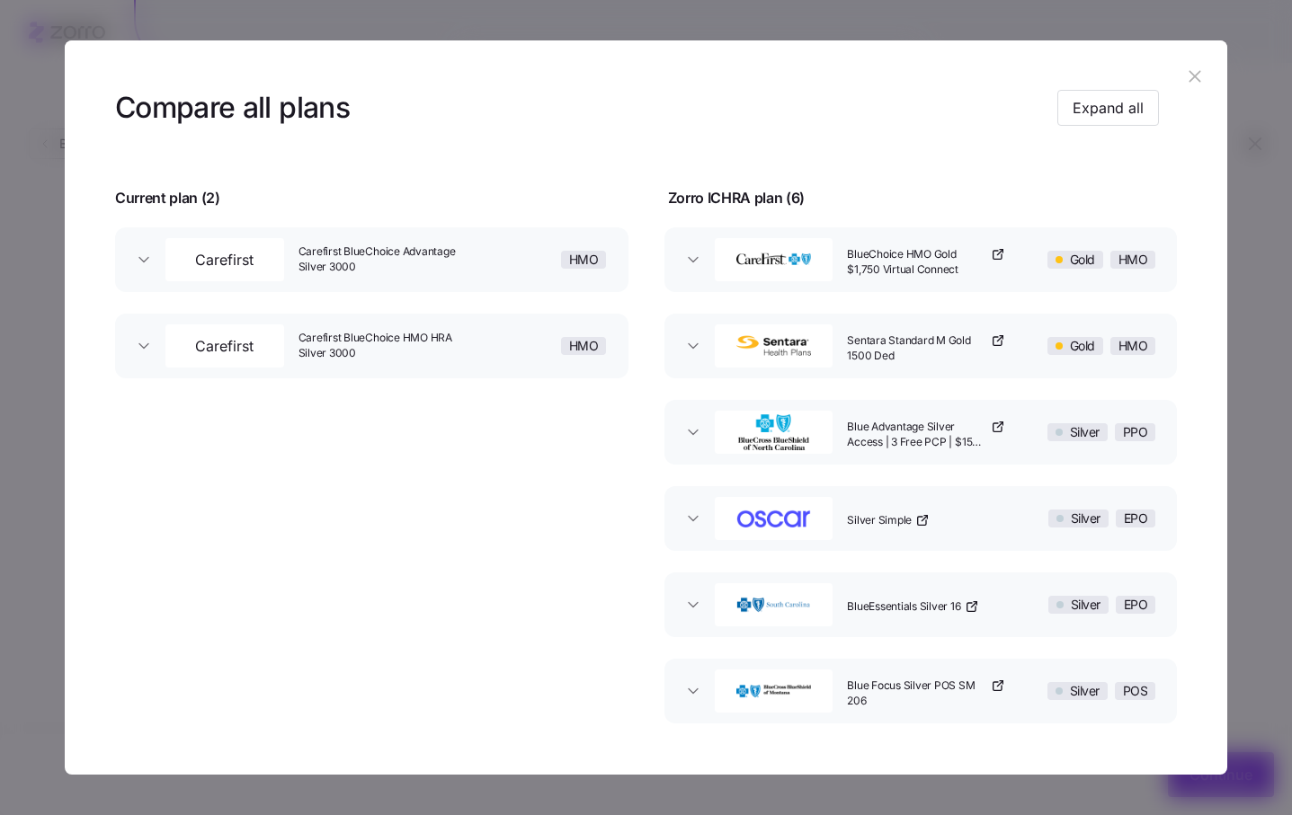
scroll to position [23, 0]
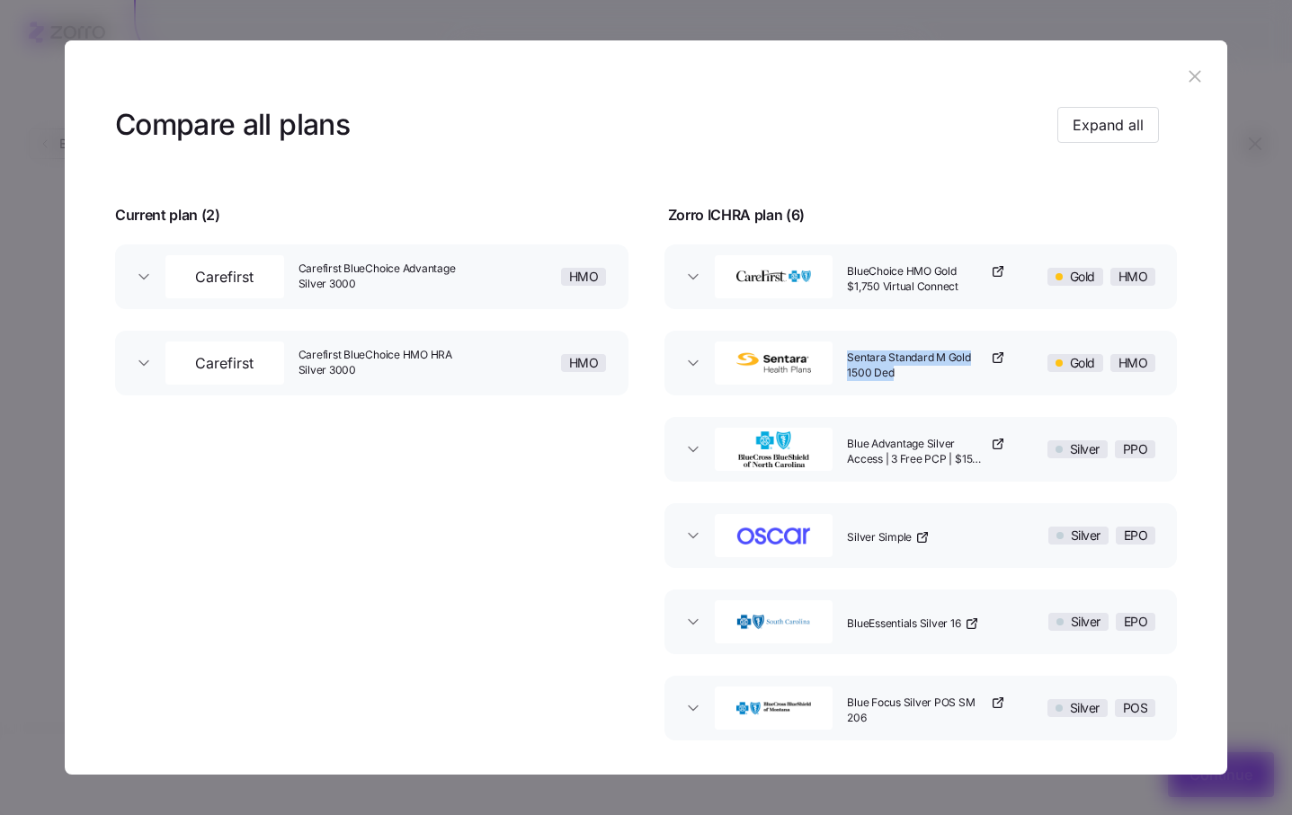
copy span "Sentara Standard M Gold 1500 Ded"
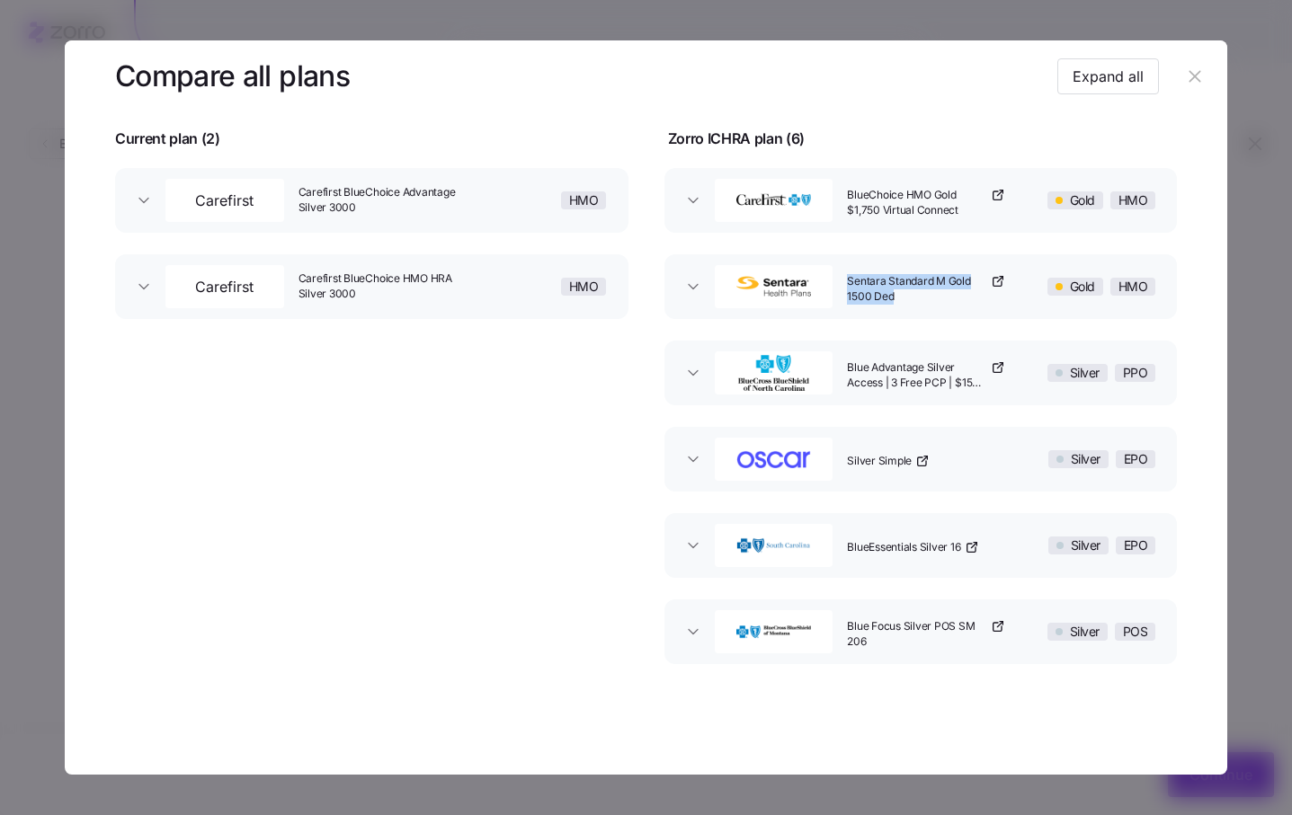
click at [1185, 78] on icon "button" at bounding box center [1195, 77] width 20 height 20
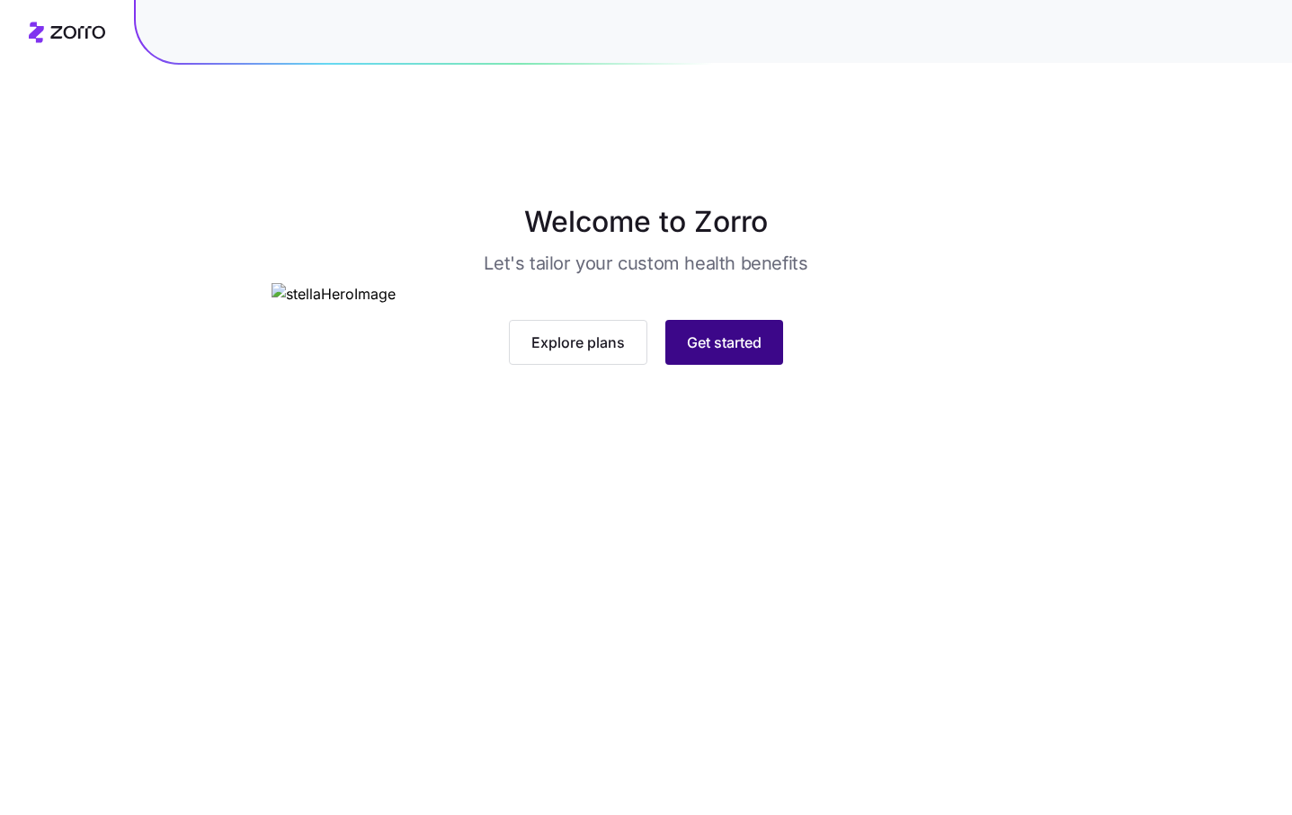
click at [716, 353] on span "Get started" at bounding box center [724, 343] width 75 height 22
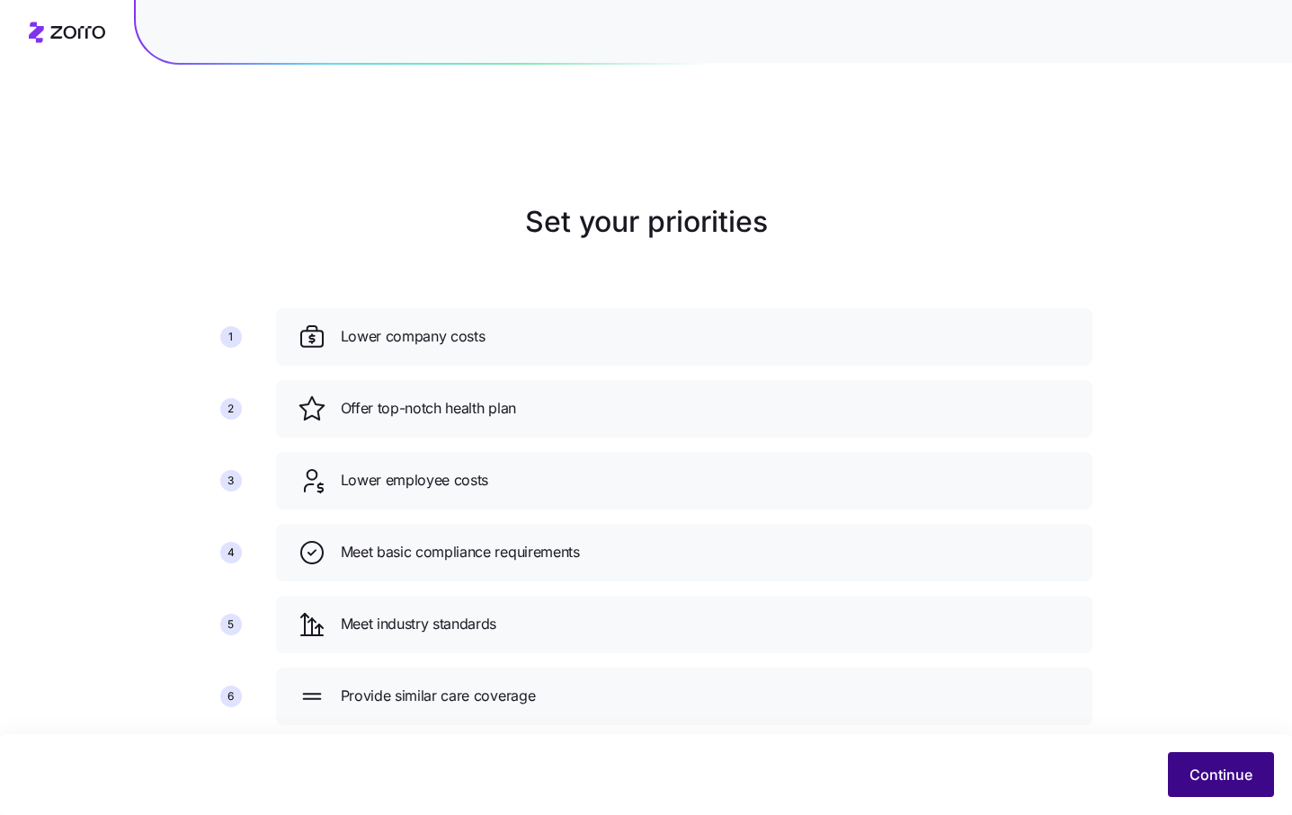
click at [1213, 768] on span "Continue" at bounding box center [1220, 775] width 63 height 22
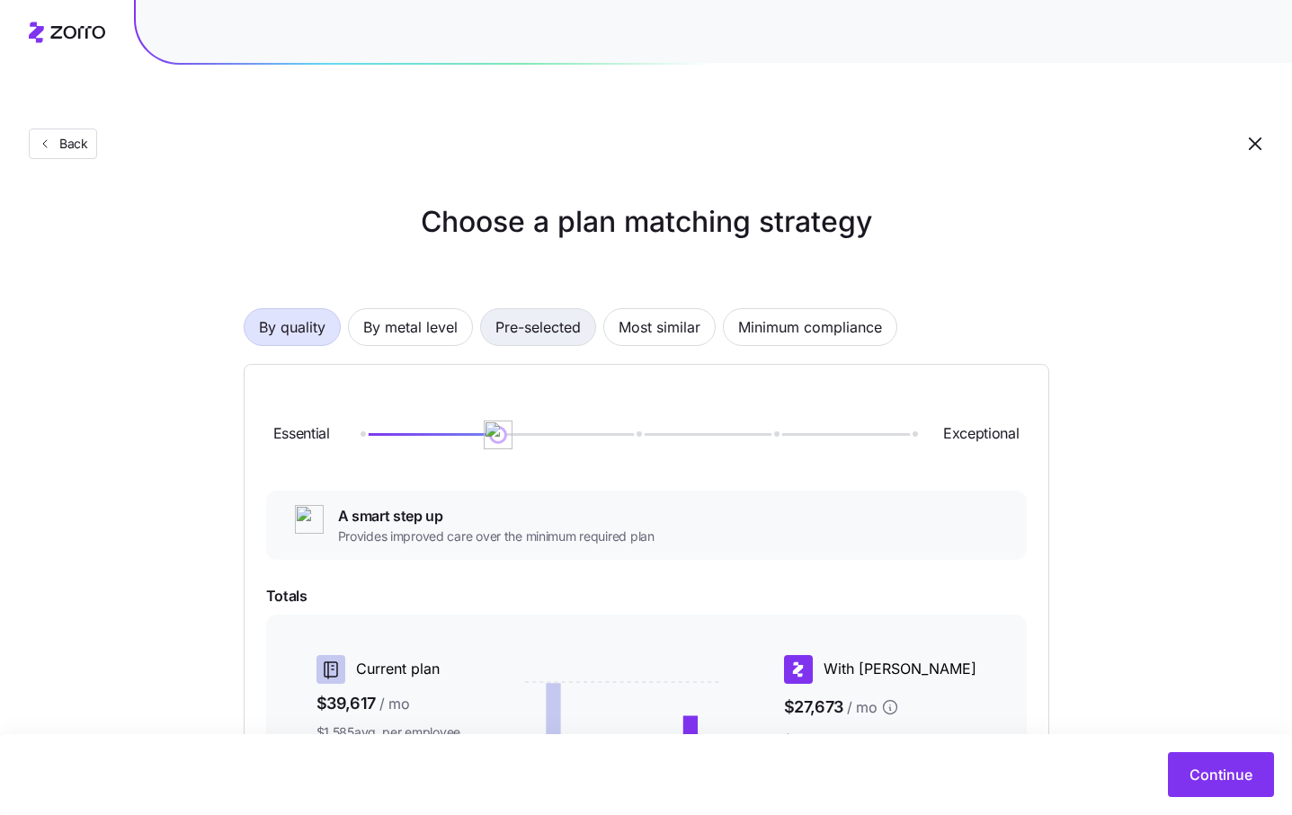
click at [566, 309] on span "Pre-selected" at bounding box center [537, 327] width 85 height 36
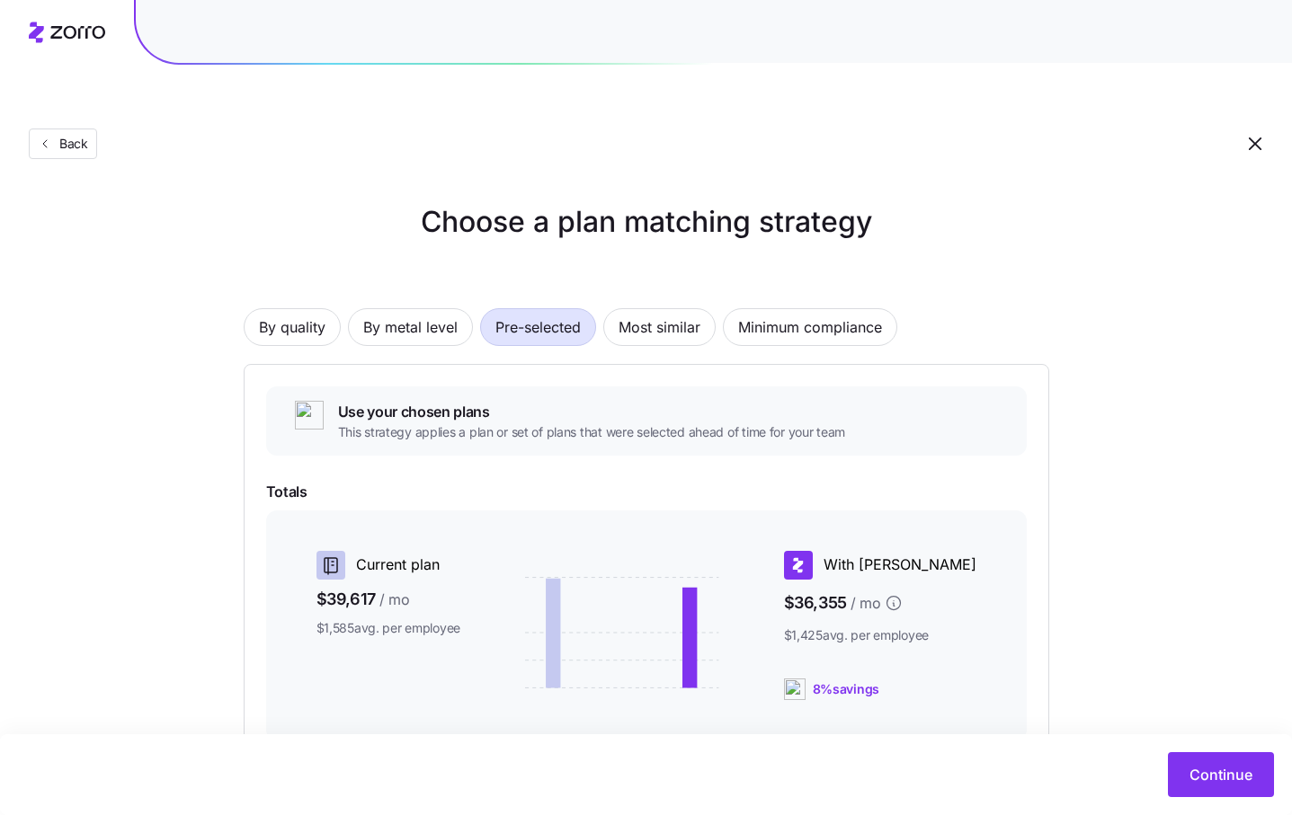
scroll to position [200, 0]
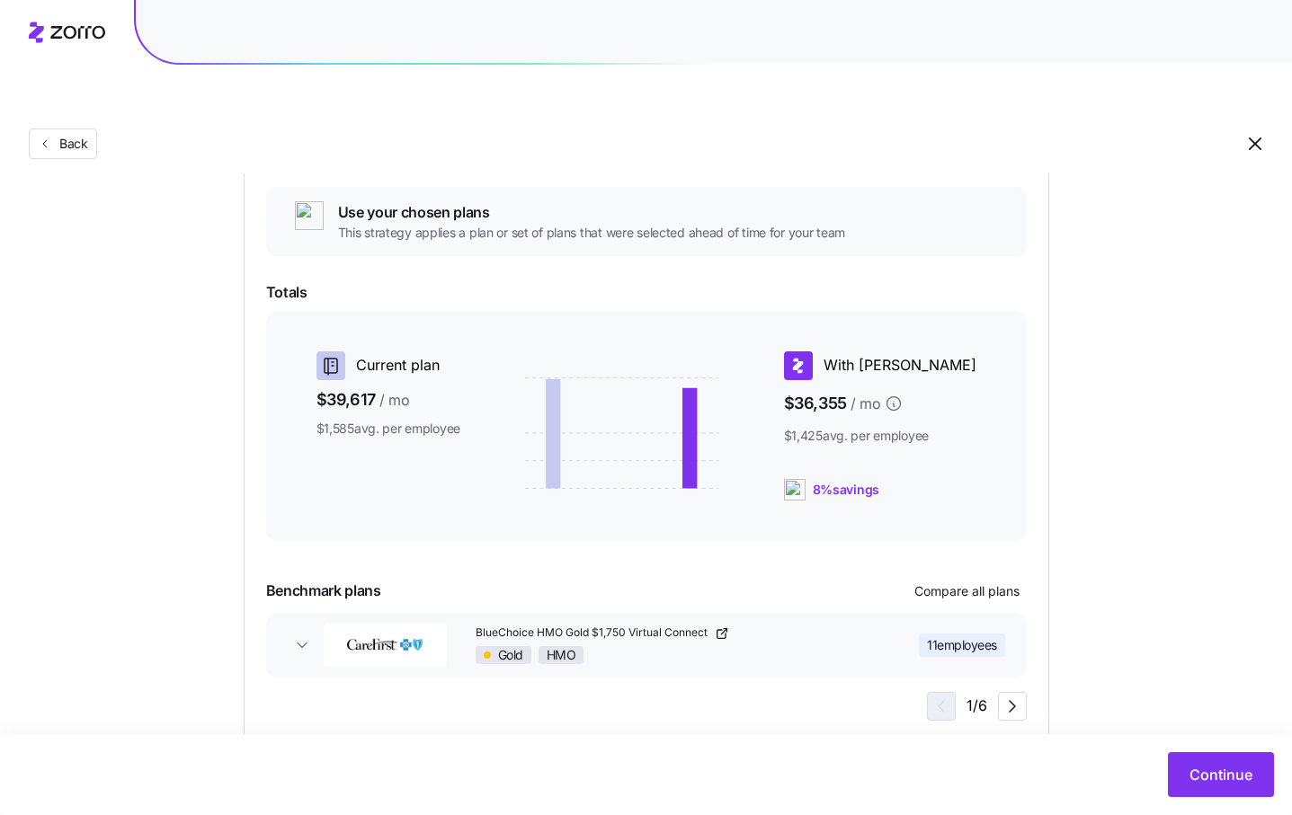
click at [1219, 748] on div "Continue" at bounding box center [646, 774] width 1292 height 81
click at [1219, 764] on button "Continue" at bounding box center [1221, 774] width 106 height 45
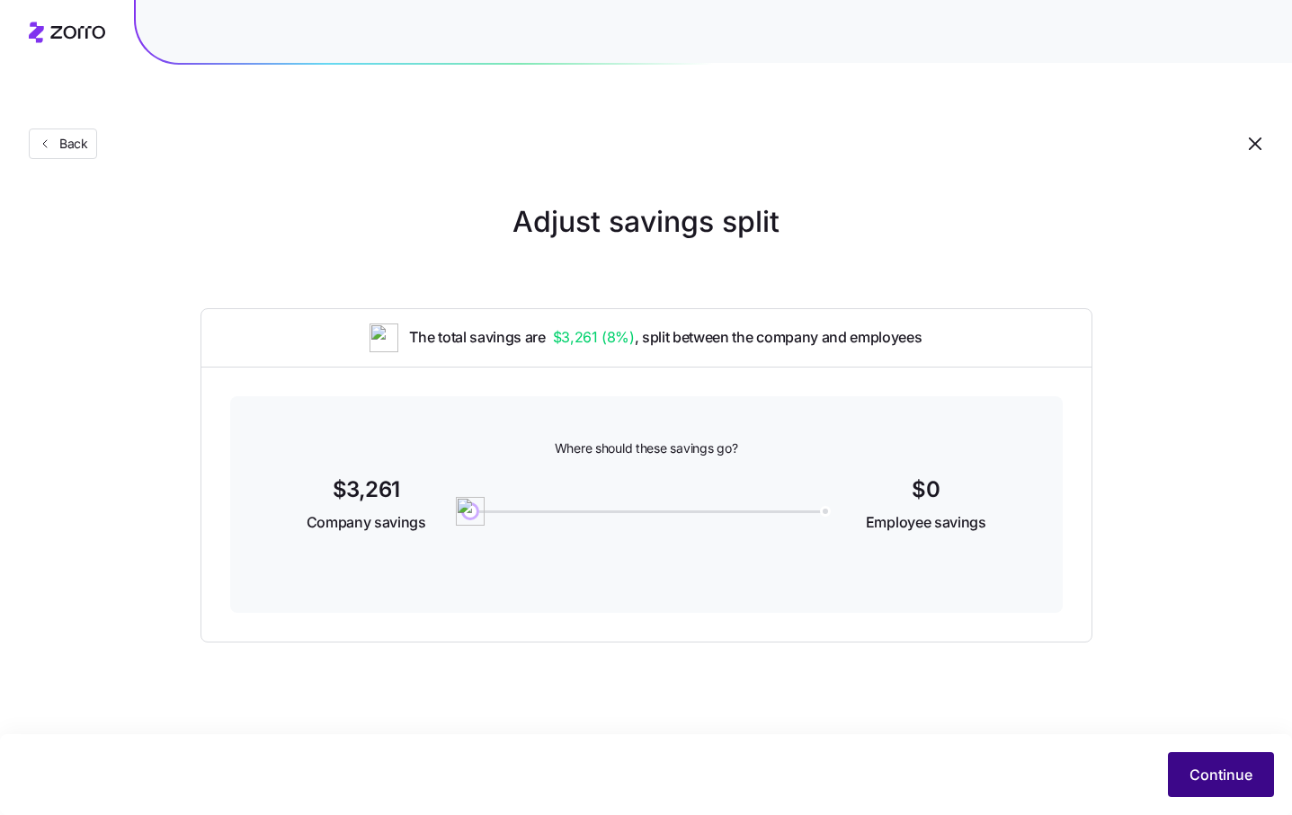
click at [1226, 763] on button "Continue" at bounding box center [1221, 774] width 106 height 45
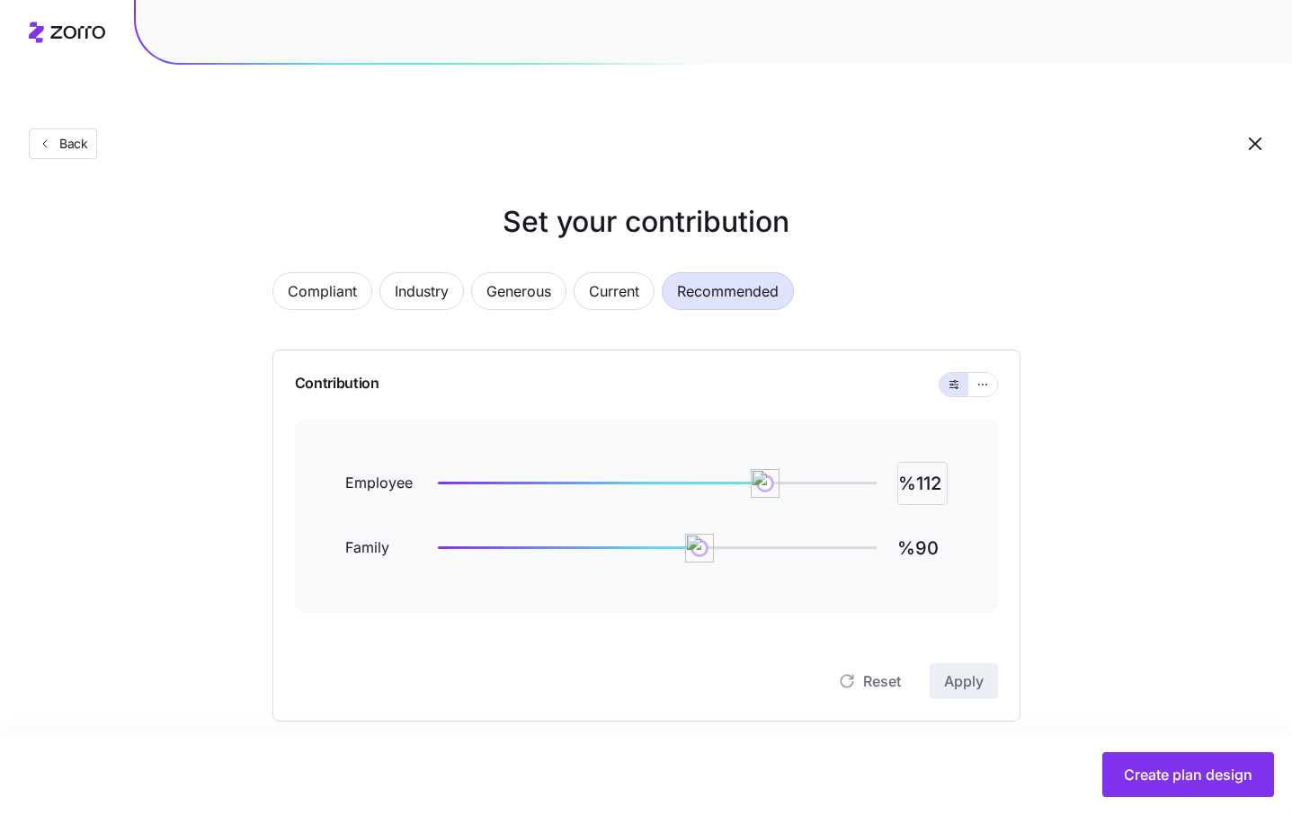
click at [927, 462] on input "%112" at bounding box center [922, 483] width 50 height 43
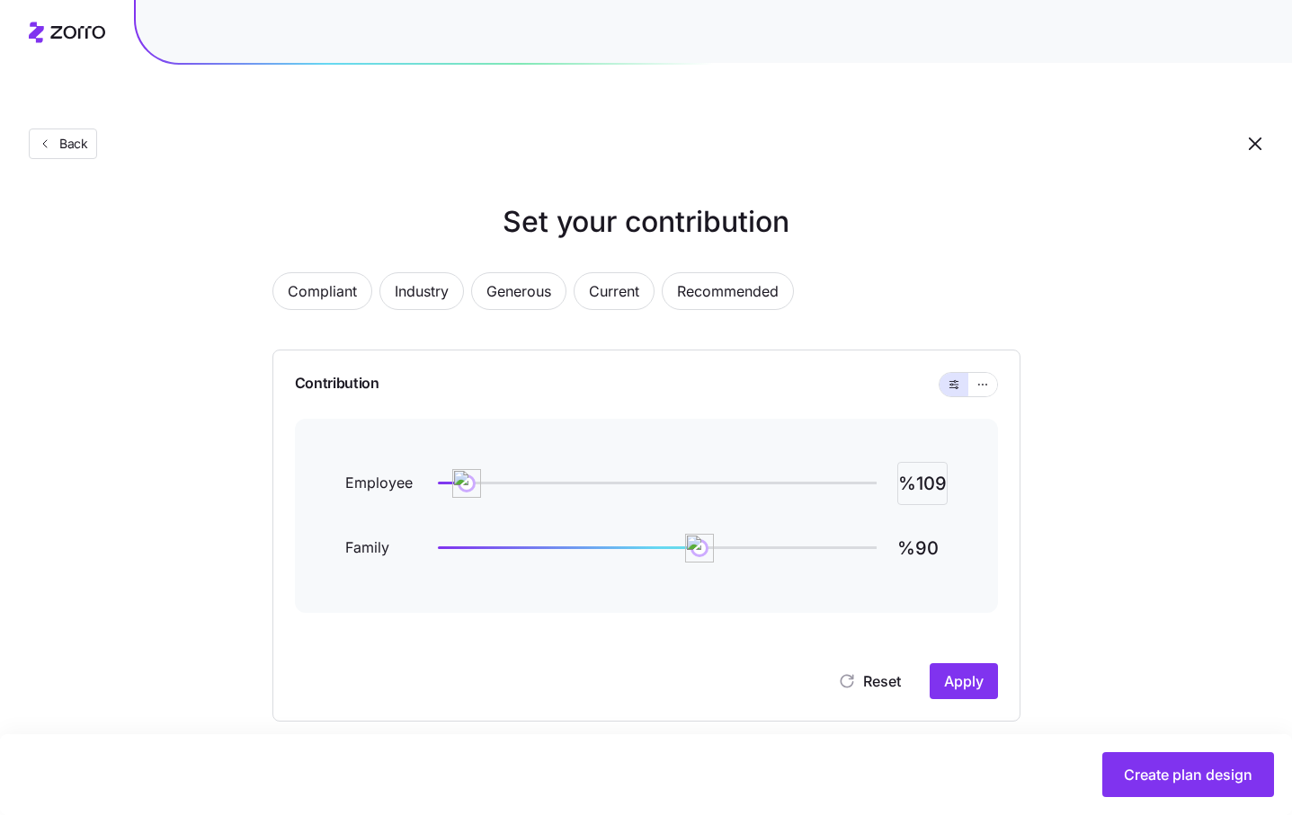
type input "%109"
type input "%0"
type input "%109"
click at [945, 627] on div "Reset Apply" at bounding box center [646, 663] width 703 height 72
click at [955, 671] on span "Apply" at bounding box center [964, 682] width 40 height 22
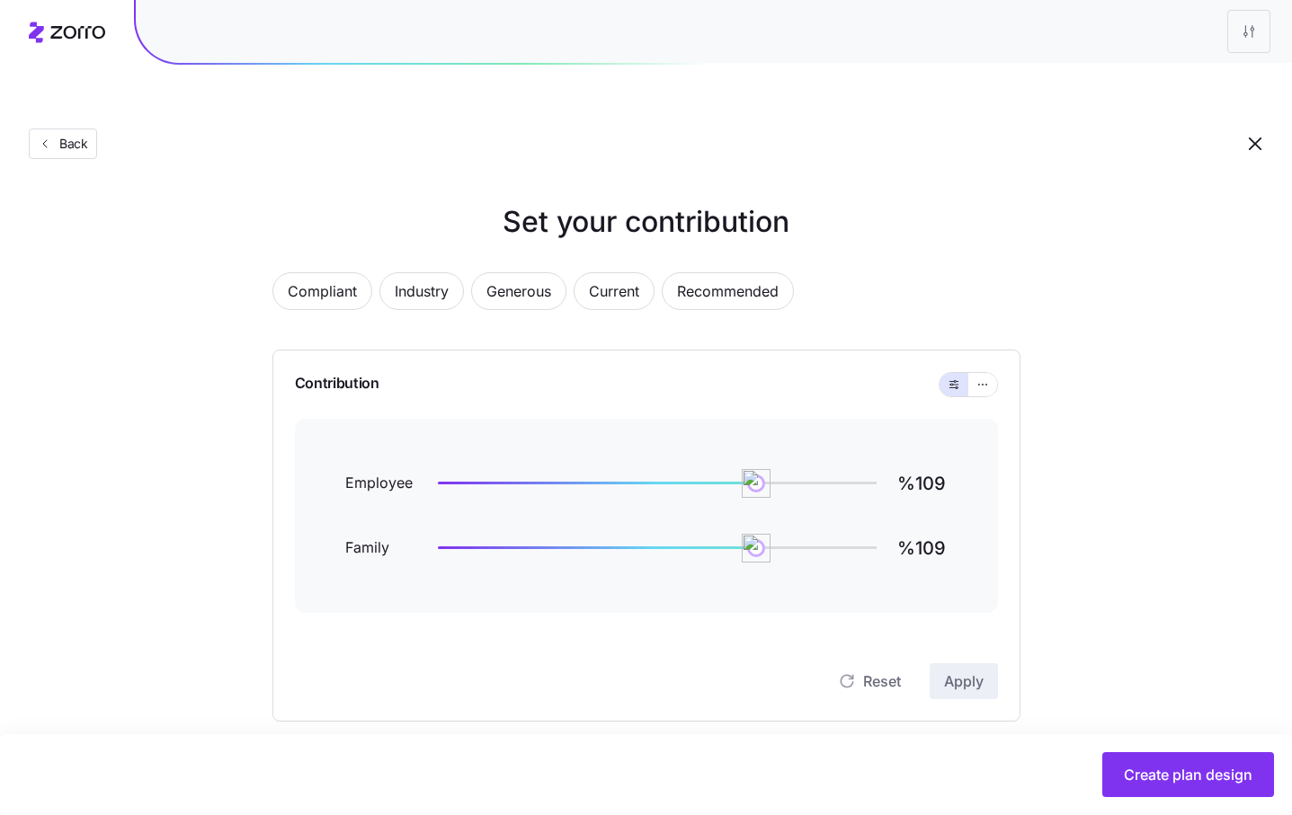
scroll to position [525, 0]
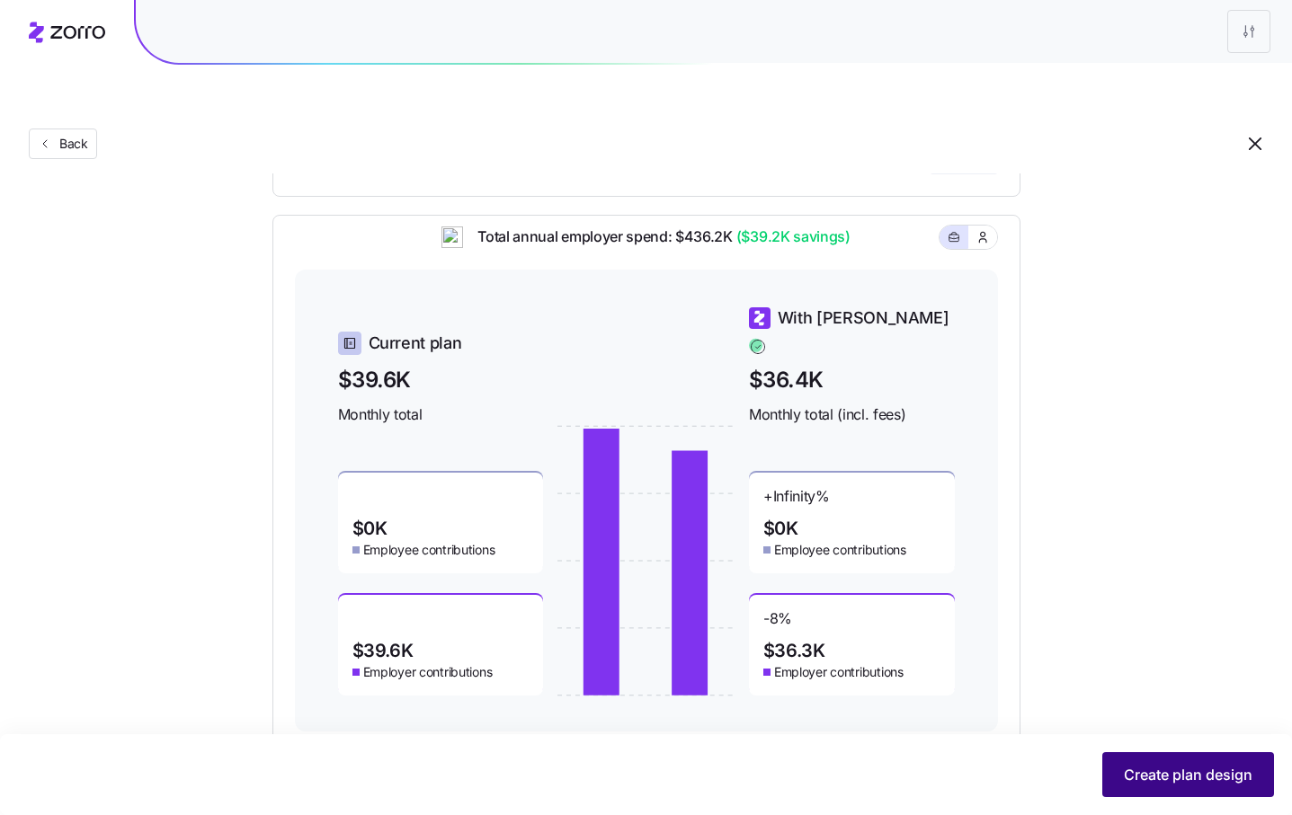
click at [1151, 772] on span "Create plan design" at bounding box center [1188, 775] width 129 height 22
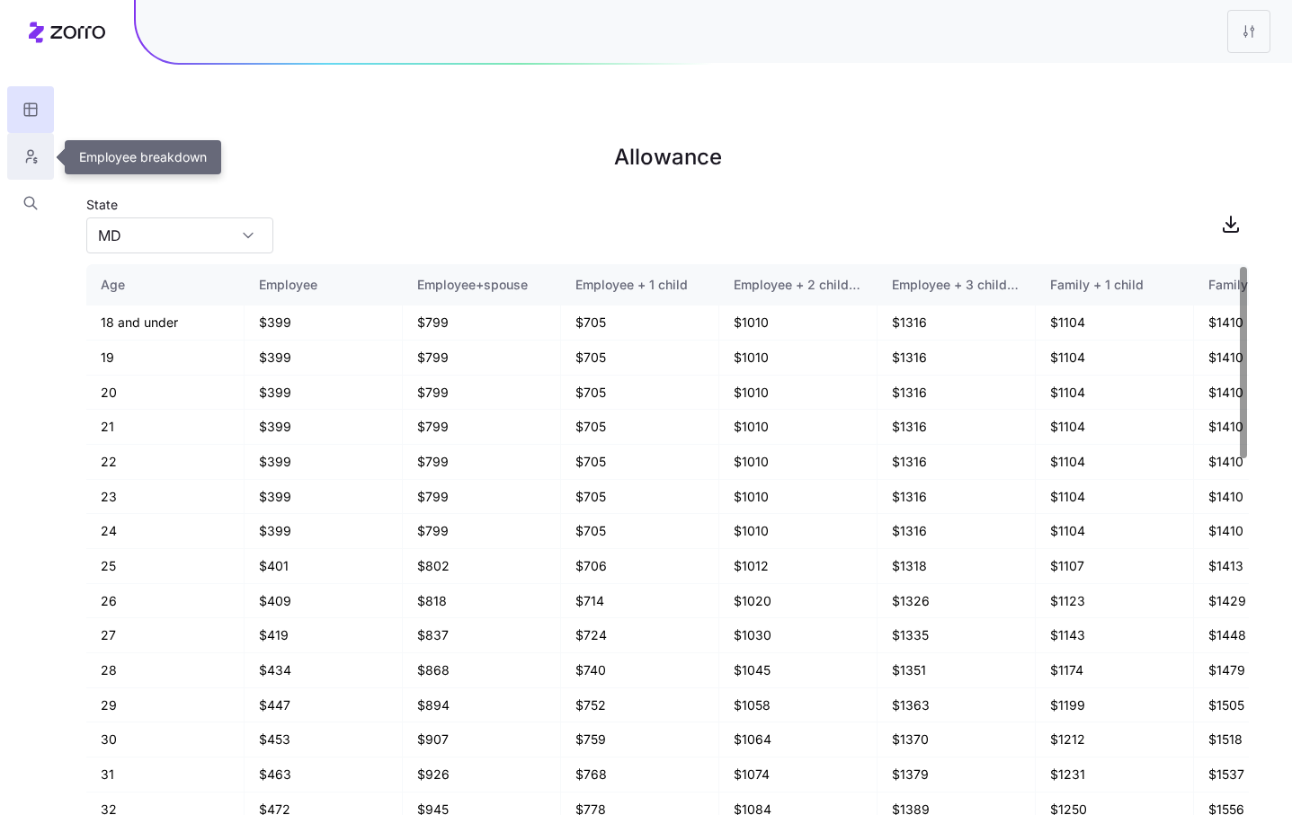
click at [28, 161] on icon "button" at bounding box center [30, 156] width 16 height 18
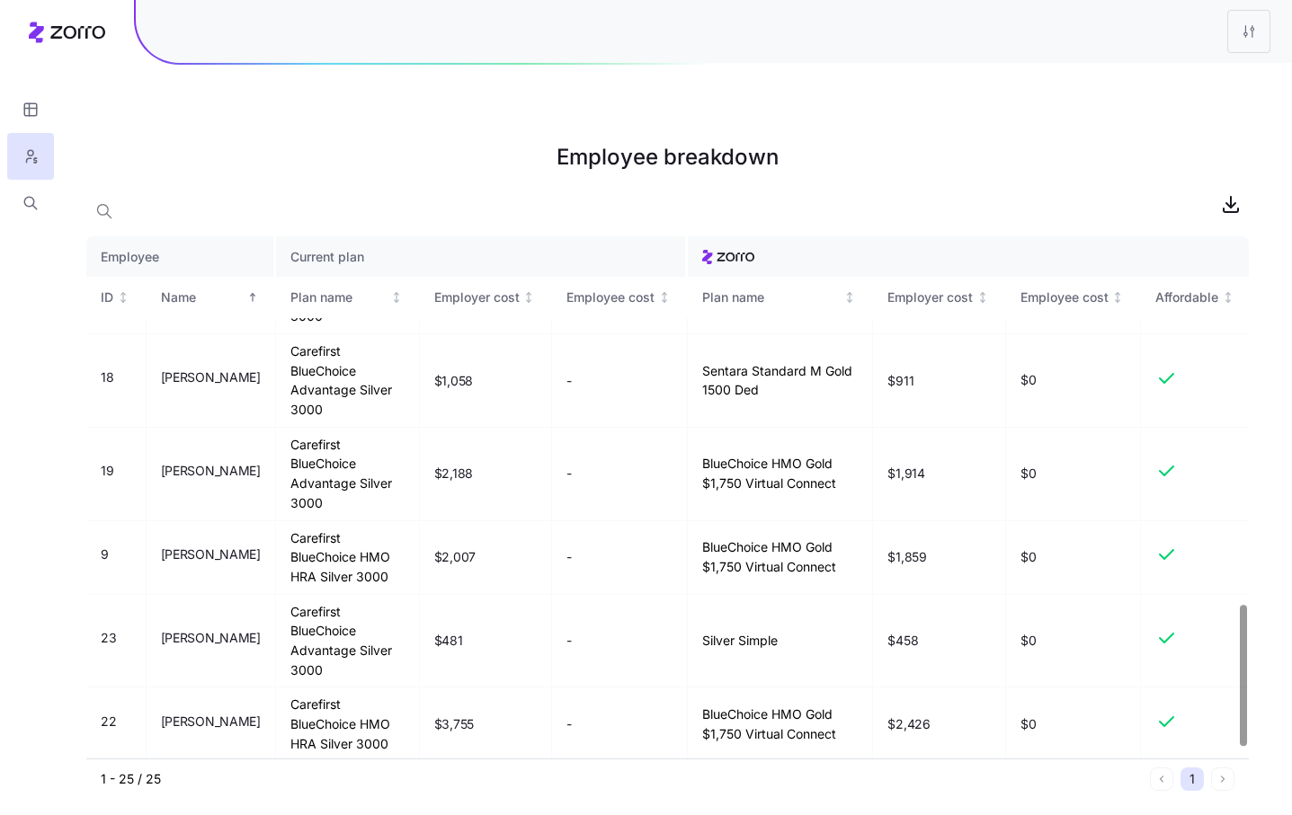
scroll to position [1398, 0]
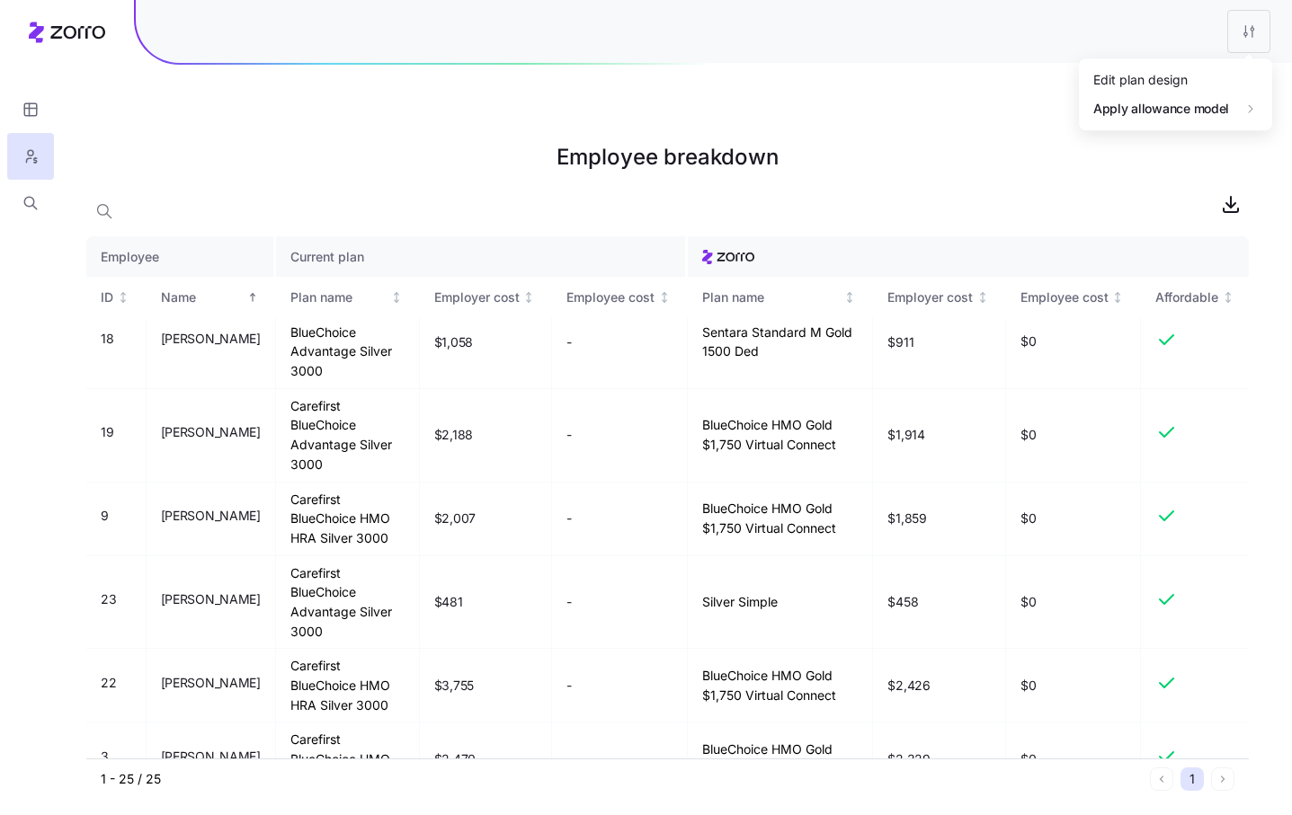
click at [1235, 35] on html "Employee breakdown Employee Current plan ID Name Plan name Employer cost Employ…" at bounding box center [646, 498] width 1292 height 996
click at [1190, 74] on div "Edit plan design" at bounding box center [1175, 80] width 179 height 29
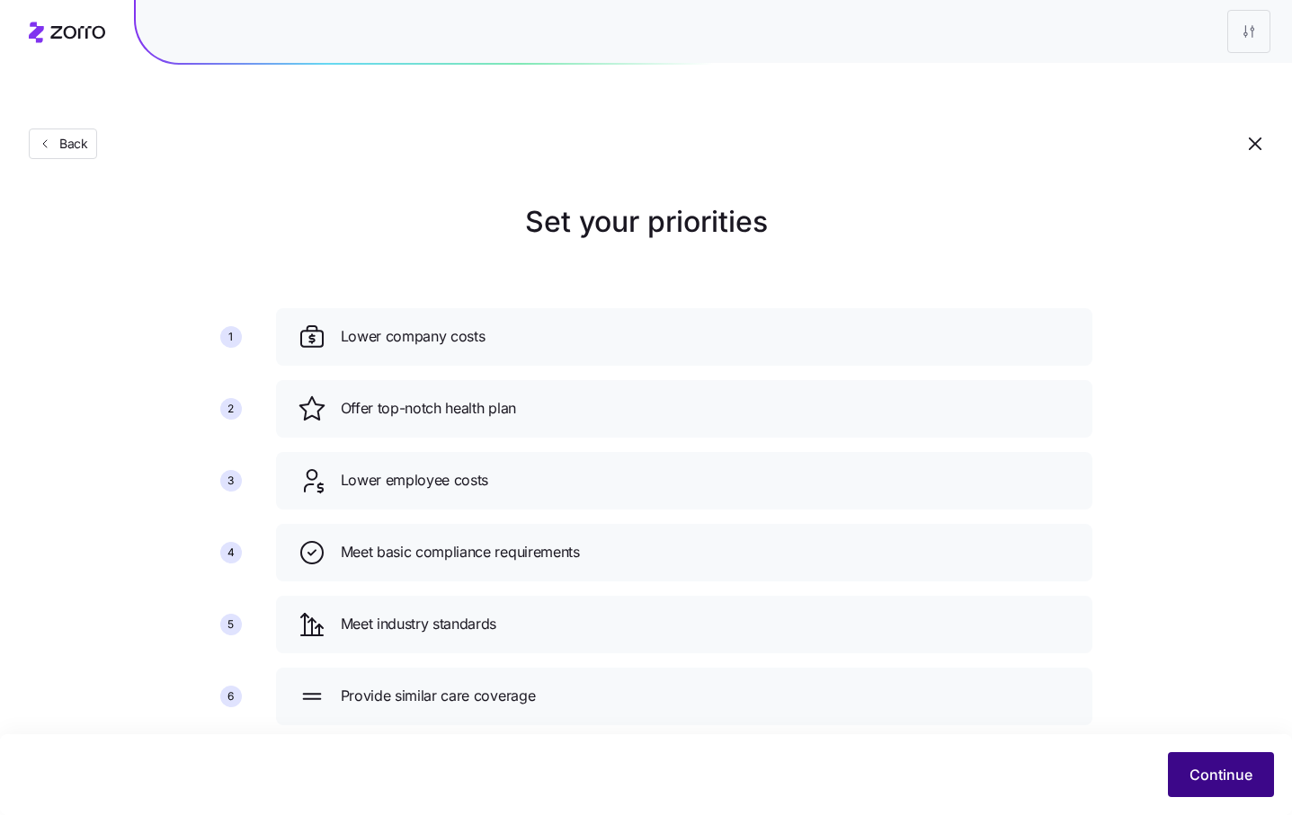
click at [1231, 778] on span "Continue" at bounding box center [1220, 775] width 63 height 22
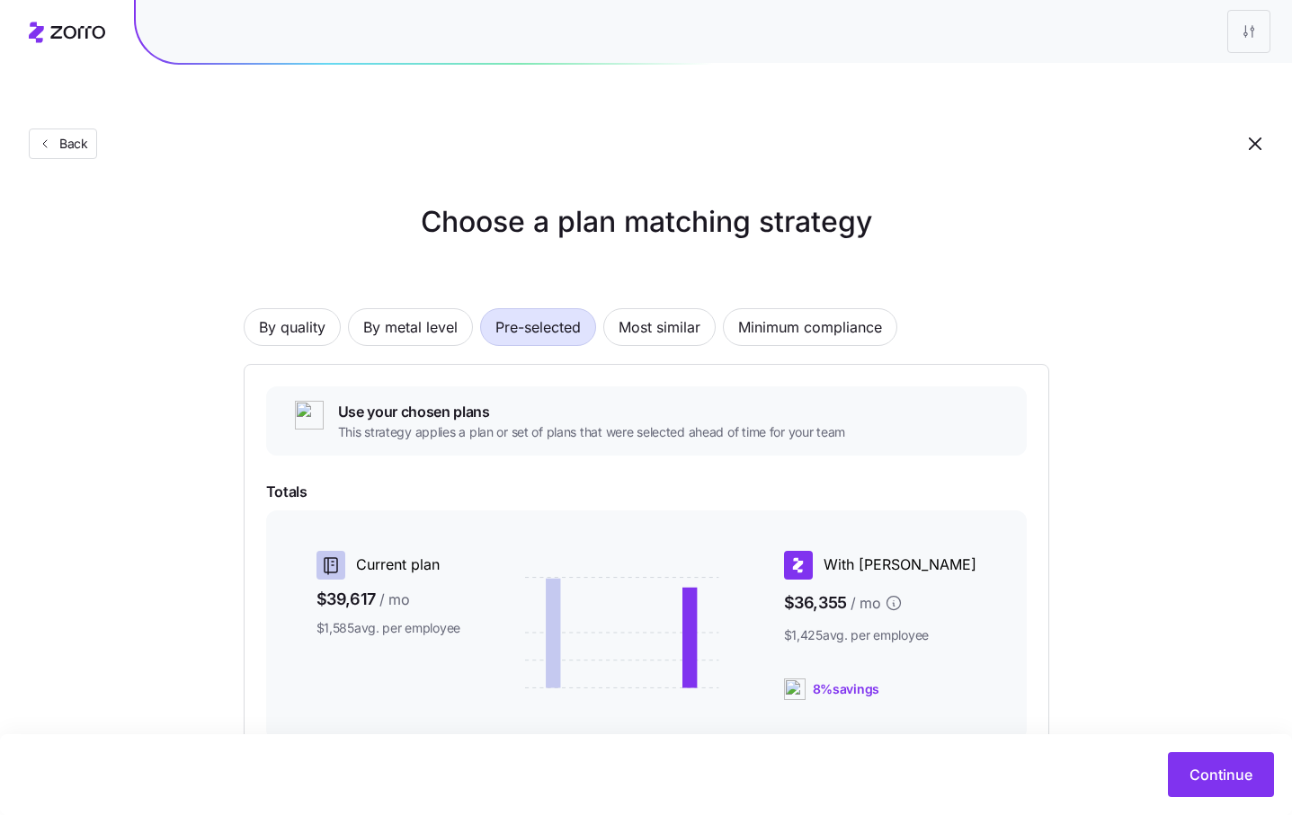
click at [1231, 778] on span "Continue" at bounding box center [1220, 775] width 63 height 22
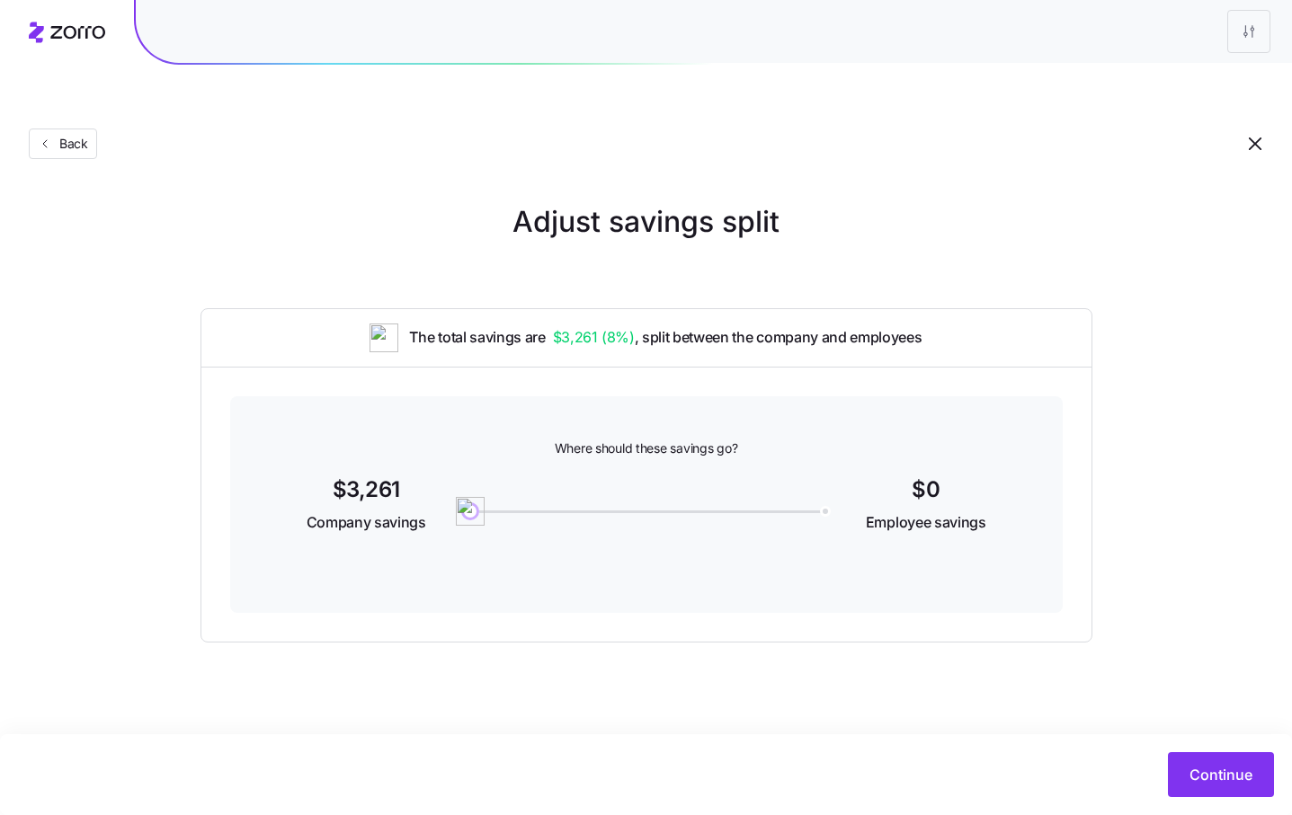
click at [1231, 778] on span "Continue" at bounding box center [1220, 775] width 63 height 22
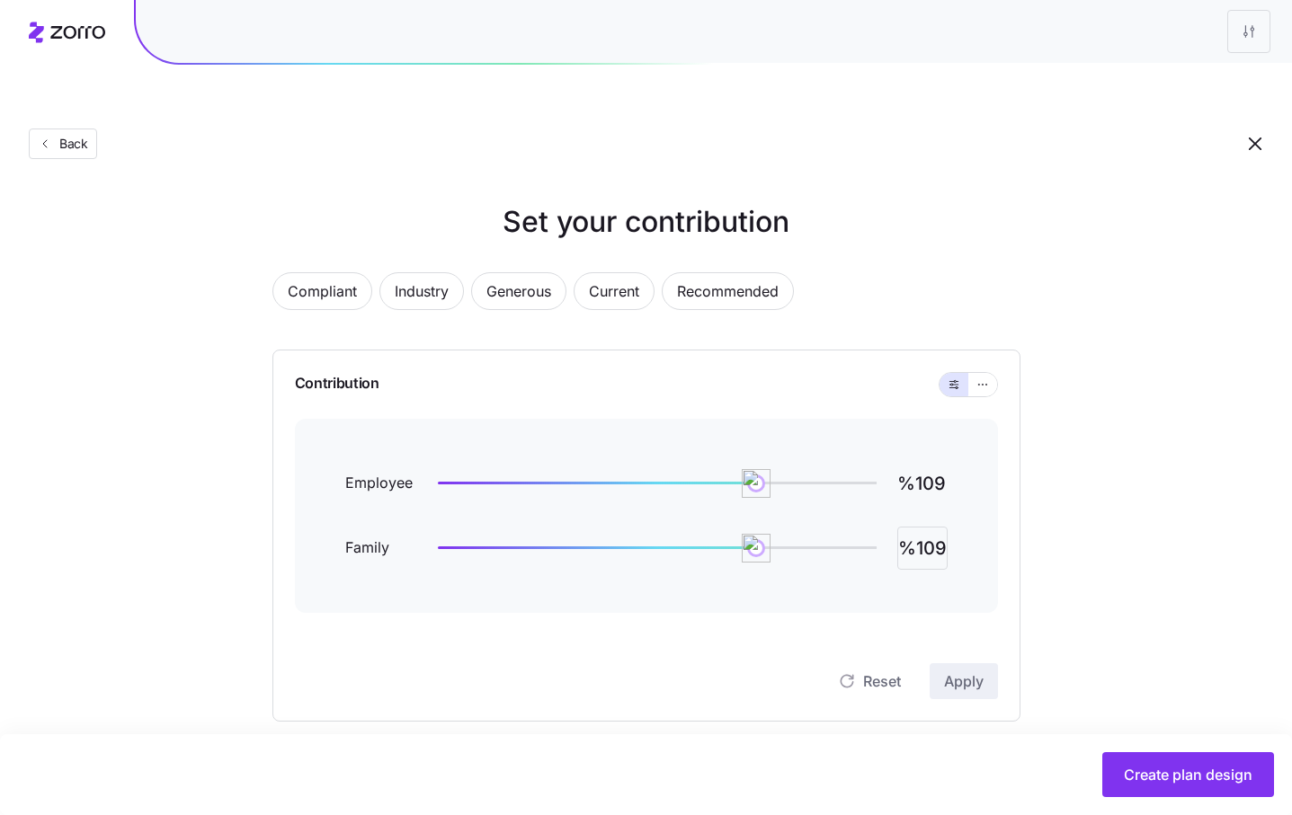
click at [922, 527] on input "%109" at bounding box center [922, 548] width 50 height 43
click at [933, 527] on input "%220" at bounding box center [922, 548] width 50 height 43
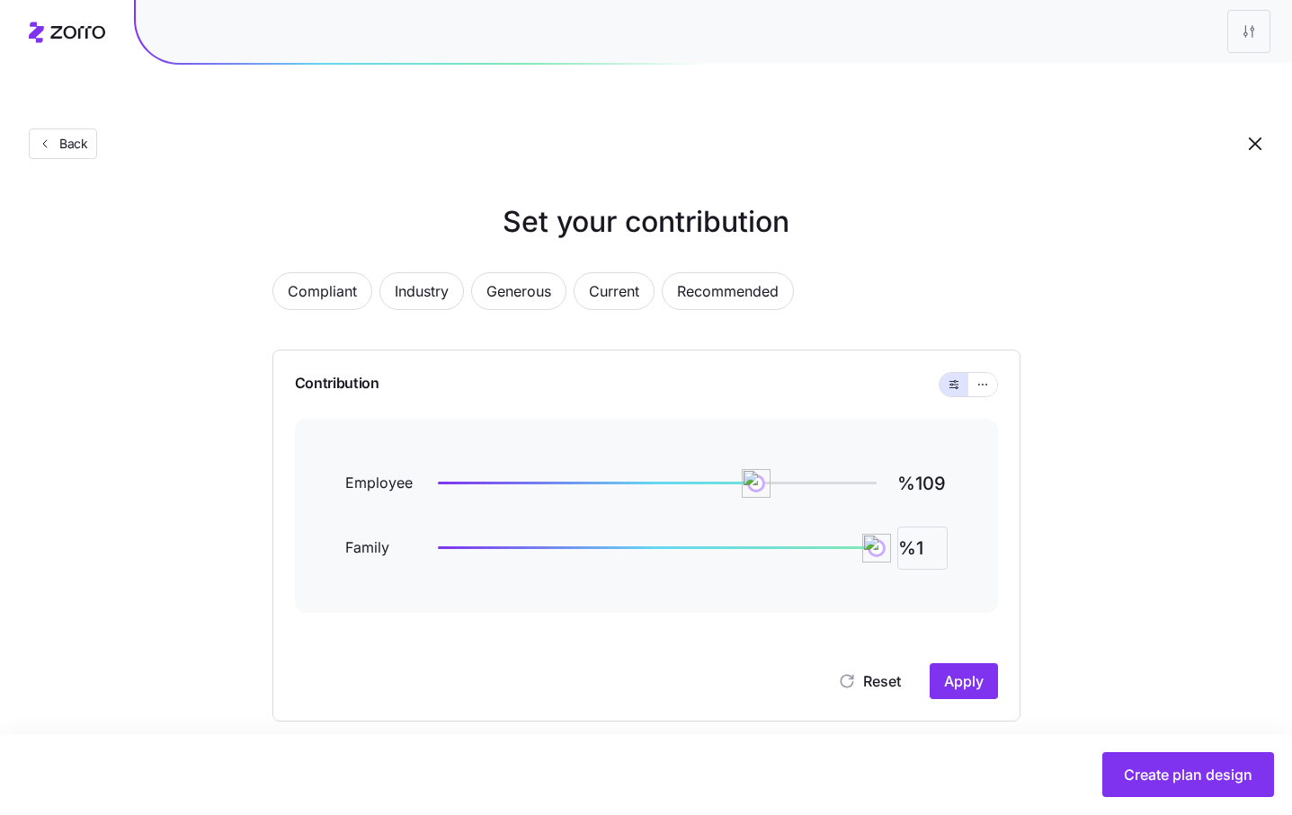
scroll to position [0, 0]
type input "%110"
click at [947, 627] on div "Reset Apply" at bounding box center [646, 663] width 703 height 72
click at [956, 671] on span "Apply" at bounding box center [964, 682] width 40 height 22
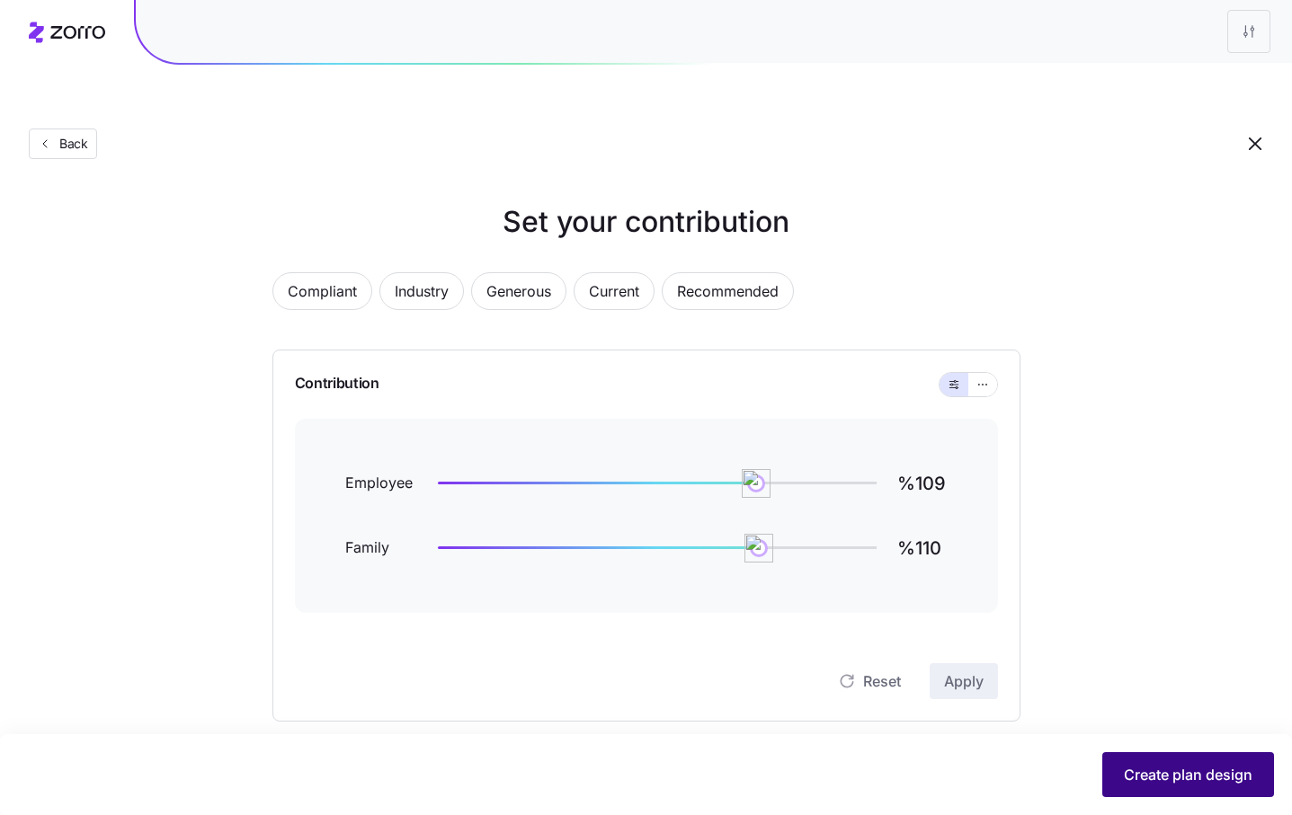
click at [1207, 783] on span "Create plan design" at bounding box center [1188, 775] width 129 height 22
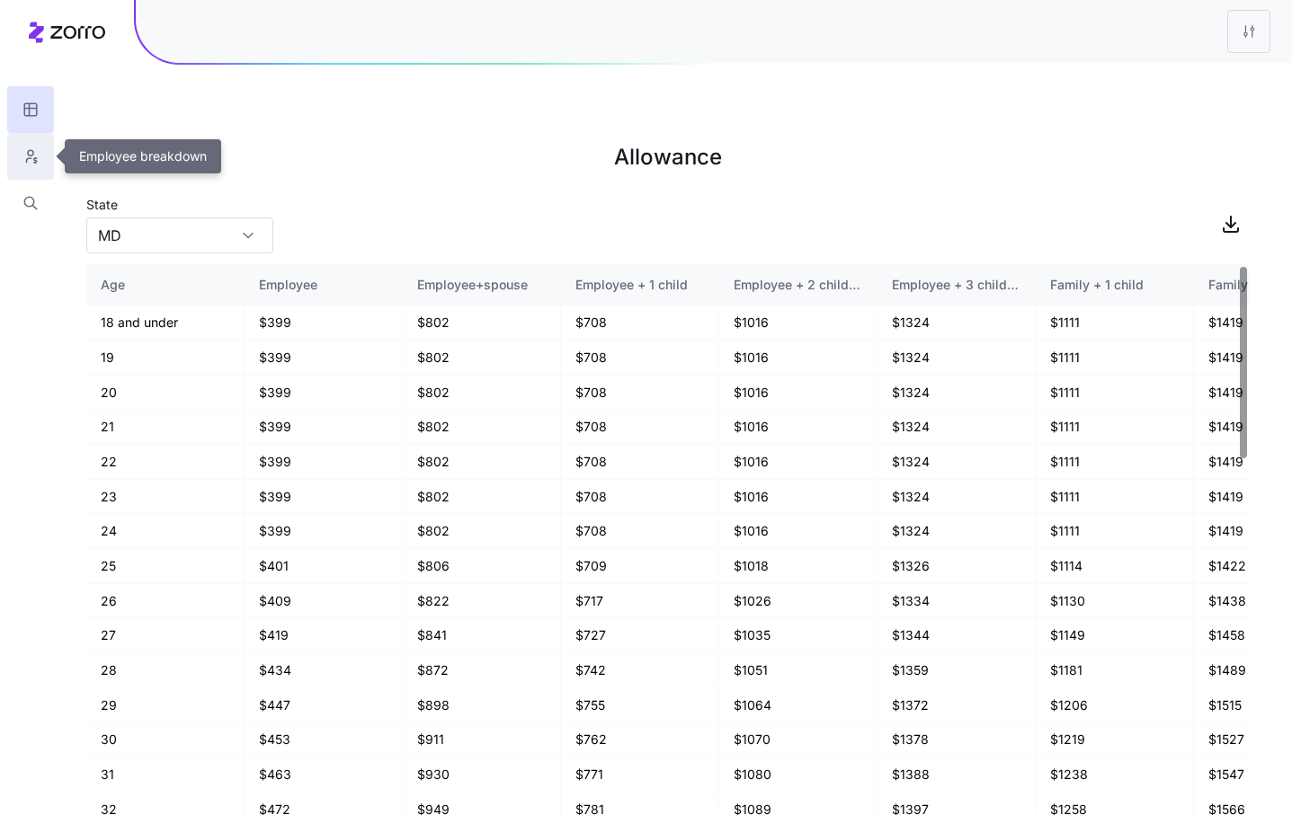
click at [34, 153] on icon "button" at bounding box center [30, 156] width 16 height 18
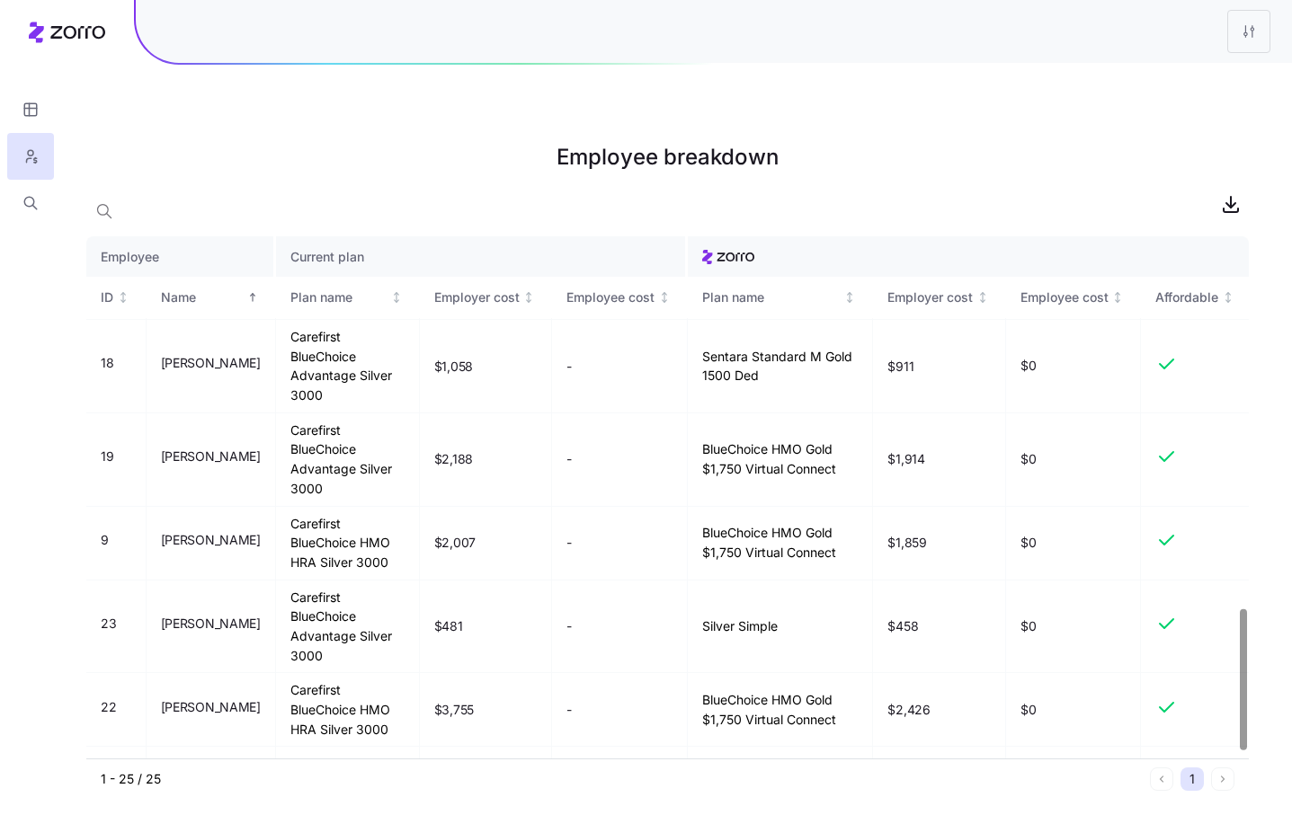
scroll to position [1398, 0]
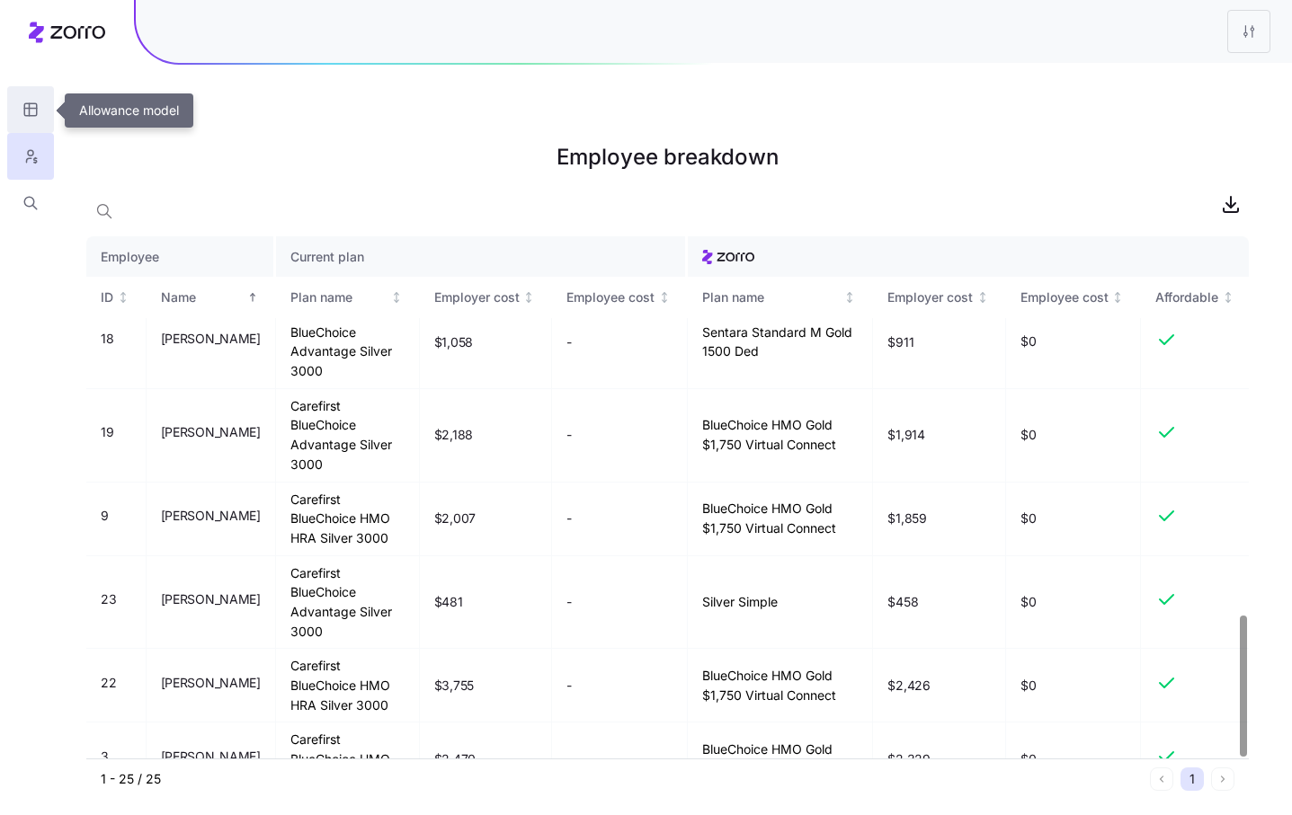
click at [37, 102] on icon "button" at bounding box center [30, 110] width 16 height 18
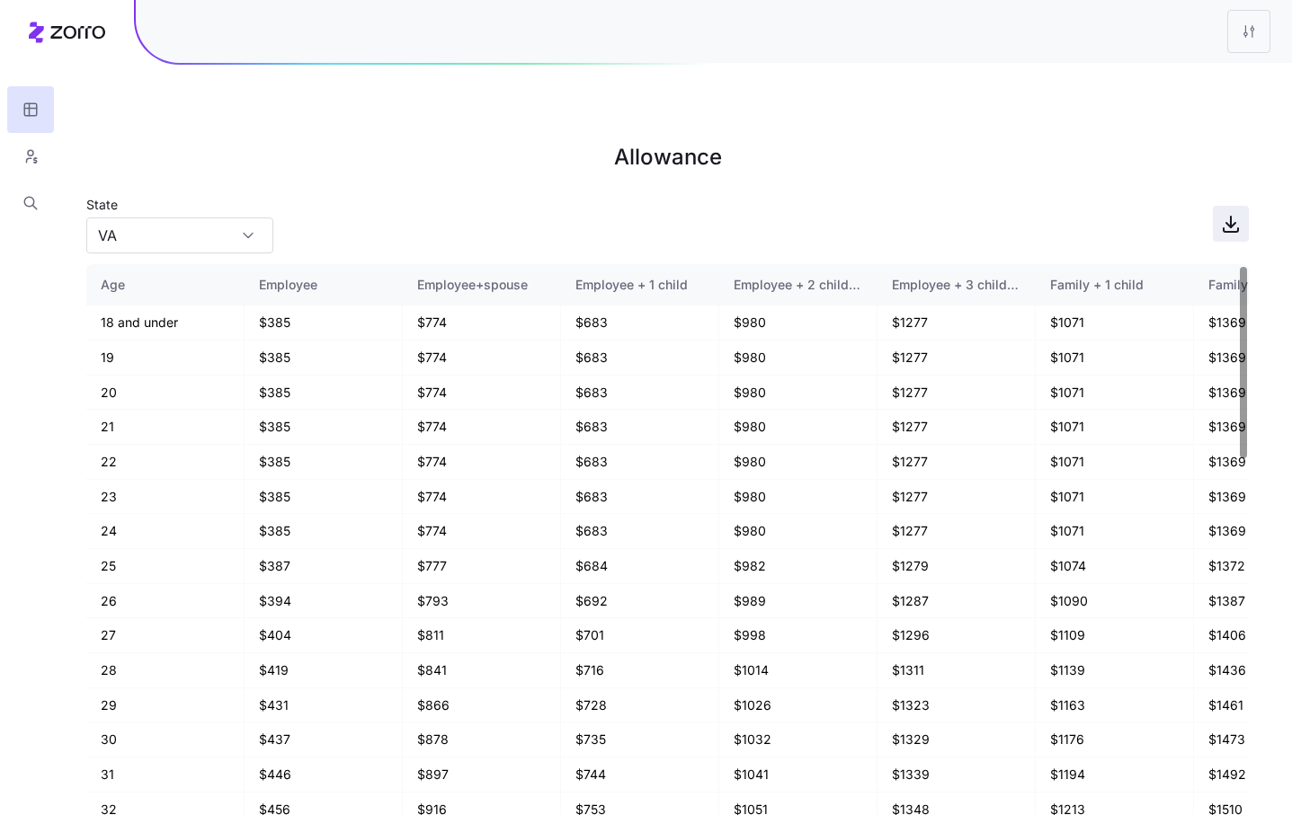
click at [1241, 207] on span "button" at bounding box center [1230, 224] width 34 height 34
click at [37, 153] on icon "button" at bounding box center [30, 156] width 16 height 18
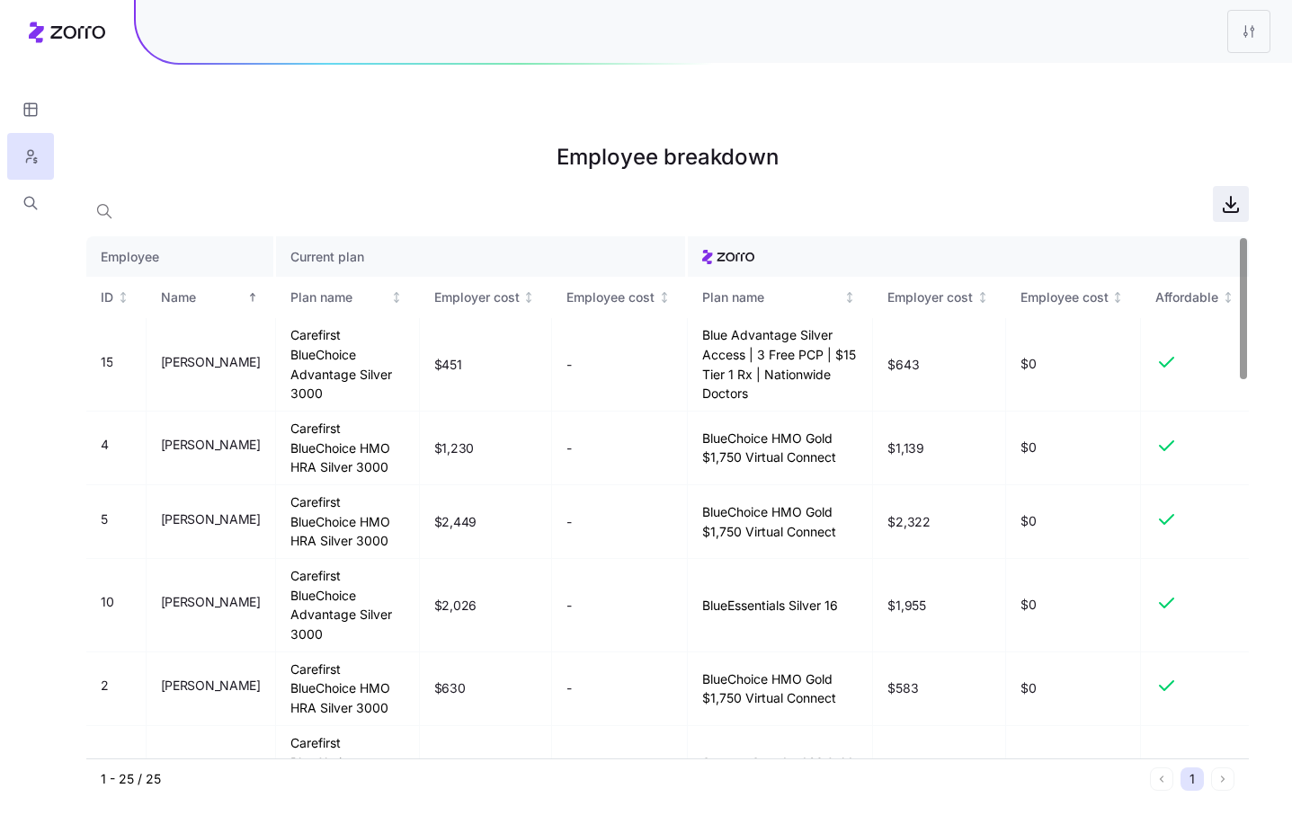
click at [1234, 193] on icon "button" at bounding box center [1231, 204] width 22 height 22
click at [1229, 36] on html "Employee breakdown Employee Current plan ID Name Plan name Employer cost Employ…" at bounding box center [646, 498] width 1292 height 996
click at [1188, 87] on div "Edit plan design" at bounding box center [1175, 80] width 179 height 29
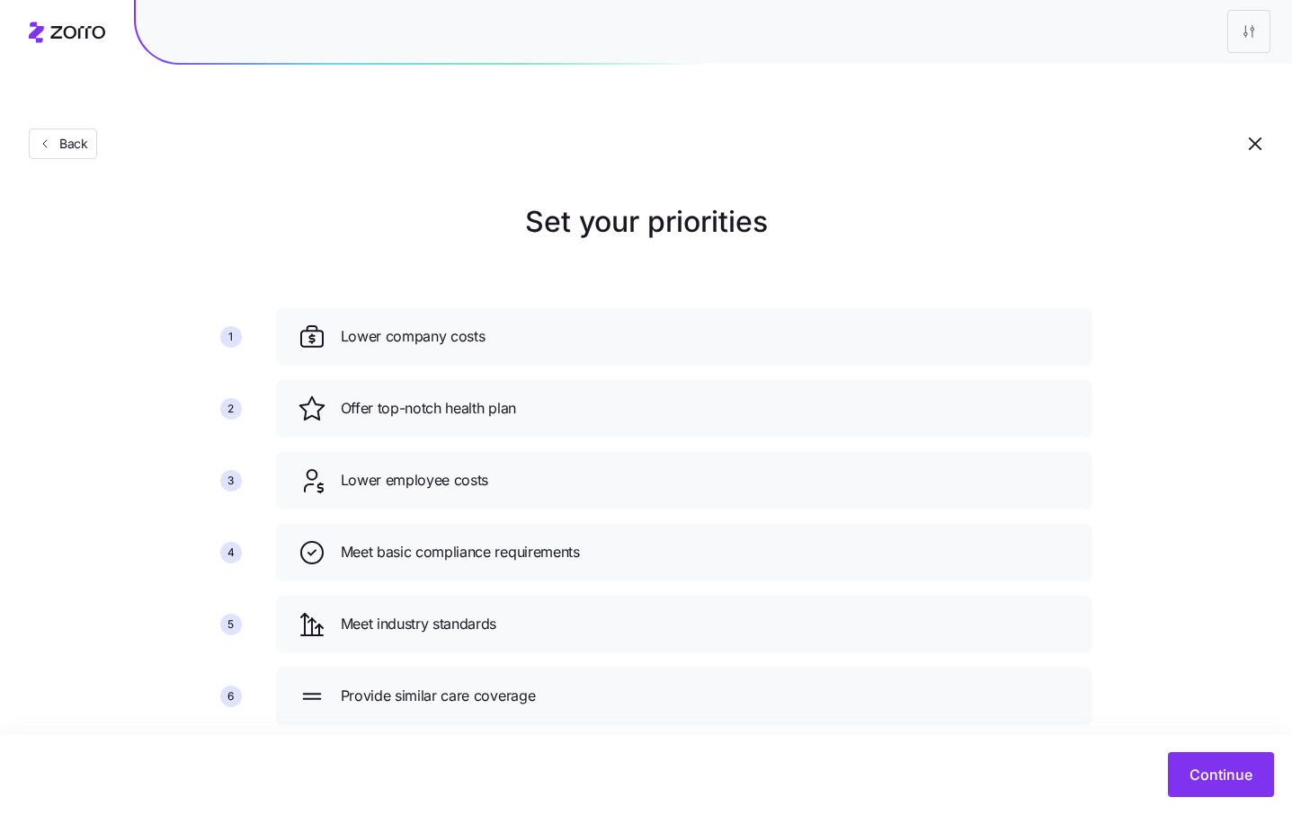
click at [1222, 806] on div "Continue" at bounding box center [646, 774] width 1292 height 81
click at [1213, 770] on span "Continue" at bounding box center [1220, 775] width 63 height 22
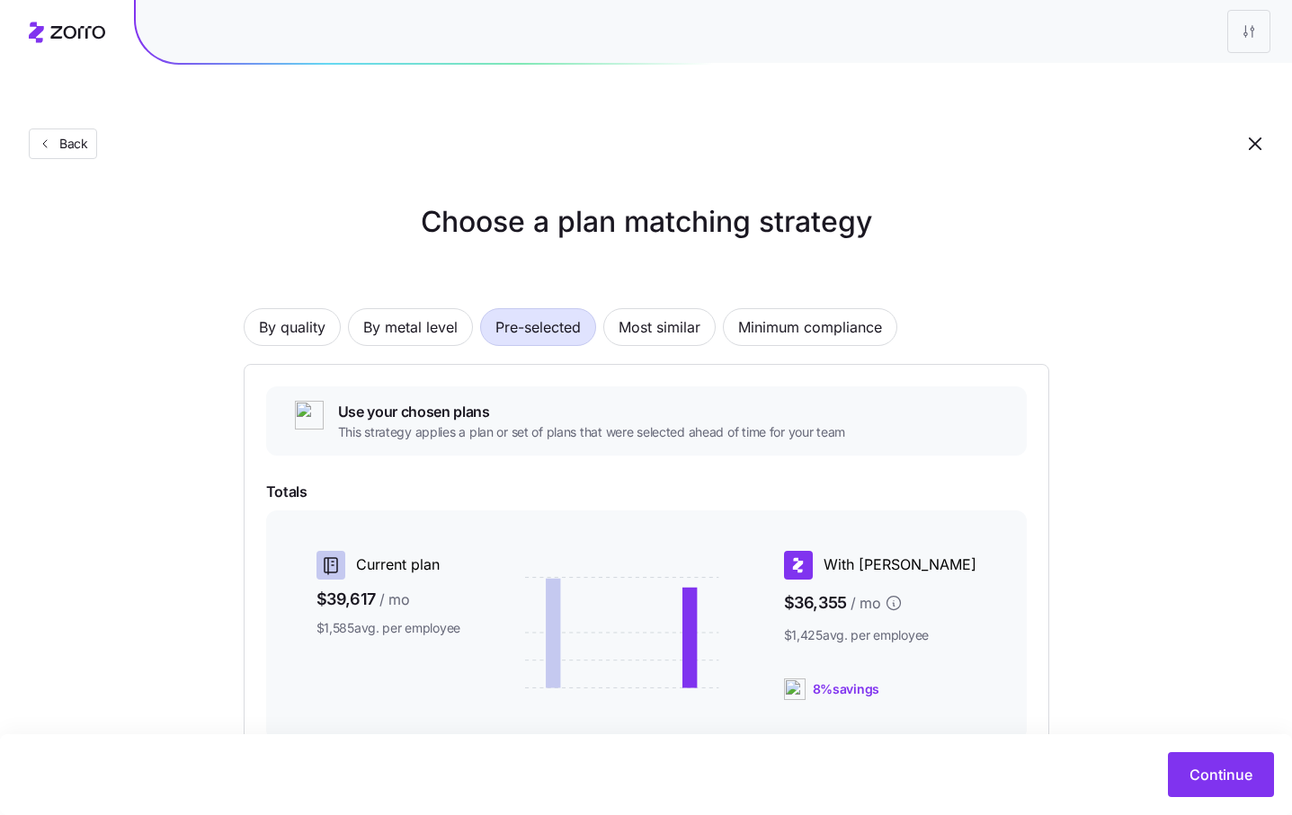
scroll to position [5, 0]
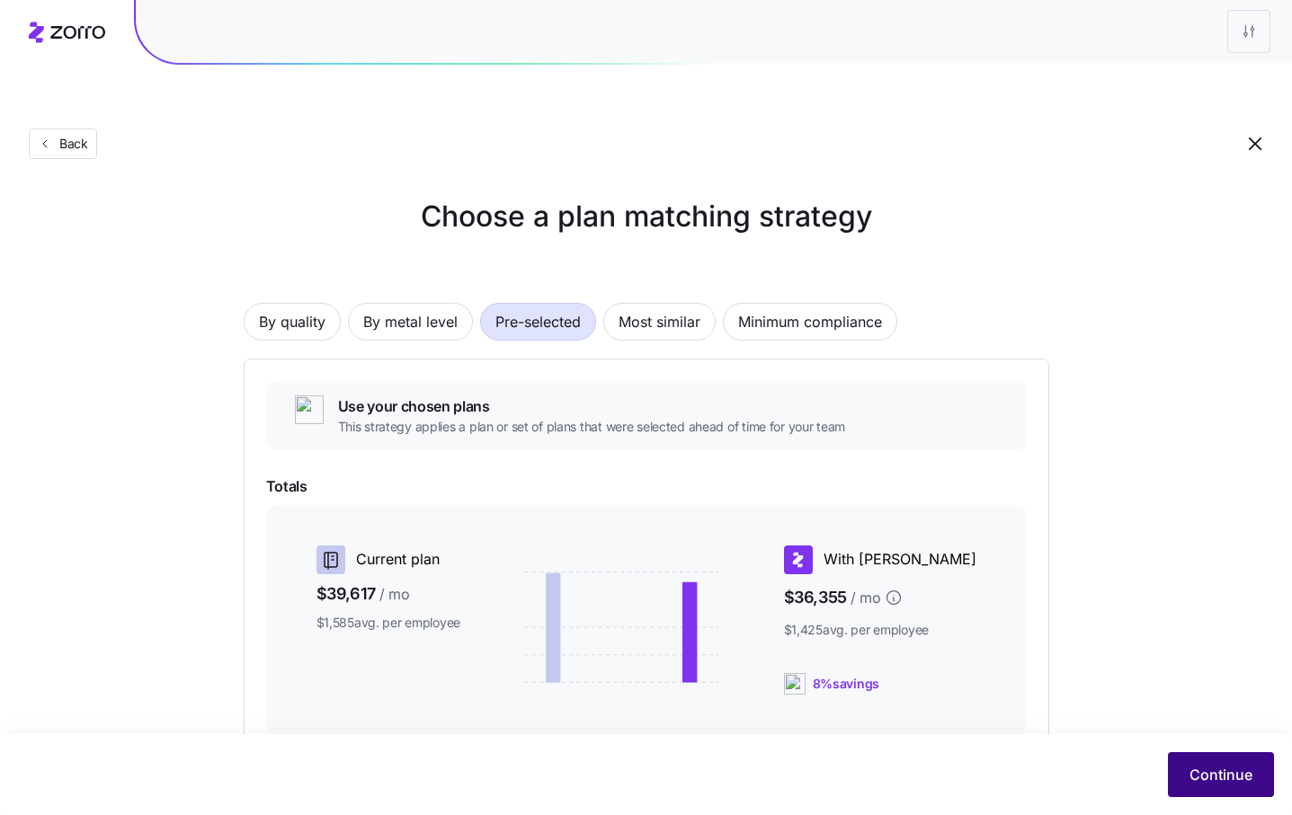
click at [1191, 771] on span "Continue" at bounding box center [1220, 775] width 63 height 22
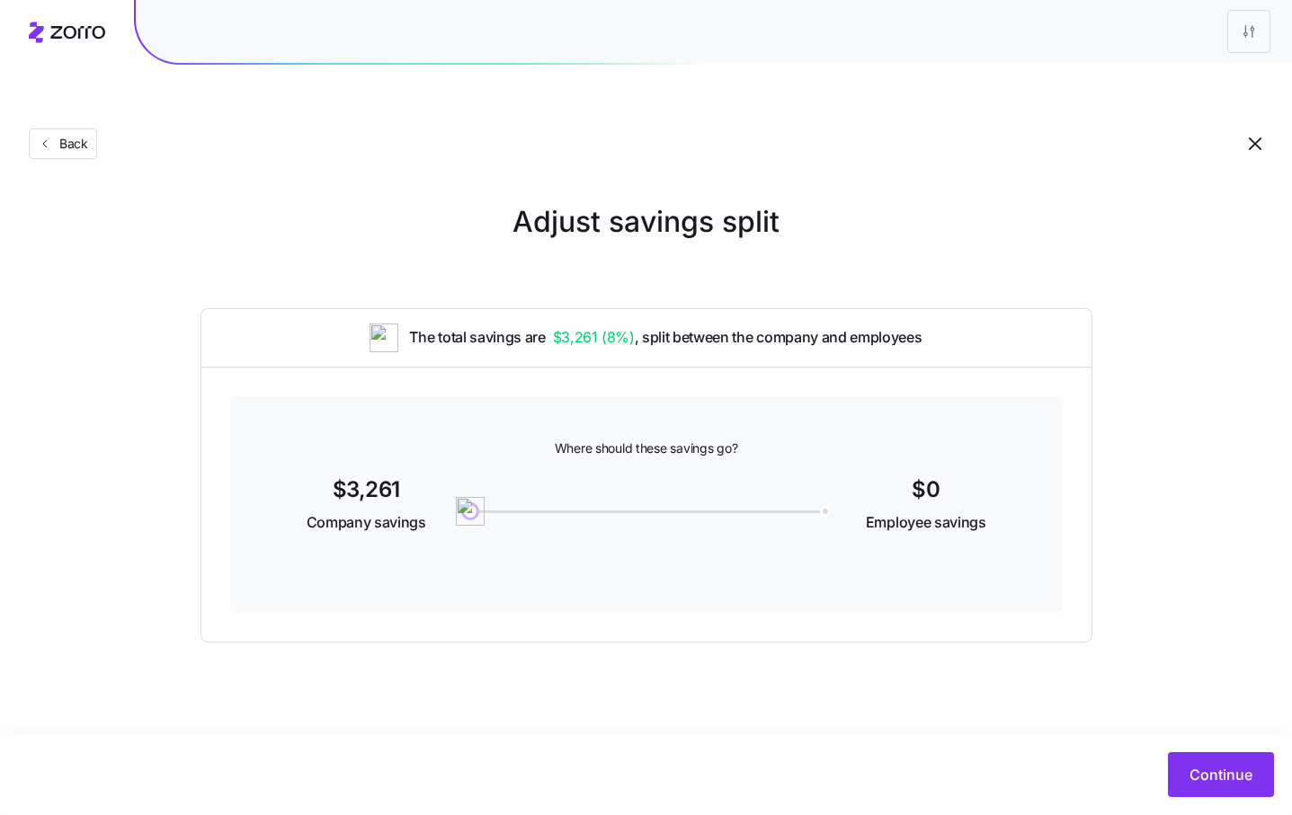
click at [1191, 771] on span "Continue" at bounding box center [1220, 775] width 63 height 22
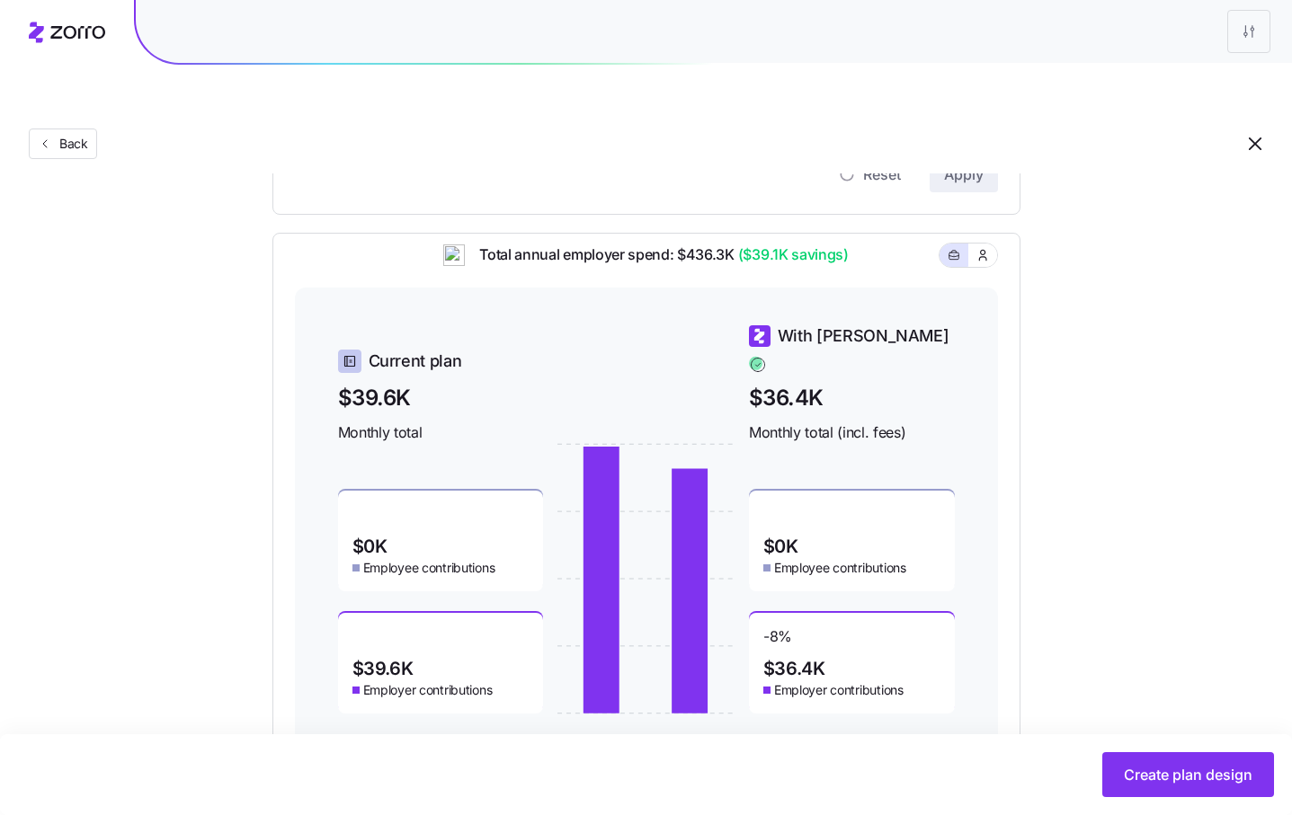
scroll to position [525, 0]
